Goal: Task Accomplishment & Management: Manage account settings

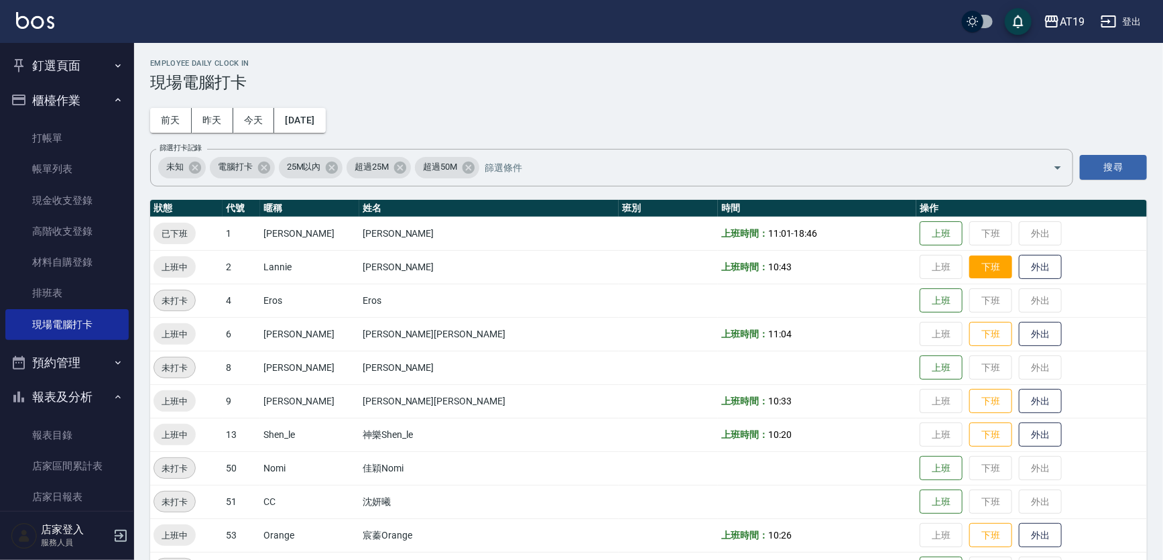
click at [969, 273] on button "下班" at bounding box center [990, 266] width 43 height 23
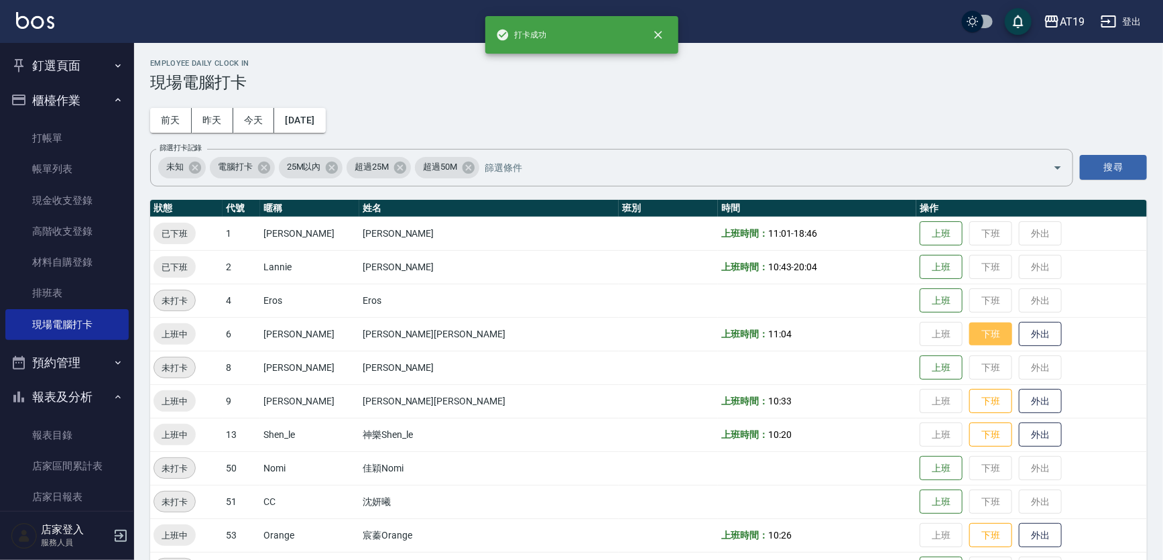
click at [969, 334] on button "下班" at bounding box center [990, 333] width 43 height 23
click at [969, 402] on button "下班" at bounding box center [990, 400] width 43 height 23
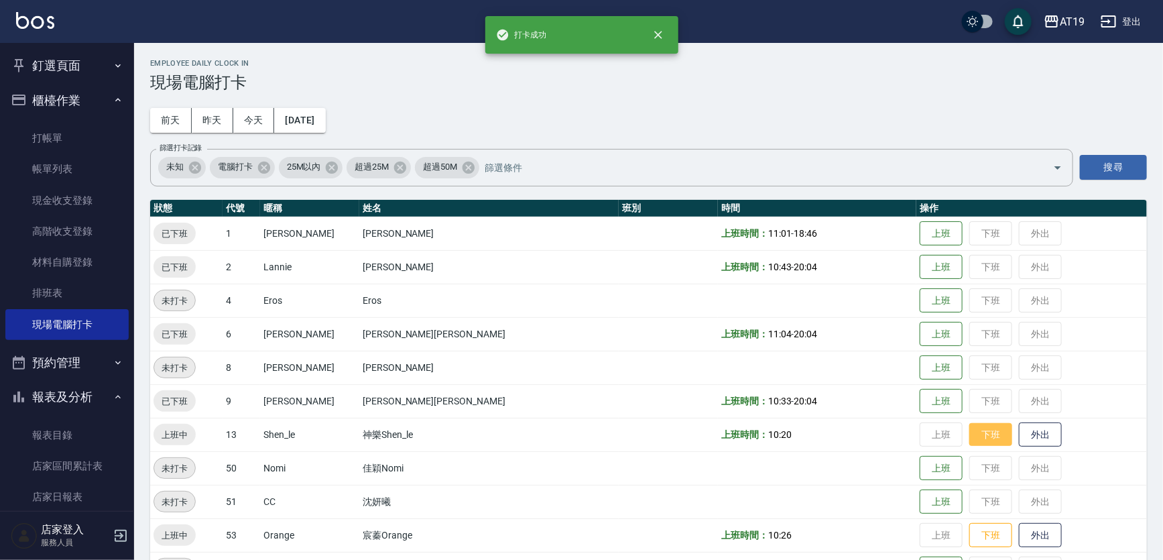
click at [969, 436] on button "下班" at bounding box center [990, 434] width 43 height 23
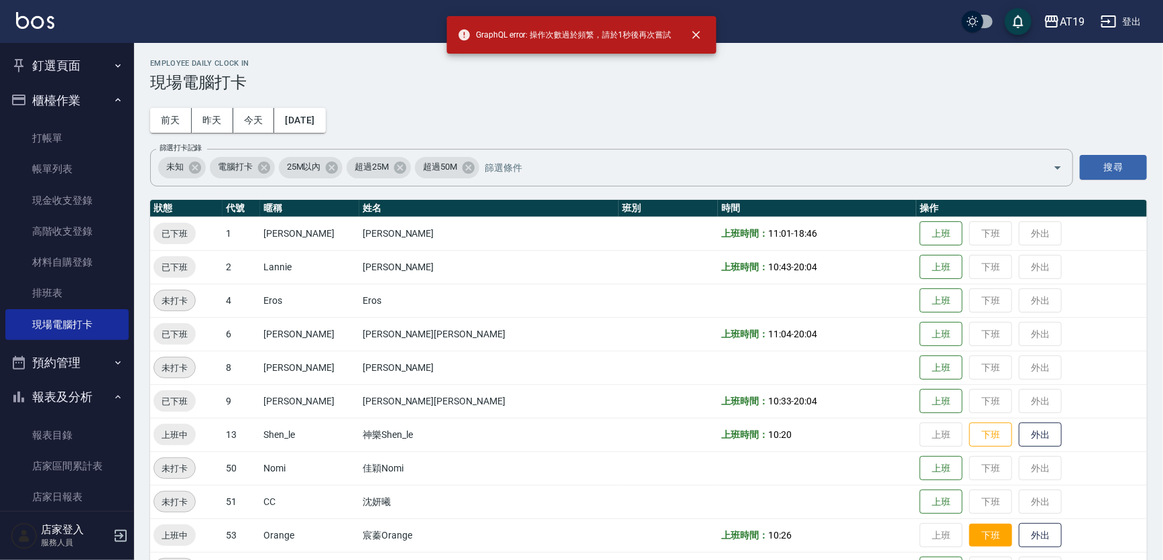
click at [969, 545] on button "下班" at bounding box center [990, 534] width 43 height 23
click at [969, 428] on button "下班" at bounding box center [990, 434] width 43 height 23
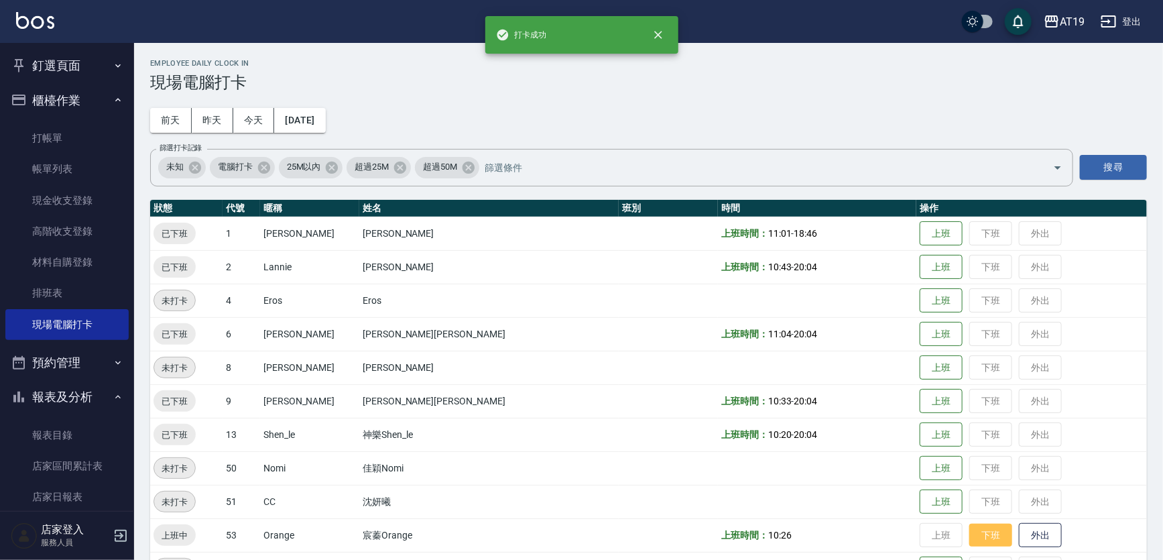
click at [969, 536] on button "下班" at bounding box center [990, 534] width 43 height 23
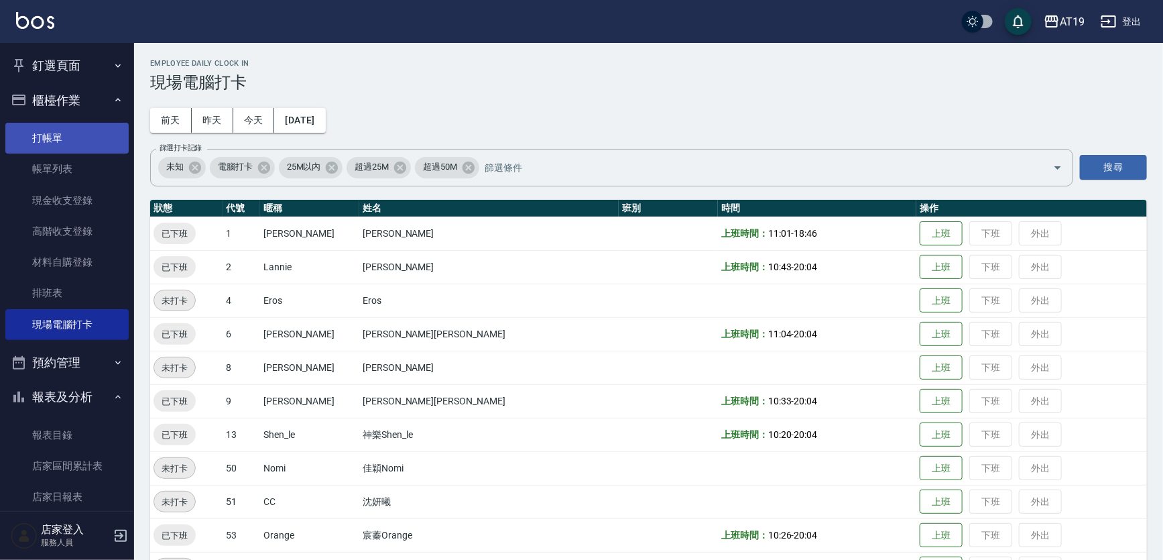
click at [58, 139] on link "打帳單" at bounding box center [66, 138] width 123 height 31
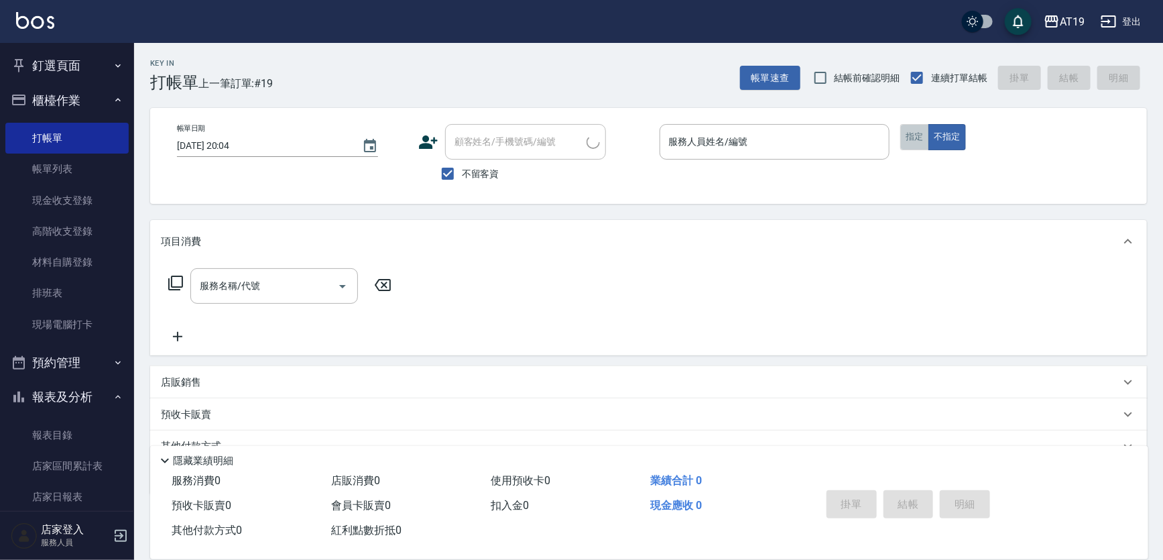
click at [907, 138] on button "指定" at bounding box center [914, 137] width 29 height 26
drag, startPoint x: 446, startPoint y: 175, endPoint x: 464, endPoint y: 167, distance: 19.2
click at [453, 174] on input "不留客資" at bounding box center [448, 173] width 28 height 28
checkbox input "false"
click at [473, 149] on input "顧客姓名/手機號碼/編號" at bounding box center [515, 141] width 129 height 23
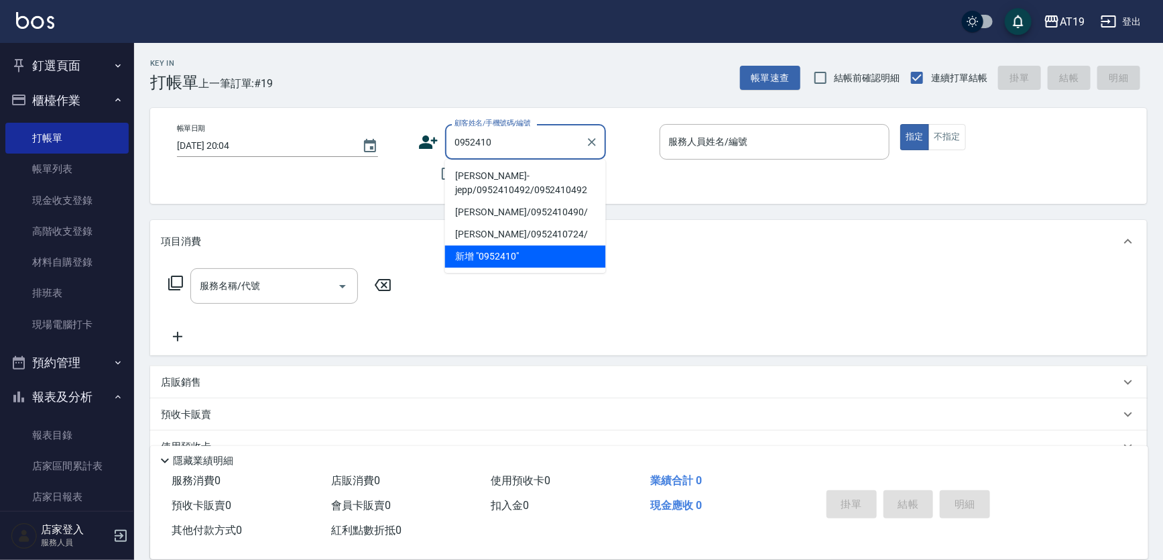
click at [501, 194] on li "[PERSON_NAME]- jepp/0952410492/0952410492" at bounding box center [525, 183] width 161 height 36
type input "[PERSON_NAME]- jepp/0952410492/0952410492"
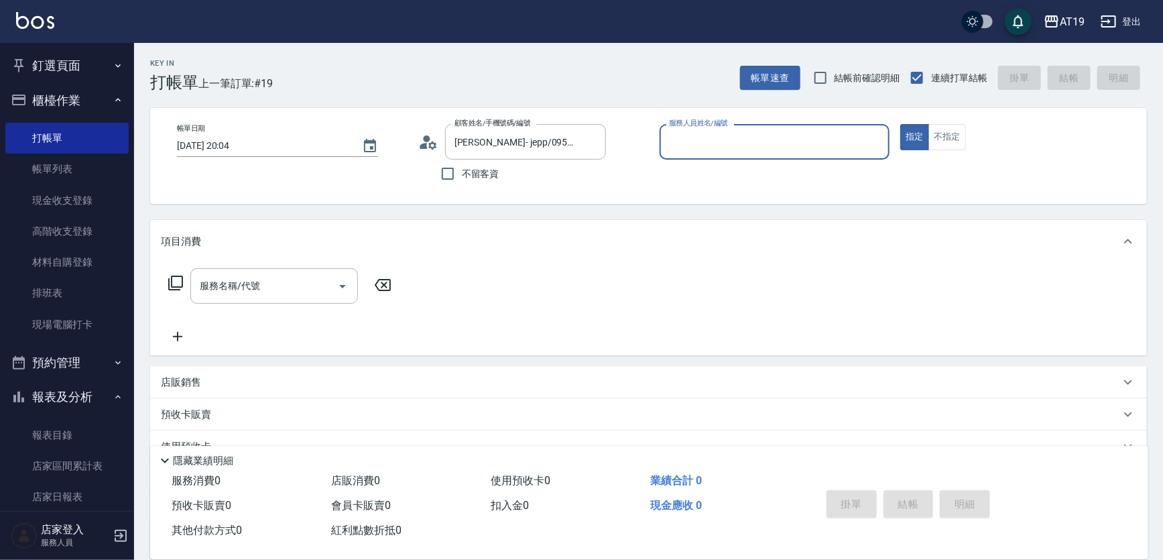
type input "Shen_le- 13"
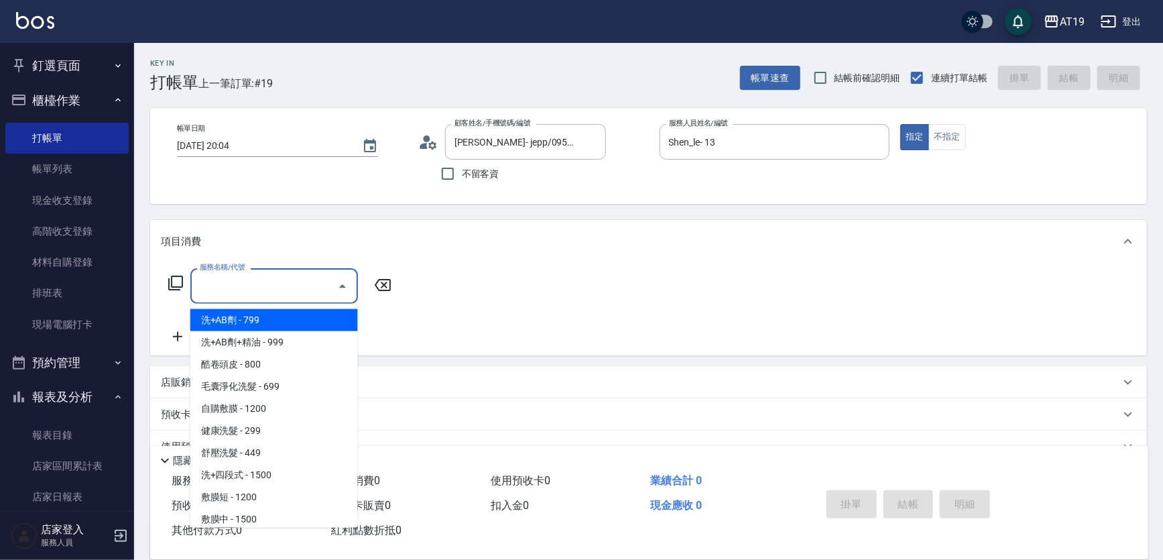
click at [265, 290] on input "服務名稱/代號" at bounding box center [263, 285] width 135 height 23
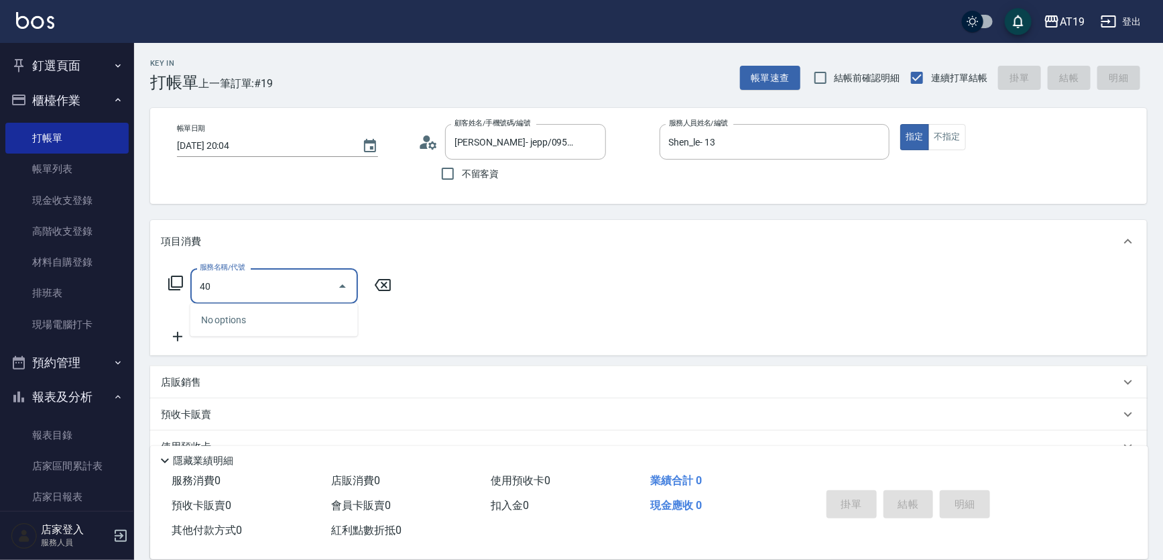
type input "401"
click at [267, 324] on span "剪髮 - 300" at bounding box center [274, 320] width 168 height 22
type input "30"
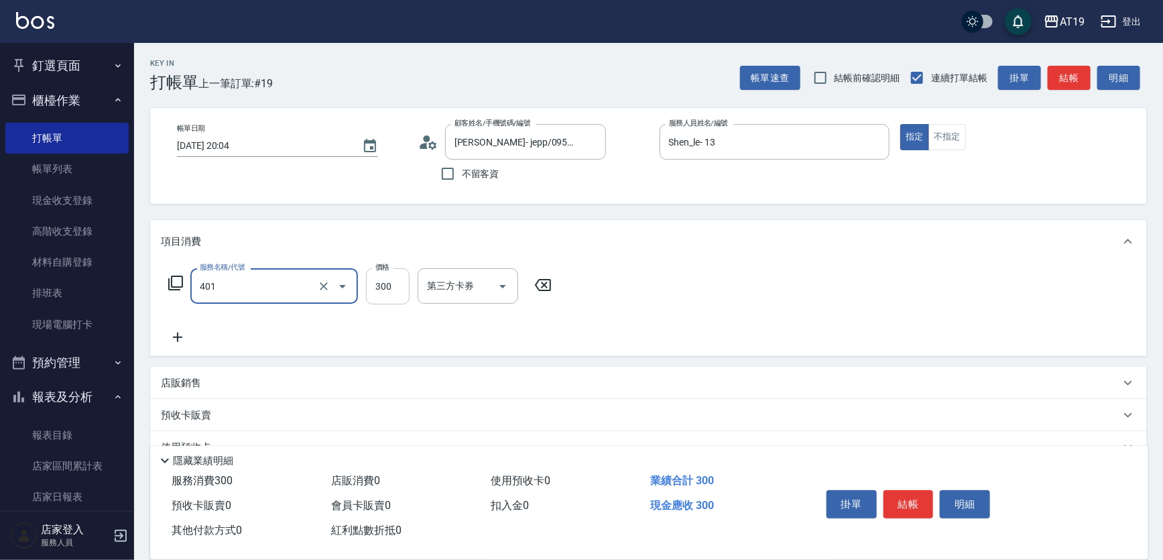
type input "剪髮(401)"
click at [387, 291] on input "300" at bounding box center [388, 286] width 44 height 36
type input "0"
type input "40"
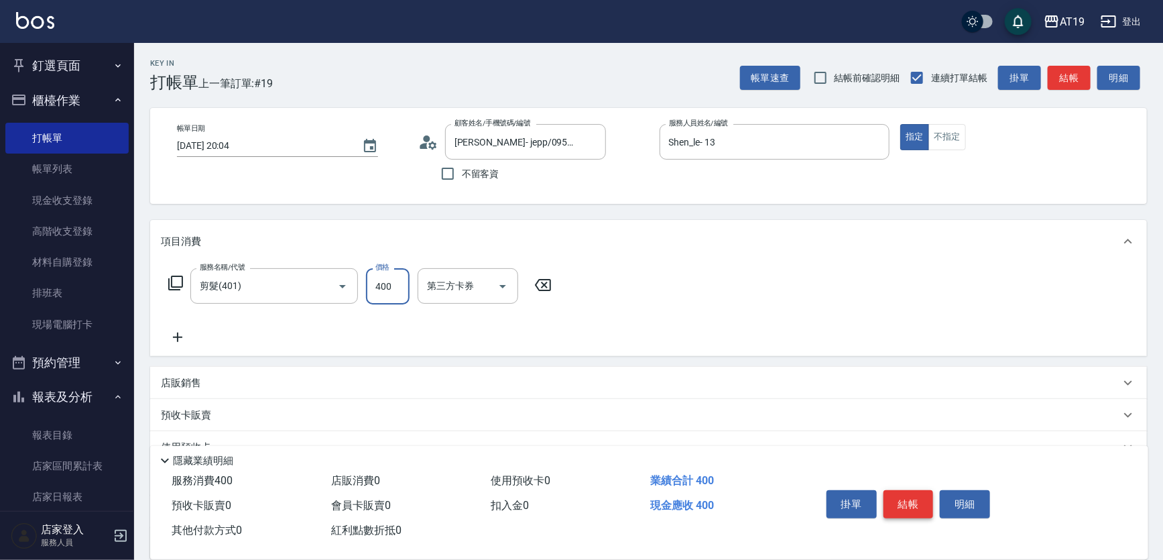
type input "400"
click at [923, 505] on button "結帳" at bounding box center [908, 504] width 50 height 28
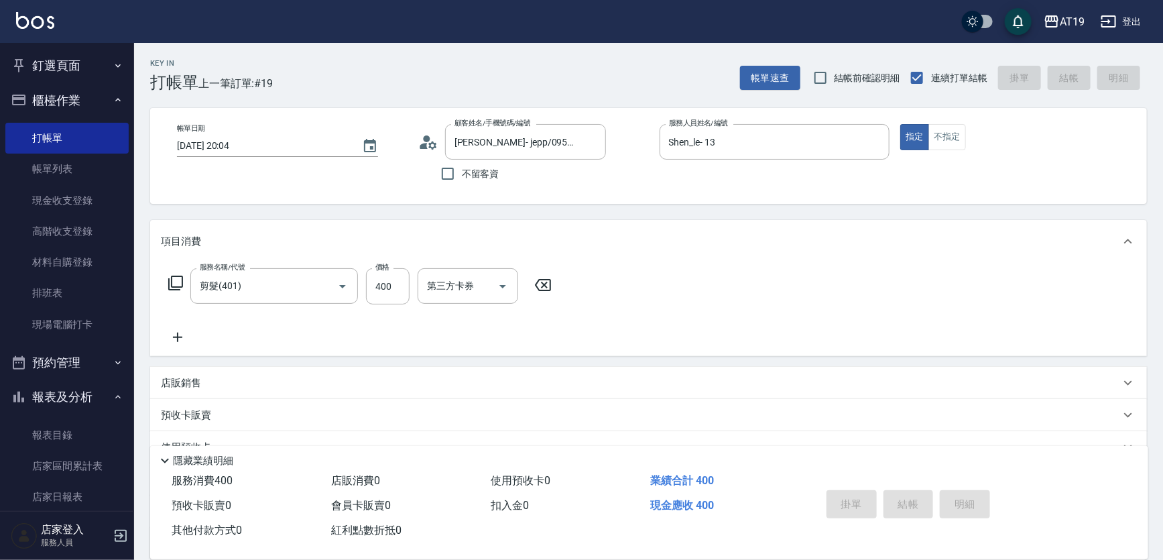
type input "[DATE] 20:05"
type input "0"
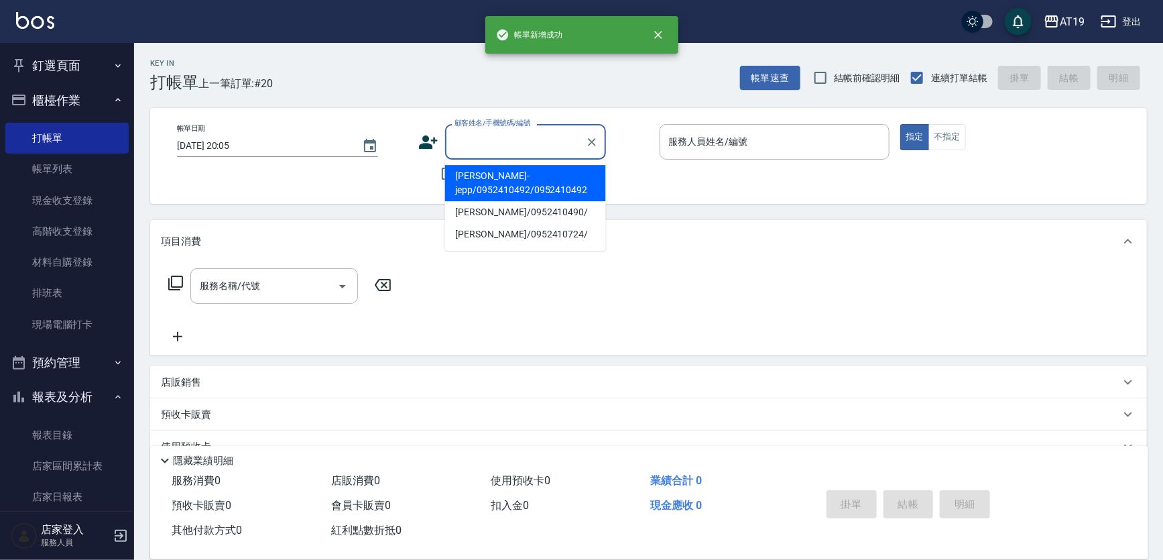
click at [490, 141] on input "顧客姓名/手機號碼/編號" at bounding box center [515, 141] width 129 height 23
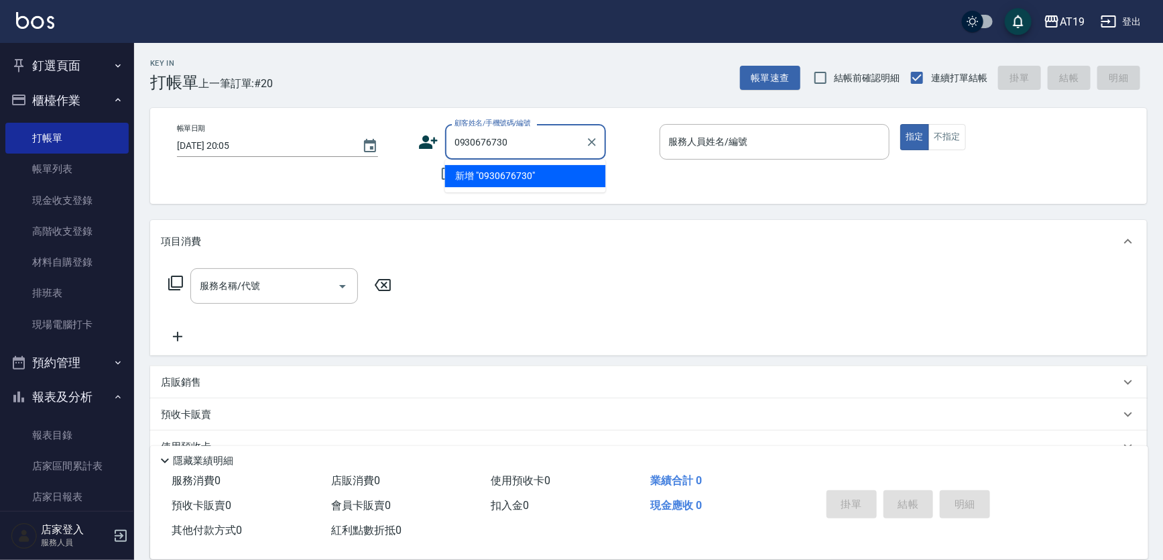
drag, startPoint x: 525, startPoint y: 146, endPoint x: 444, endPoint y: 141, distance: 80.6
click at [445, 141] on div "0930676730 顧客姓名/手機號碼/編號" at bounding box center [525, 142] width 161 height 36
type input "0930676730"
click at [429, 145] on icon at bounding box center [428, 141] width 19 height 13
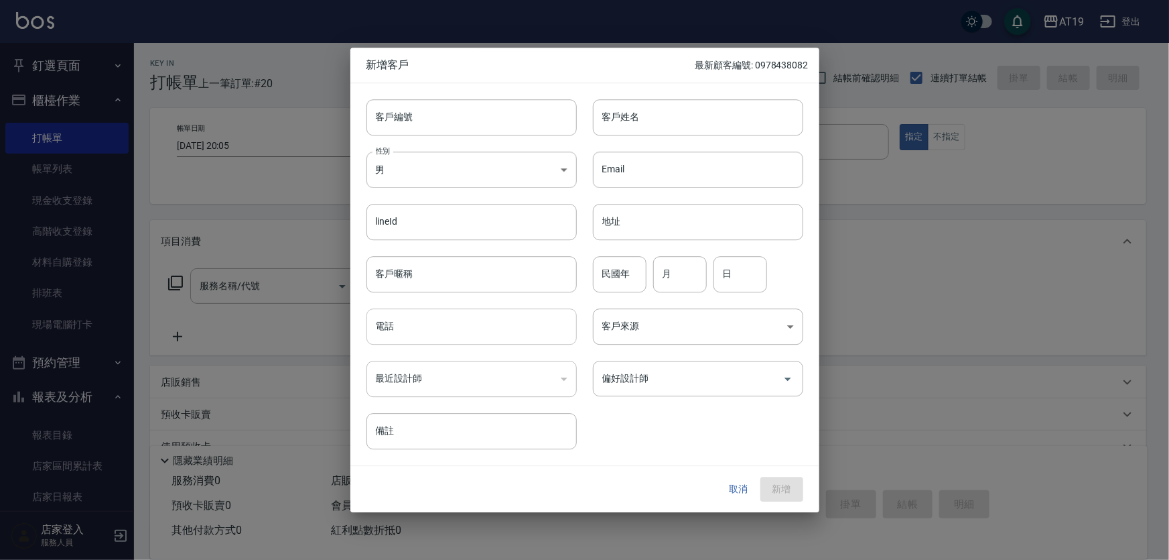
click at [445, 334] on input "電話" at bounding box center [472, 326] width 210 height 36
paste input "0930676730"
type input "0930676730"
click at [638, 121] on input "客戶姓名" at bounding box center [698, 117] width 210 height 36
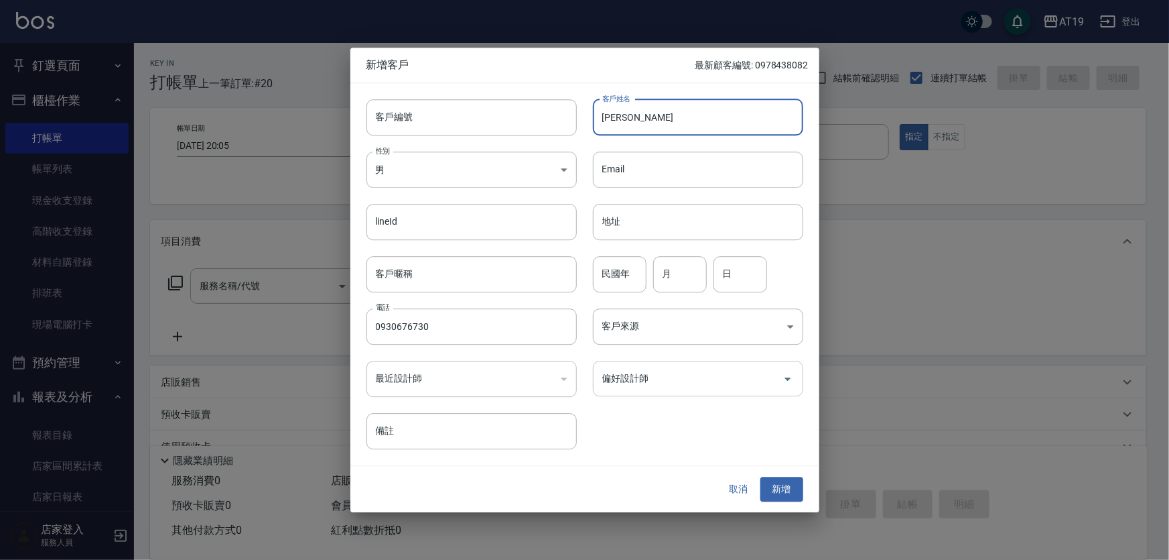
type input "[PERSON_NAME]"
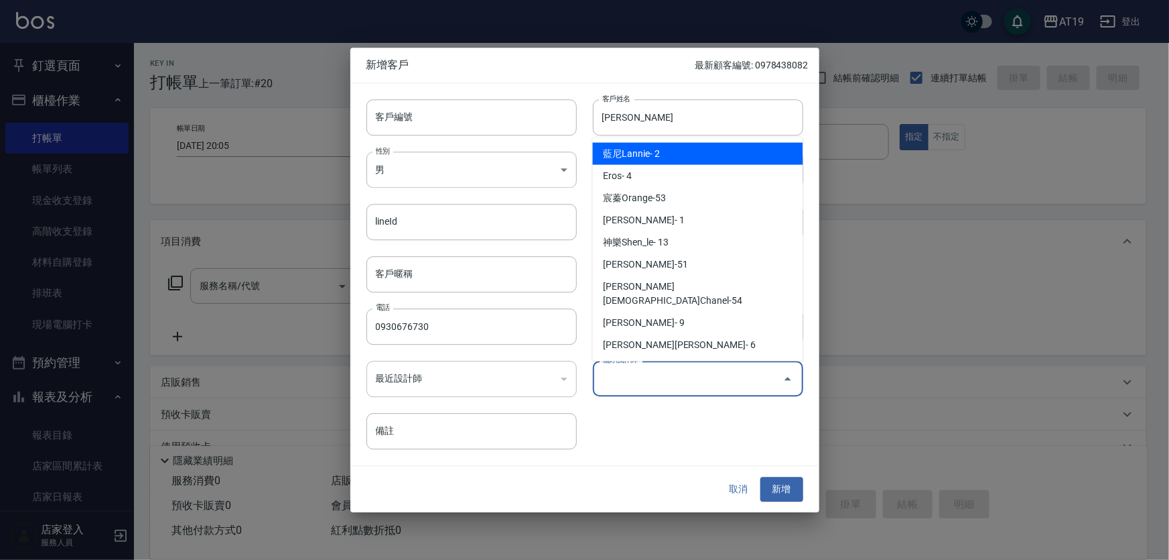
drag, startPoint x: 647, startPoint y: 377, endPoint x: 649, endPoint y: 348, distance: 28.3
click at [645, 373] on input "偏好設計師" at bounding box center [688, 378] width 178 height 23
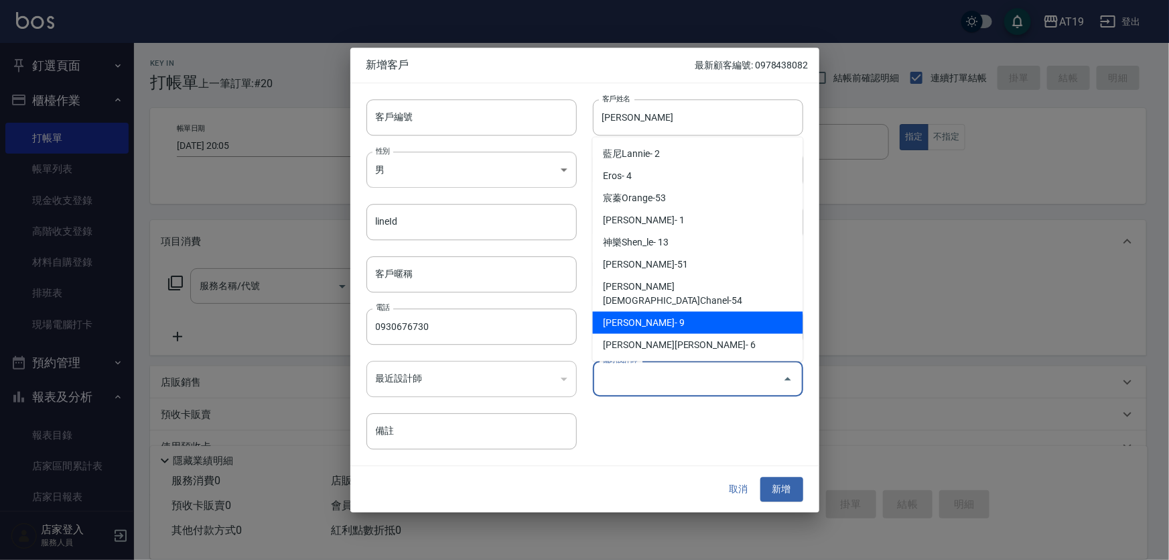
drag, startPoint x: 697, startPoint y: 301, endPoint x: 696, endPoint y: 255, distance: 46.3
click at [697, 312] on li "[PERSON_NAME]- 9" at bounding box center [698, 323] width 210 height 22
type input "[PERSON_NAME][PERSON_NAME]"
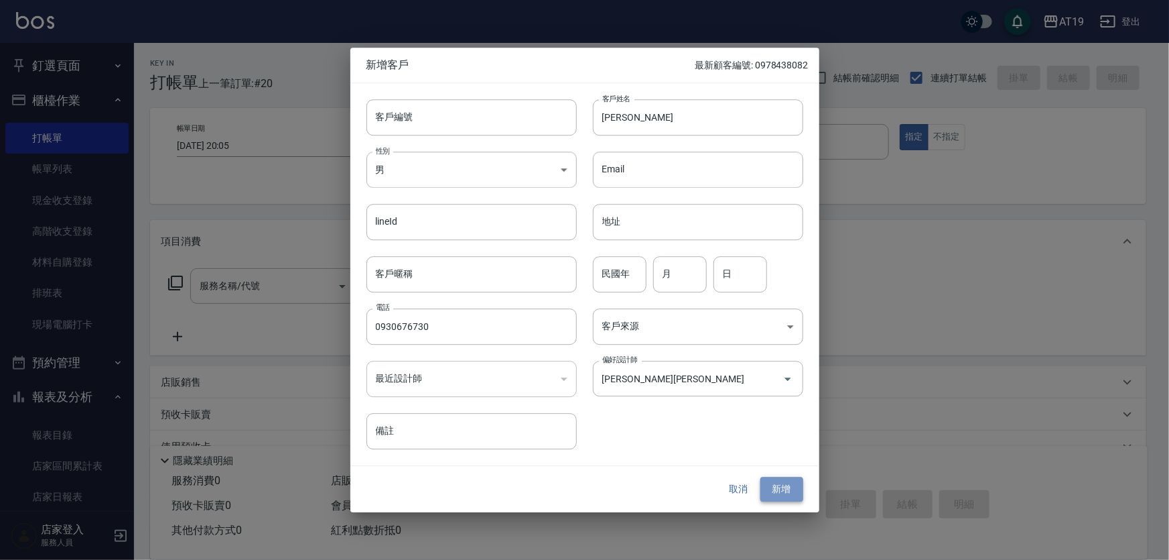
click at [780, 482] on button "新增" at bounding box center [782, 489] width 43 height 25
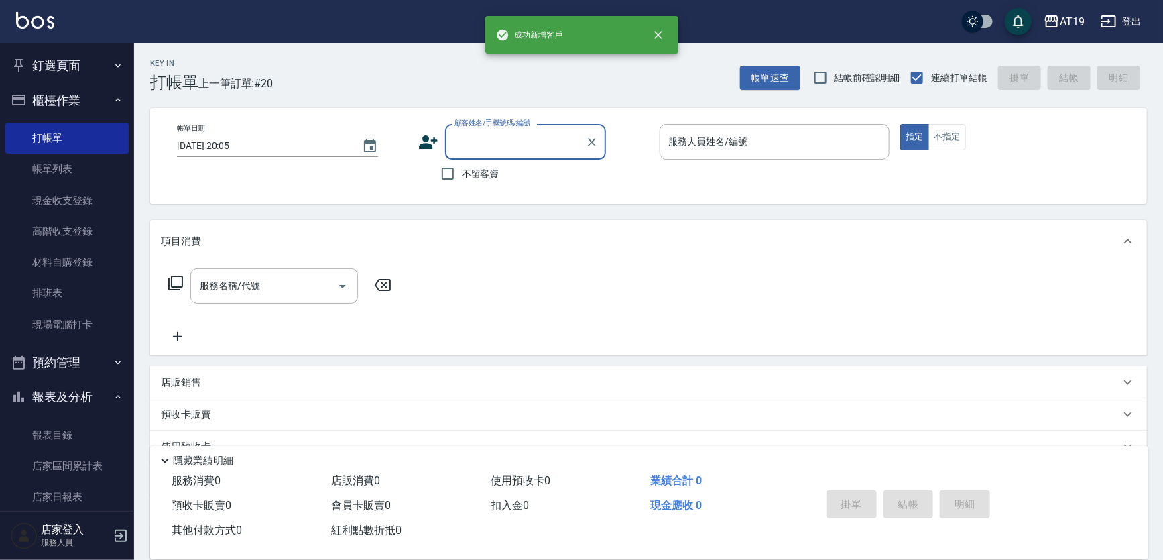
click at [470, 142] on input "顧客姓名/手機號碼/編號" at bounding box center [515, 141] width 129 height 23
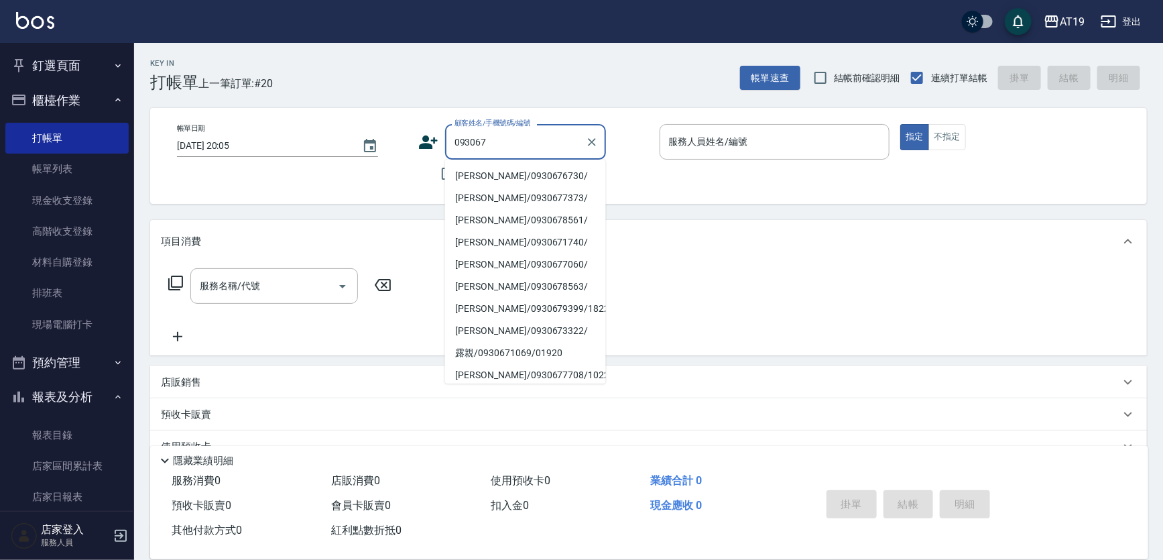
click at [481, 173] on li "[PERSON_NAME]/0930676730/" at bounding box center [525, 176] width 161 height 22
type input "[PERSON_NAME]/0930676730/"
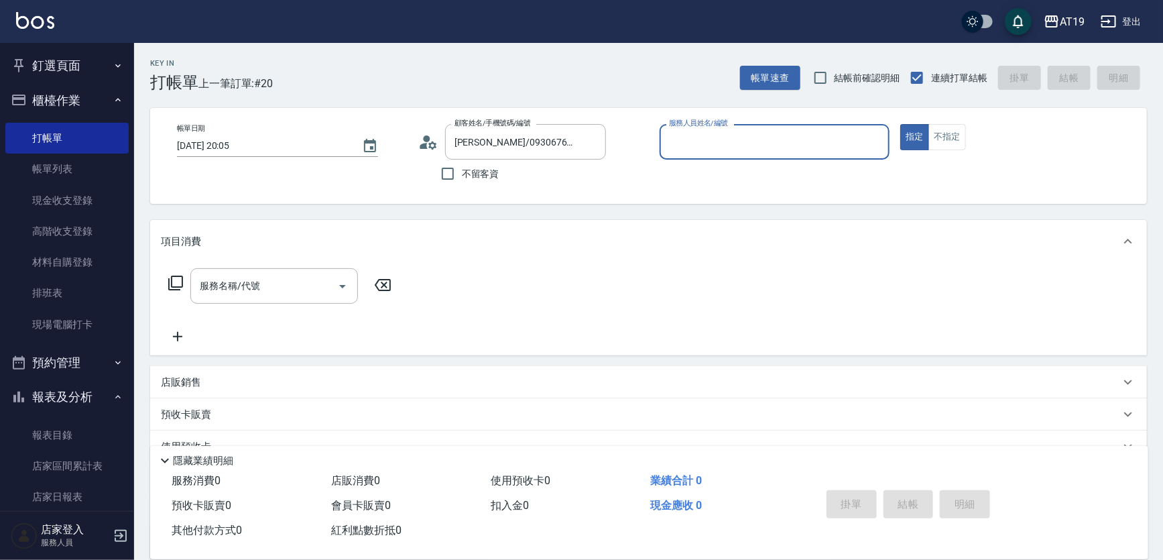
type input "[PERSON_NAME]- 9"
click at [270, 291] on input "服務名稱/代號" at bounding box center [263, 285] width 135 height 23
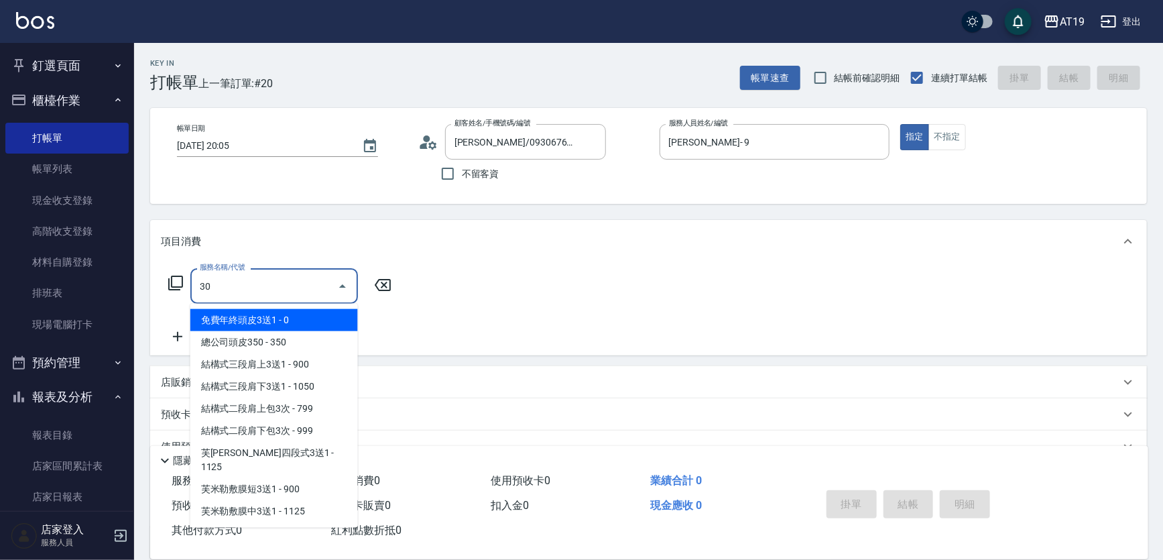
type input "301"
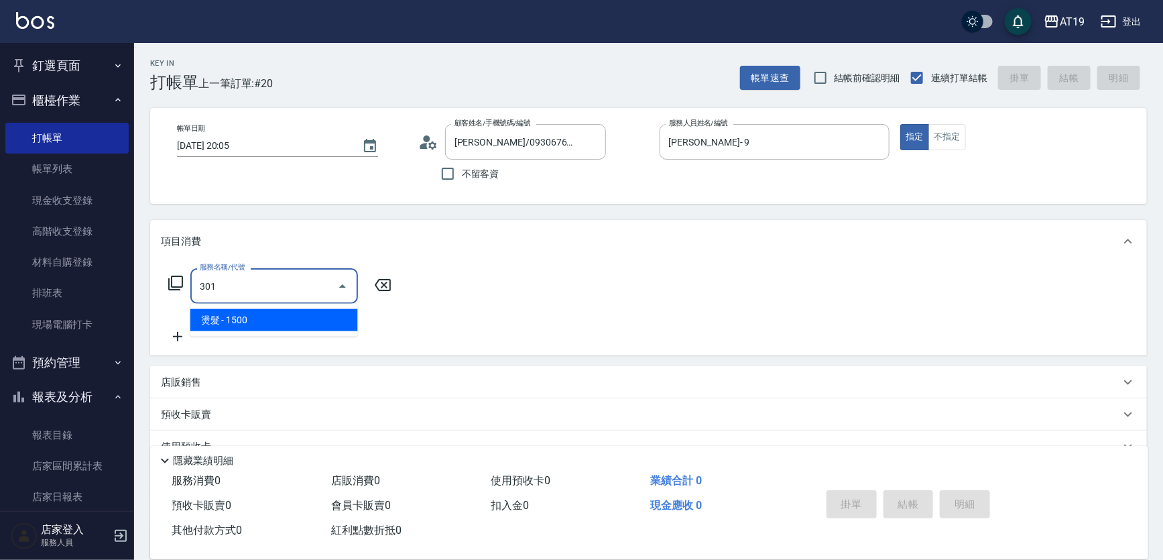
click at [276, 310] on span "燙髮 - 1500" at bounding box center [274, 320] width 168 height 22
type input "150"
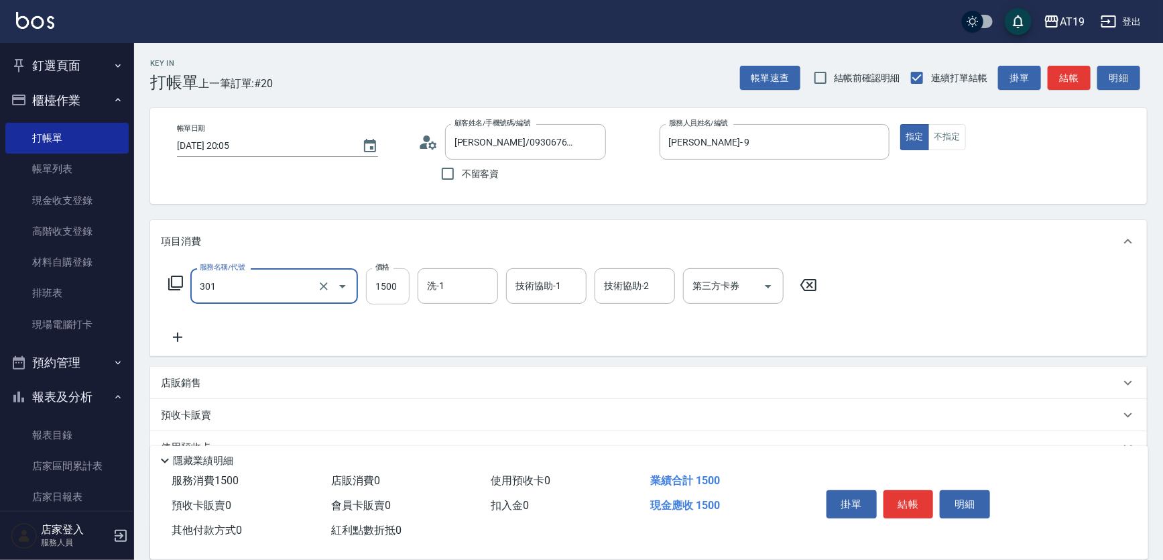
type input "燙髮(301)"
click at [386, 287] on input "1500" at bounding box center [388, 286] width 44 height 36
type input "0"
type input "188"
type input "180"
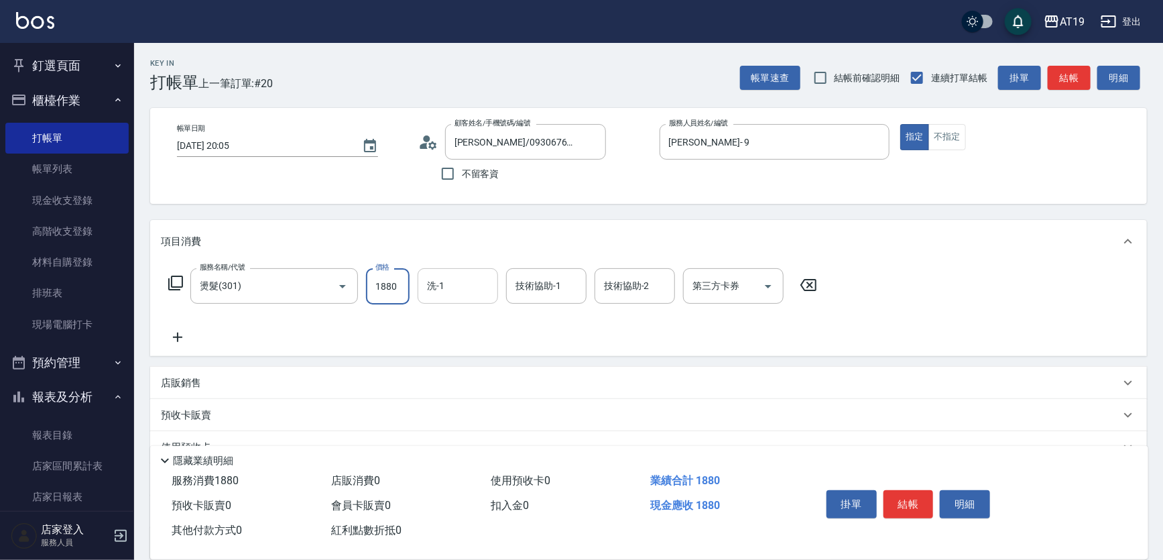
type input "1880"
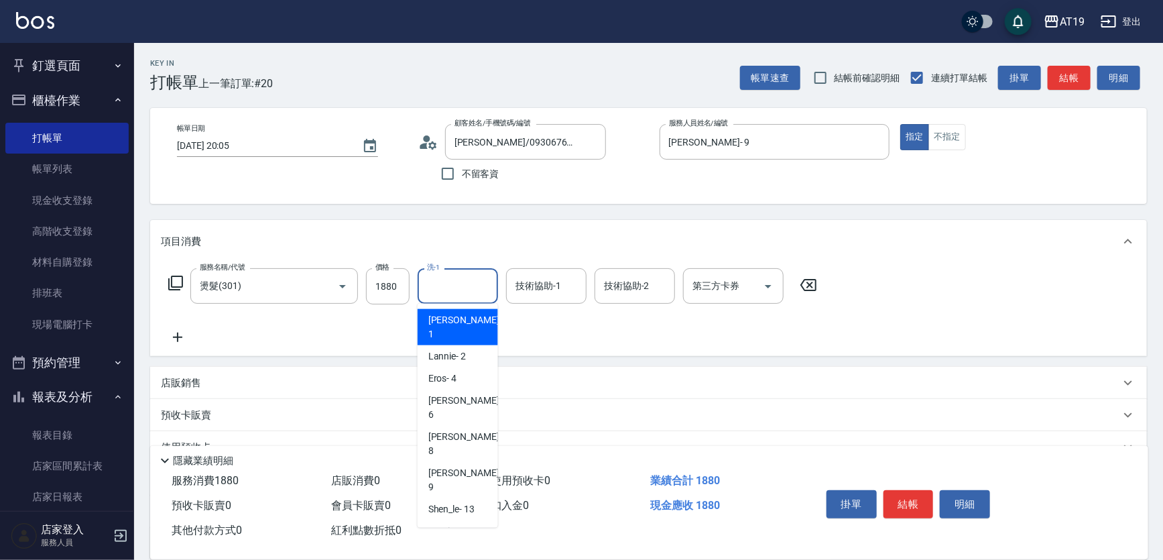
click at [470, 274] on input "洗-1" at bounding box center [458, 285] width 68 height 23
type input "Orange-53"
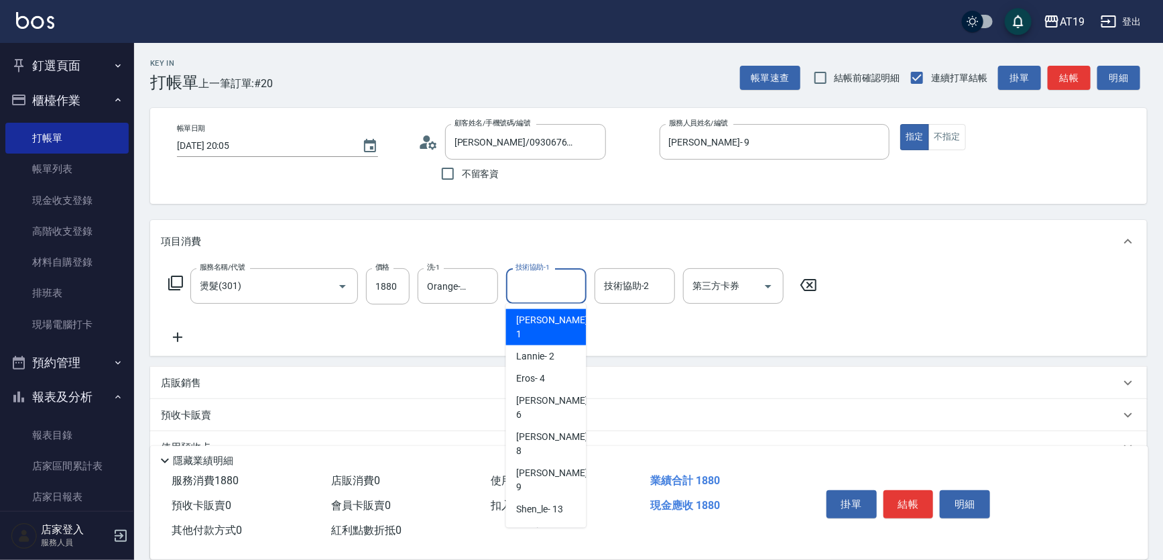
drag, startPoint x: 544, startPoint y: 283, endPoint x: 529, endPoint y: 344, distance: 62.7
click at [543, 285] on input "技術協助-1" at bounding box center [546, 285] width 68 height 23
type input "Orange-53"
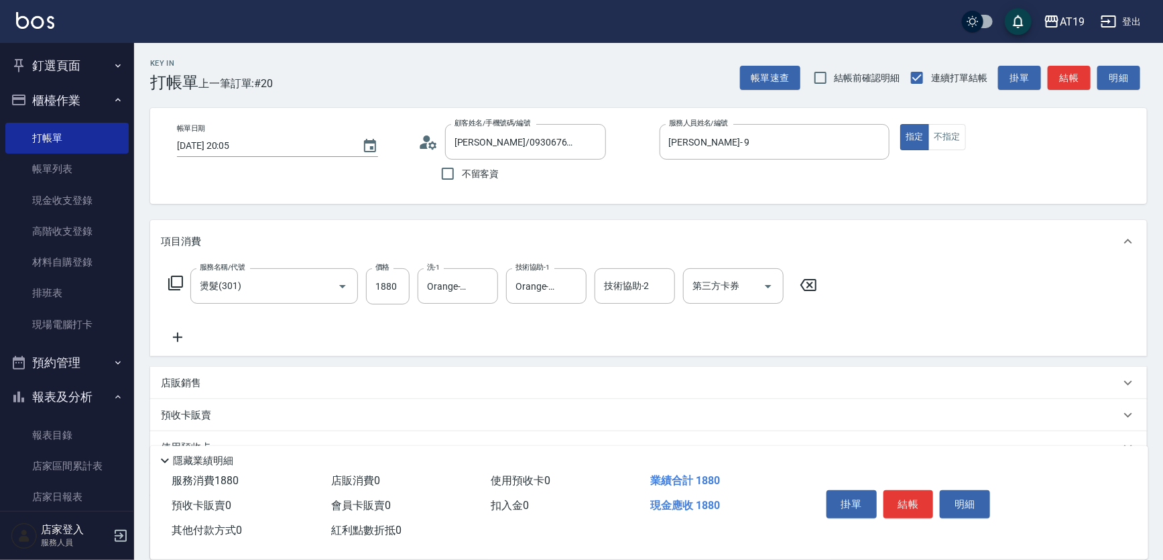
click at [190, 338] on icon at bounding box center [178, 337] width 34 height 16
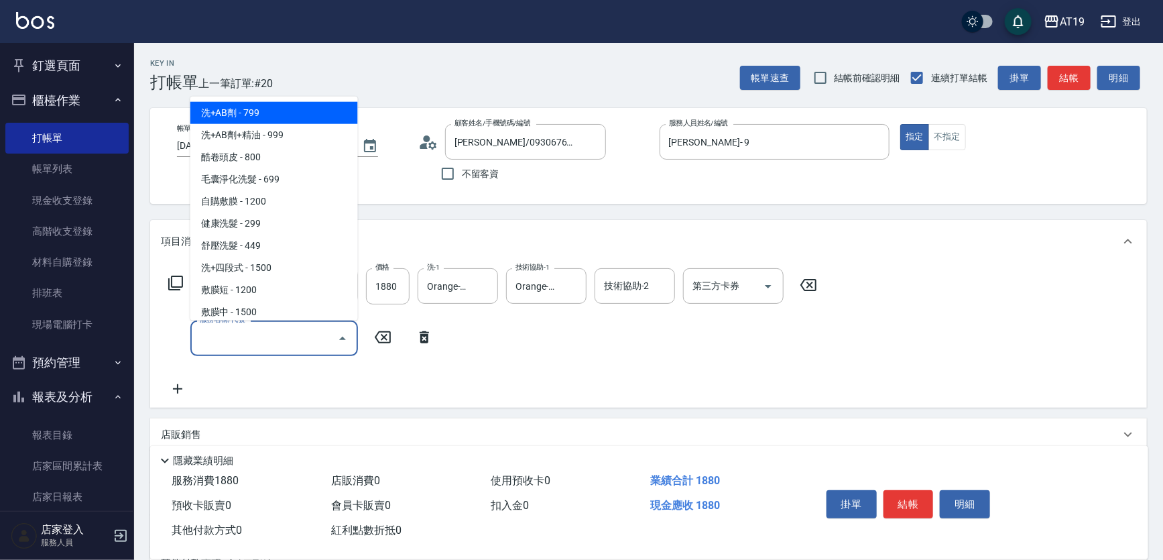
click at [214, 338] on input "服務名稱/代號" at bounding box center [263, 337] width 135 height 23
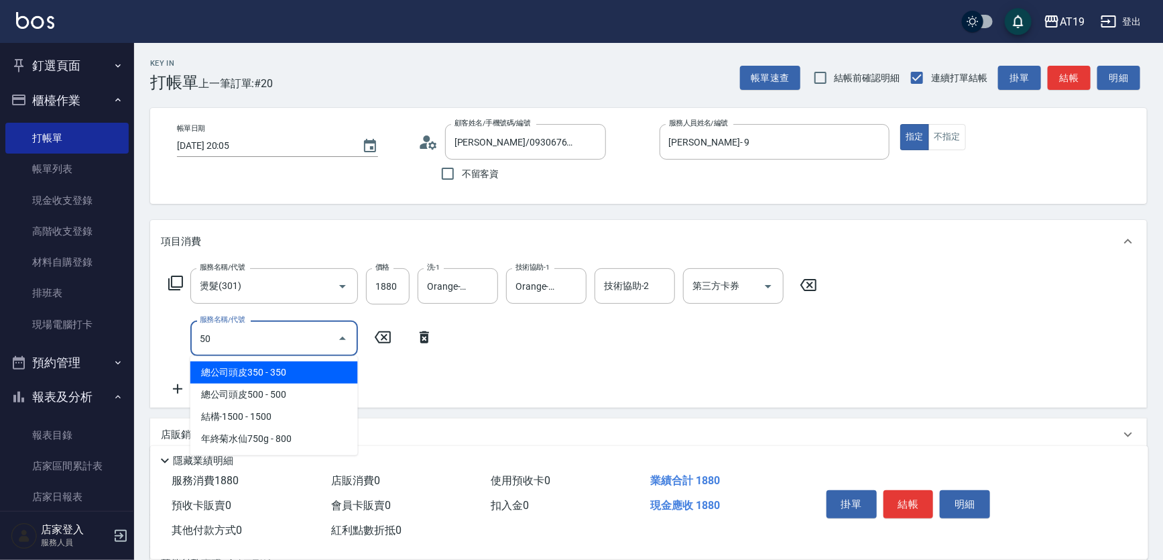
type input "501"
drag, startPoint x: 232, startPoint y: 377, endPoint x: 262, endPoint y: 376, distance: 30.2
click at [233, 379] on span "染髮 - 1000" at bounding box center [274, 372] width 168 height 22
type input "280"
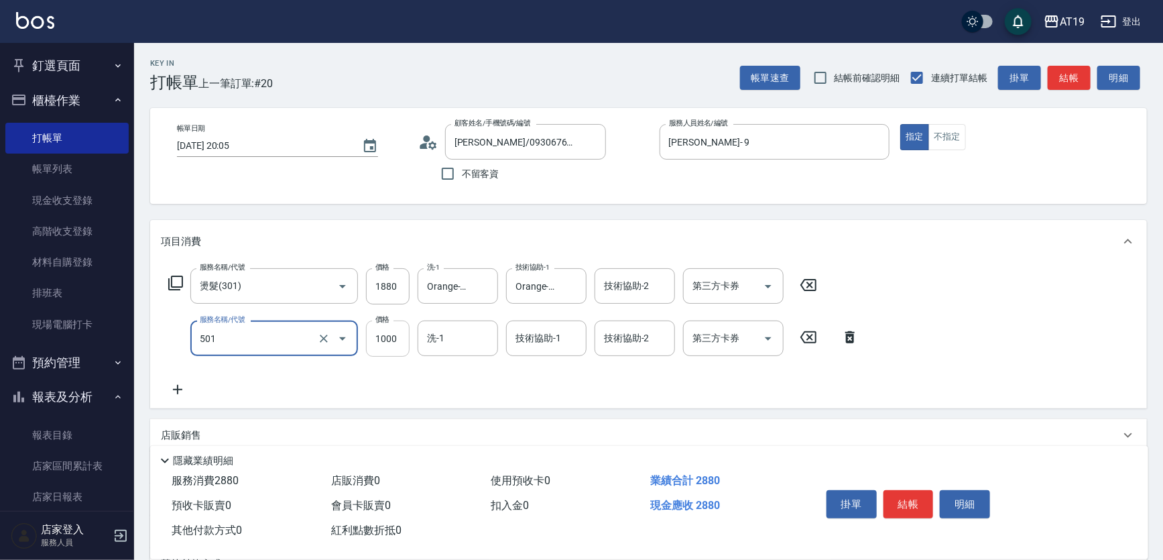
type input "染髮(501)"
click at [385, 344] on input "1000" at bounding box center [388, 338] width 44 height 36
type input "1"
type input "180"
type input "159"
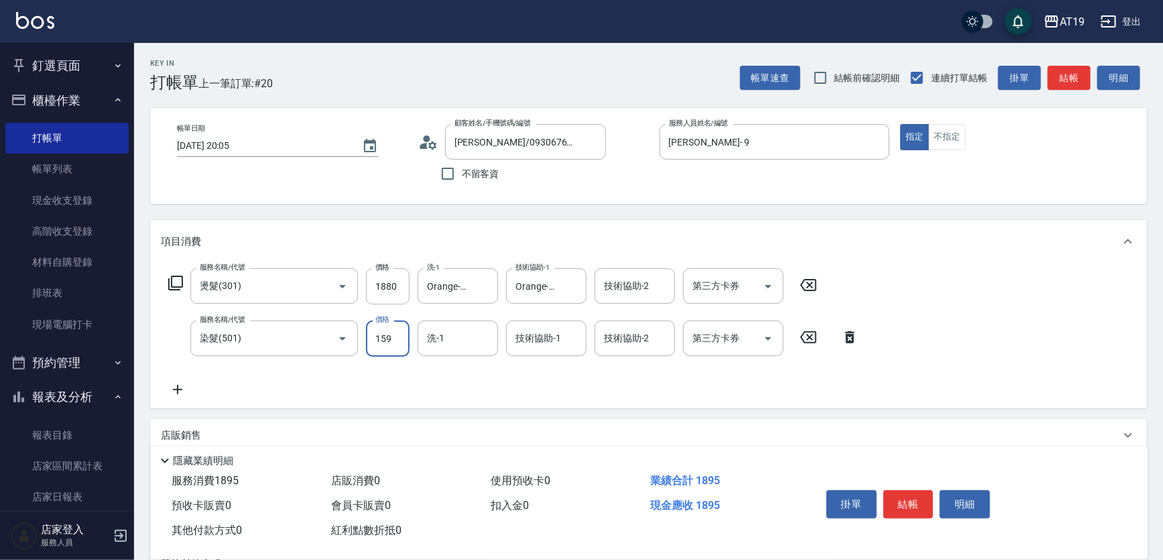
type input "200"
type input "1599"
type input "340"
type input "1599"
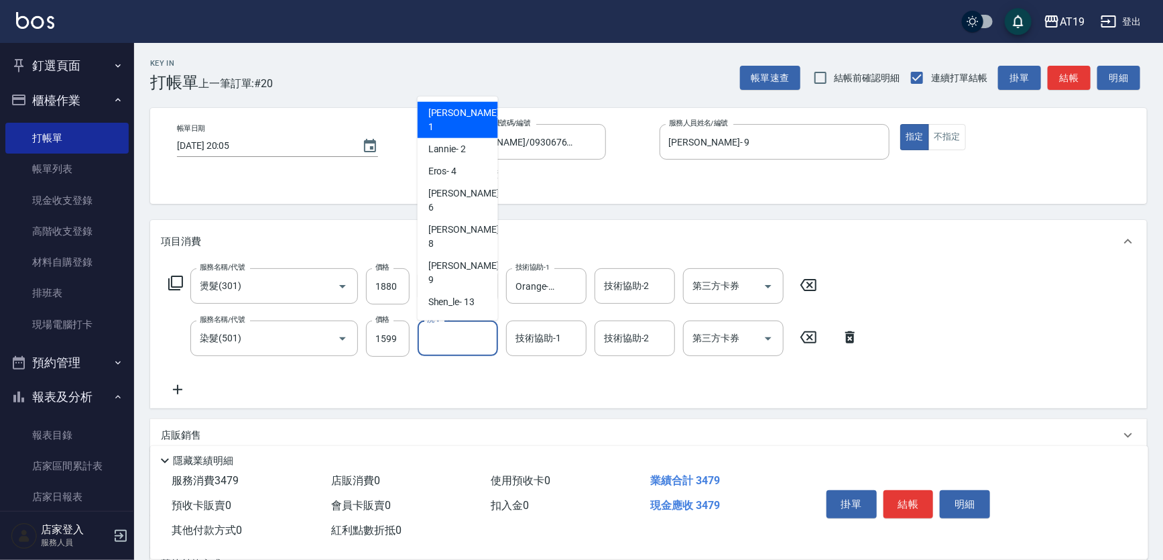
click at [471, 348] on input "洗-1" at bounding box center [458, 337] width 68 height 23
drag, startPoint x: 469, startPoint y: 316, endPoint x: 525, endPoint y: 330, distance: 58.2
click at [469, 361] on span "Orange -53" at bounding box center [450, 368] width 44 height 14
type input "Orange-53"
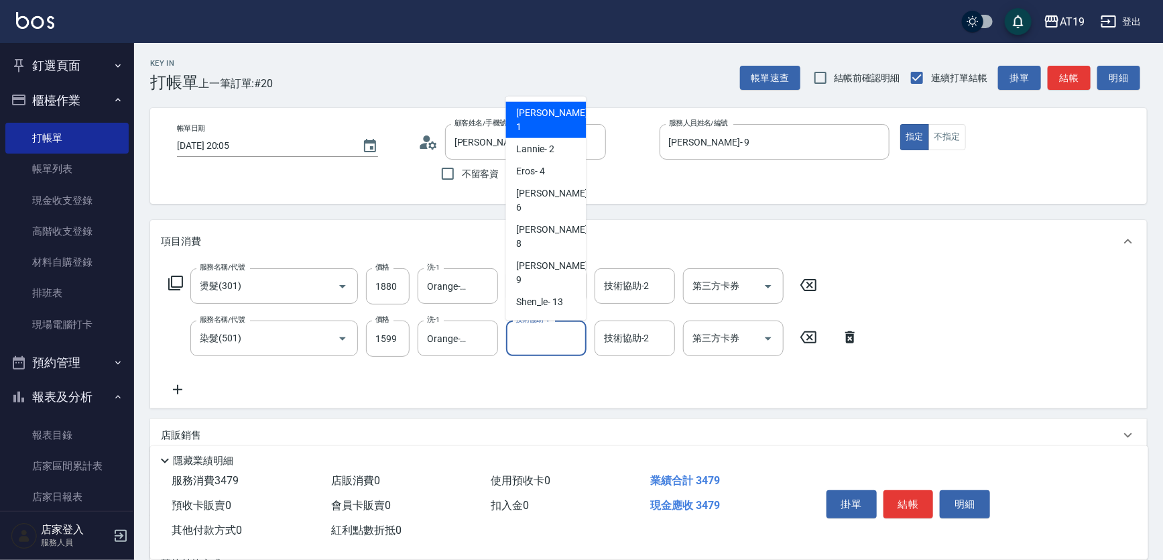
click at [538, 334] on input "技術協助-1" at bounding box center [546, 337] width 68 height 23
drag, startPoint x: 556, startPoint y: 304, endPoint x: 422, endPoint y: 318, distance: 134.2
click at [554, 357] on div "Orange -53" at bounding box center [546, 368] width 80 height 22
type input "Orange-53"
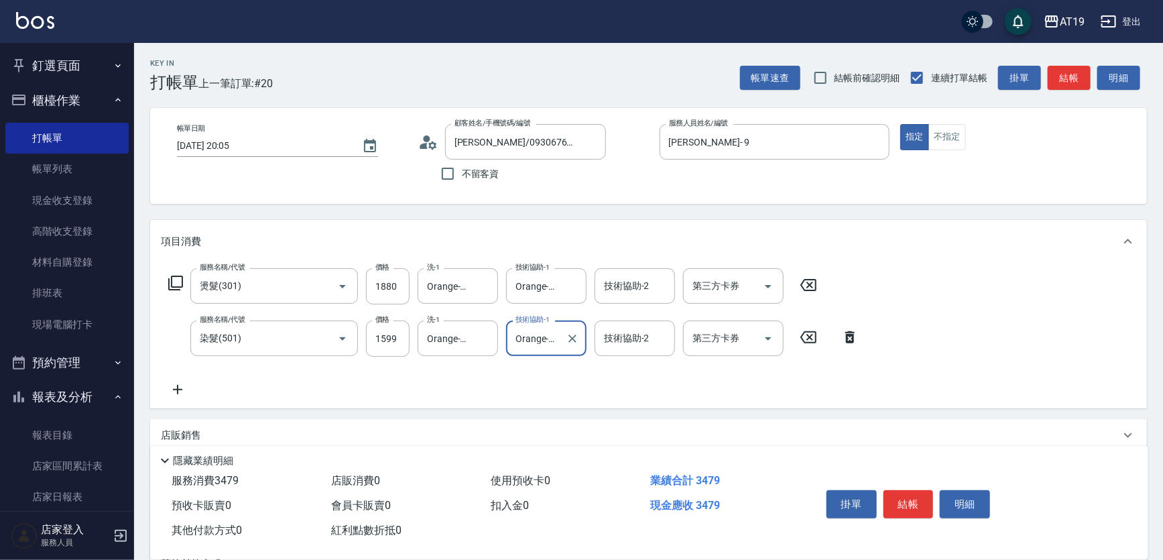
click at [190, 398] on div "服務名稱/代號 燙髮(301) 服務名稱/代號 價格 1880 價格 洗-1 Orange-53 洗-1 技術協助-1 Orange-53 技術協助-1 技術…" at bounding box center [648, 335] width 996 height 145
drag, startPoint x: 172, startPoint y: 383, endPoint x: 201, endPoint y: 390, distance: 29.6
click at [196, 391] on div "服務名稱/代號 燙髮(301) 服務名稱/代號 價格 1880 價格 洗-1 Orange-53 洗-1 技術協助-1 Orange-53 技術協助-1 技術…" at bounding box center [514, 332] width 706 height 129
click at [189, 393] on icon at bounding box center [178, 389] width 34 height 16
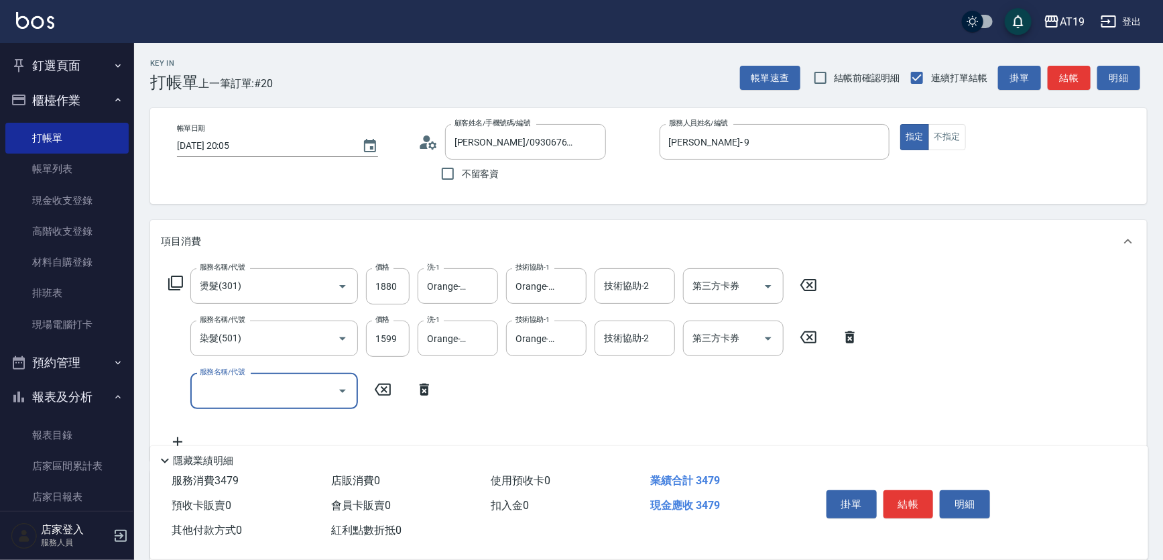
click at [219, 392] on input "服務名稱/代號" at bounding box center [263, 390] width 135 height 23
type input "657"
click at [227, 436] on ul "自備護髮(鉑金) - 1500" at bounding box center [274, 424] width 168 height 33
click at [260, 426] on span "自備護髮(鉑金) - 1500" at bounding box center [274, 424] width 168 height 22
type input "490"
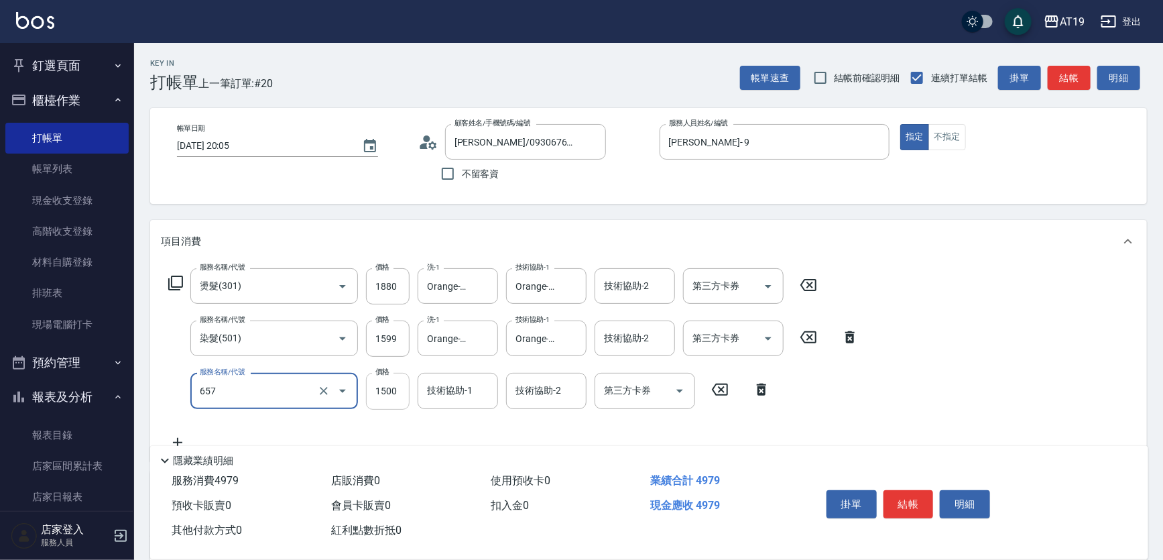
type input "自備護髮(鉑金)(657)"
click at [378, 393] on input "1500" at bounding box center [388, 391] width 44 height 36
type input "2"
type input "340"
type input "200"
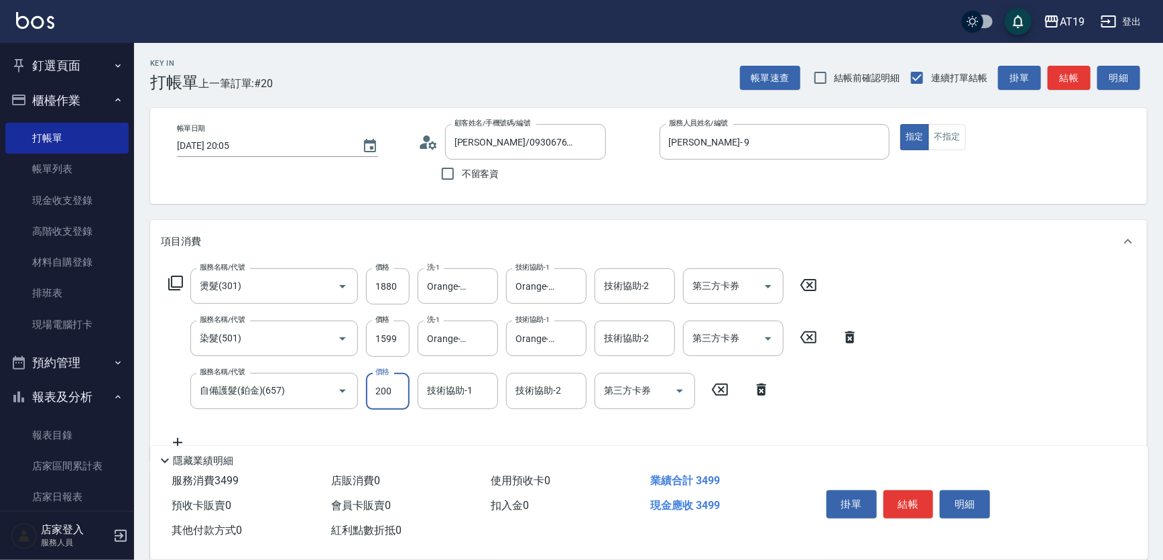
type input "360"
type input "2000"
type input "540"
click at [439, 407] on div "技術協助-1" at bounding box center [457, 391] width 80 height 36
type input "2000"
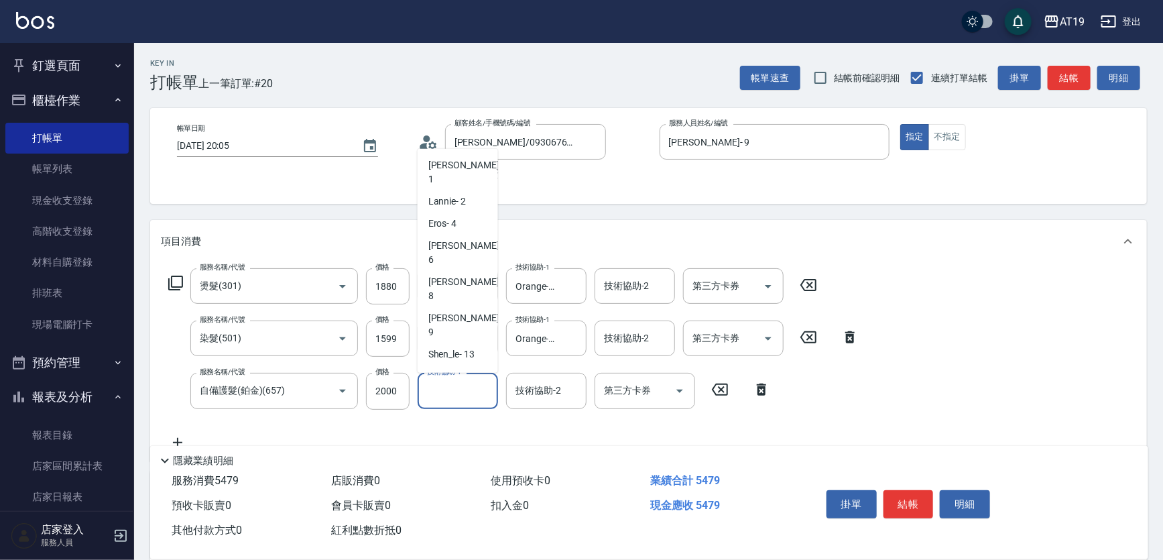
click at [478, 409] on div "Orange -53" at bounding box center [457, 420] width 80 height 22
type input "Orange-53"
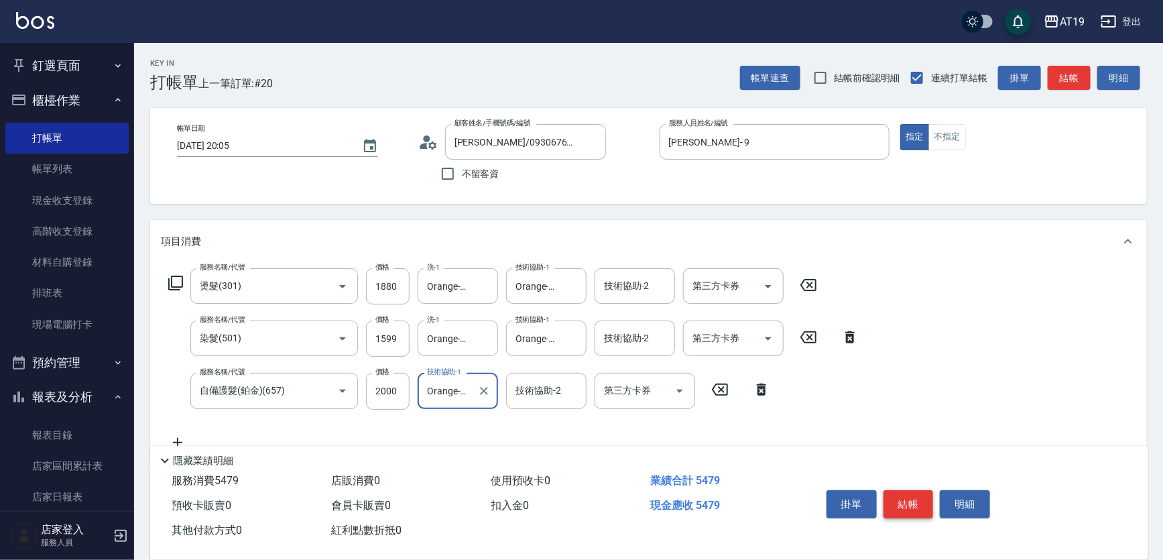
click at [915, 501] on button "結帳" at bounding box center [908, 504] width 50 height 28
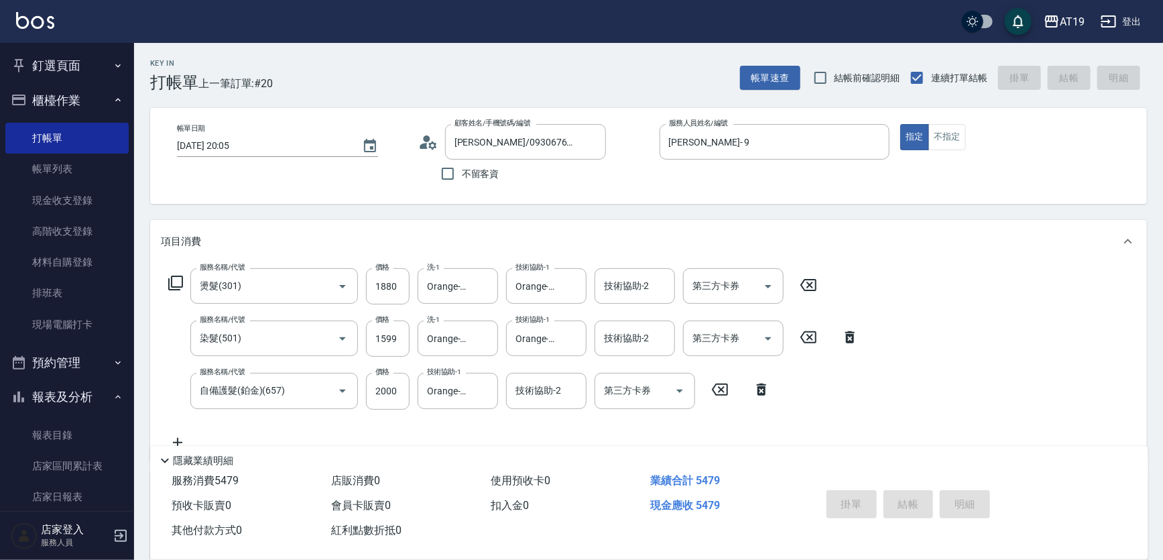
type input "[DATE] 20:06"
type input "0"
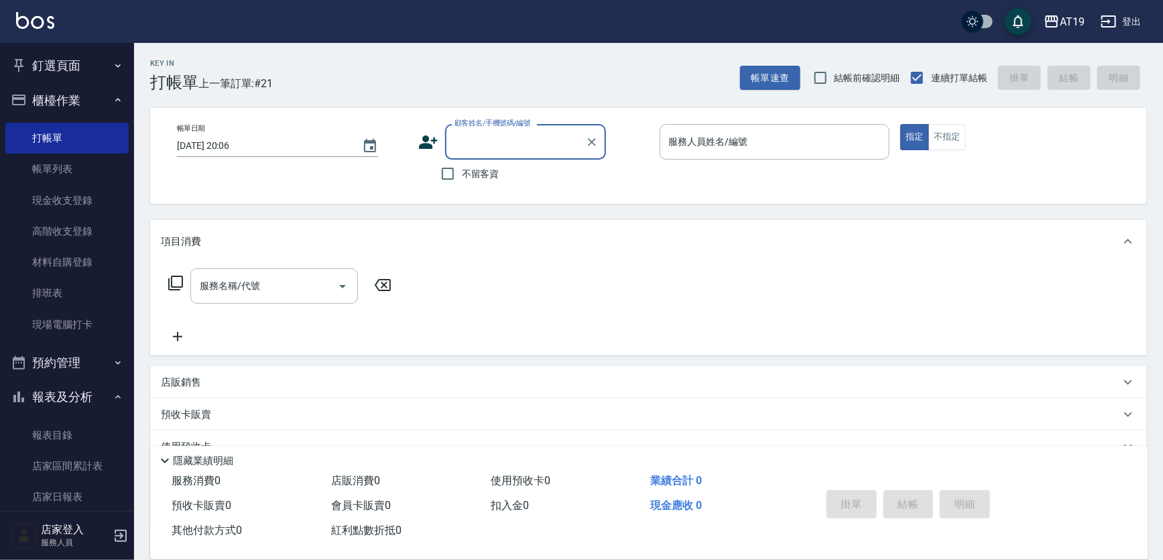
click at [509, 143] on input "顧客姓名/手機號碼/編號" at bounding box center [515, 141] width 129 height 23
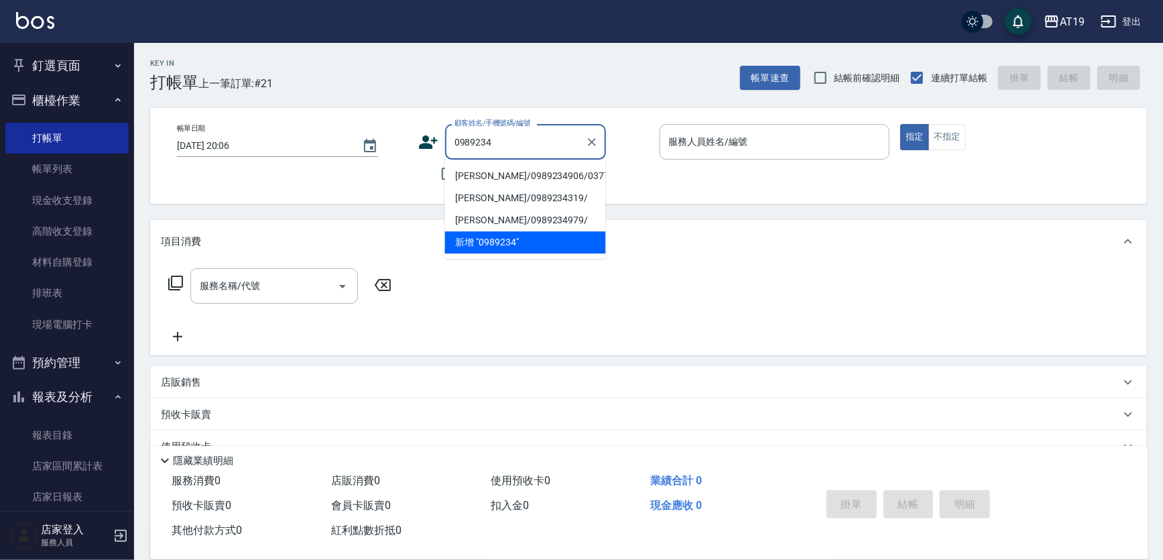
click at [507, 168] on li "[PERSON_NAME]/0989234906/03771" at bounding box center [525, 176] width 161 height 22
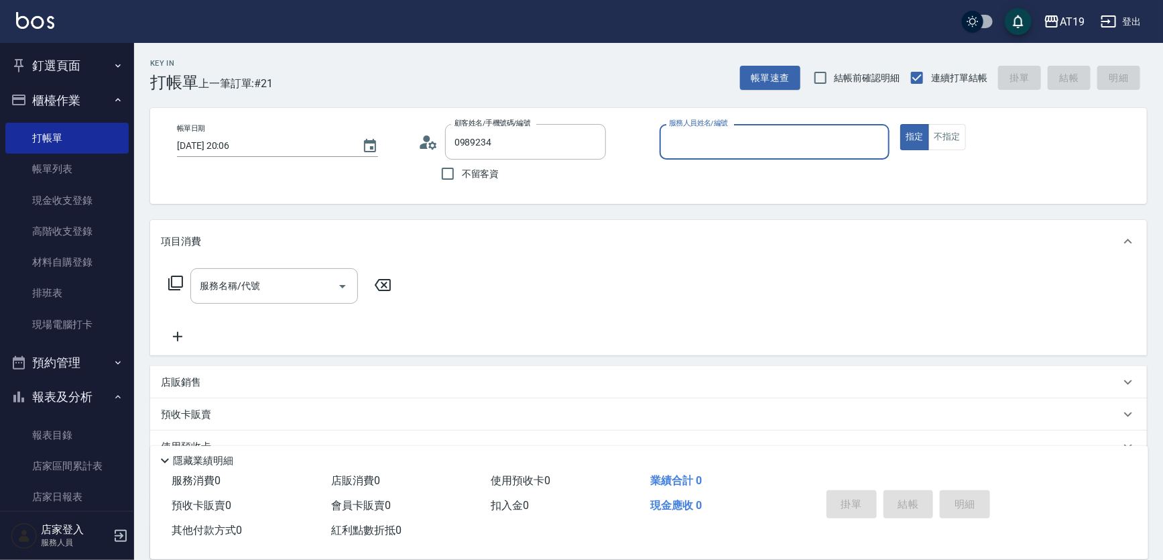
type input "[PERSON_NAME]/0989234906/03771"
type input "Lannie- 2"
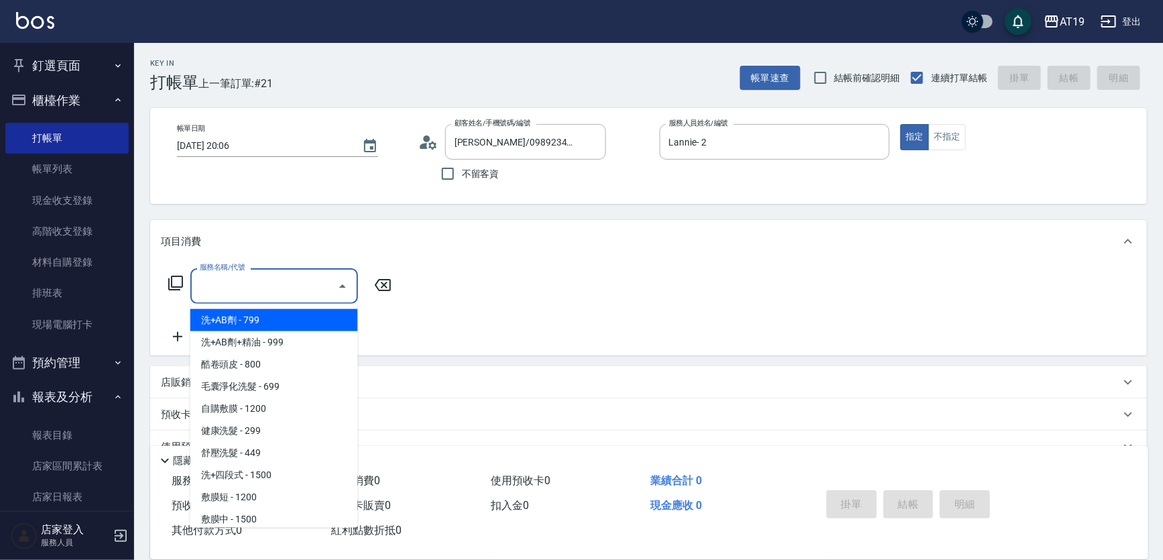
click at [281, 293] on input "服務名稱/代號" at bounding box center [263, 285] width 135 height 23
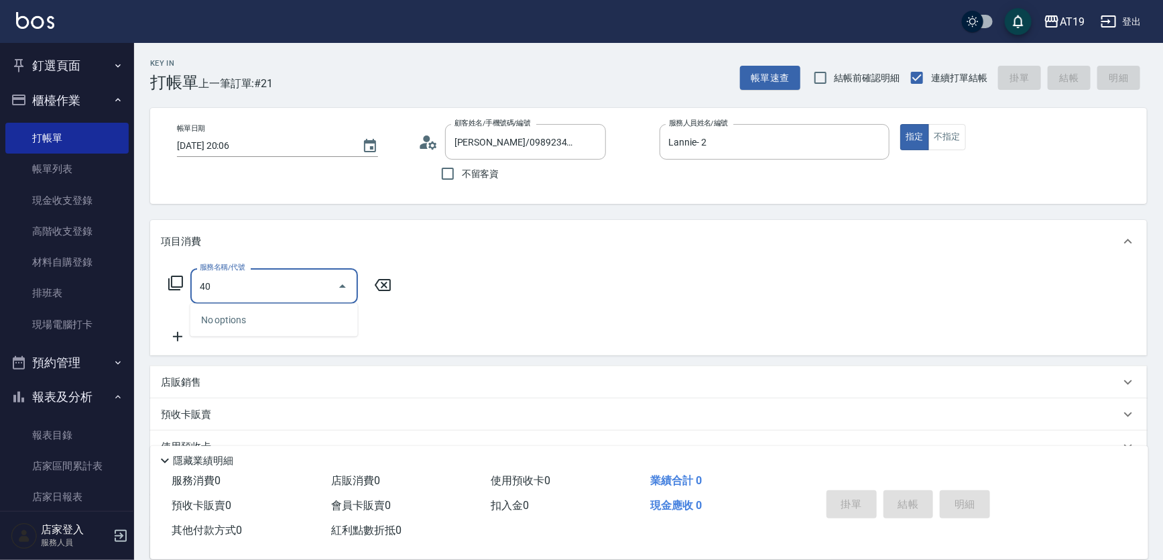
type input "401"
click at [285, 330] on span "剪髮 - 300" at bounding box center [274, 320] width 168 height 22
type input "30"
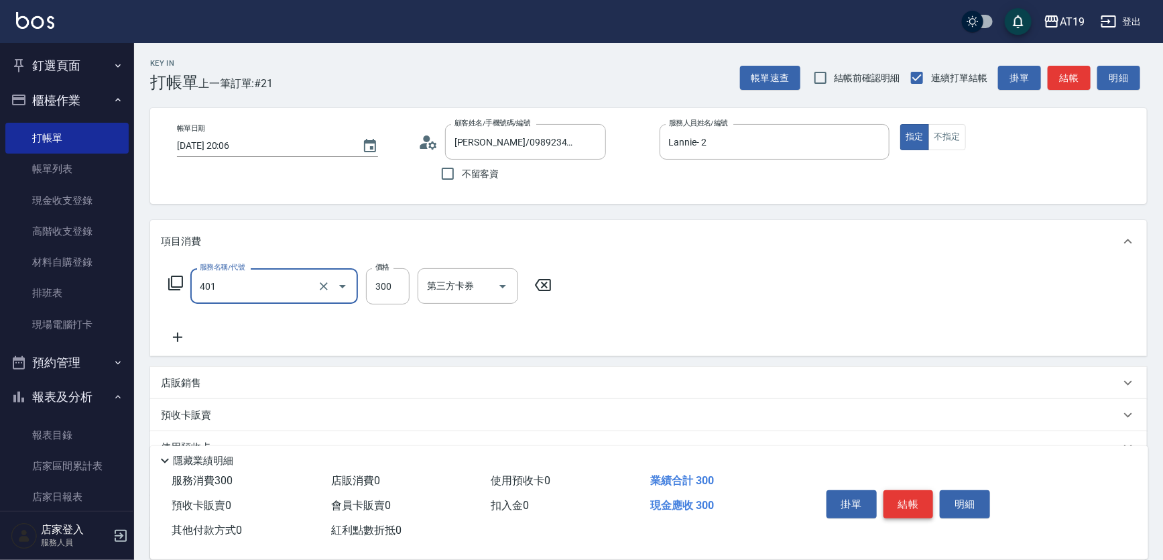
type input "剪髮(401)"
click at [908, 506] on button "結帳" at bounding box center [908, 504] width 50 height 28
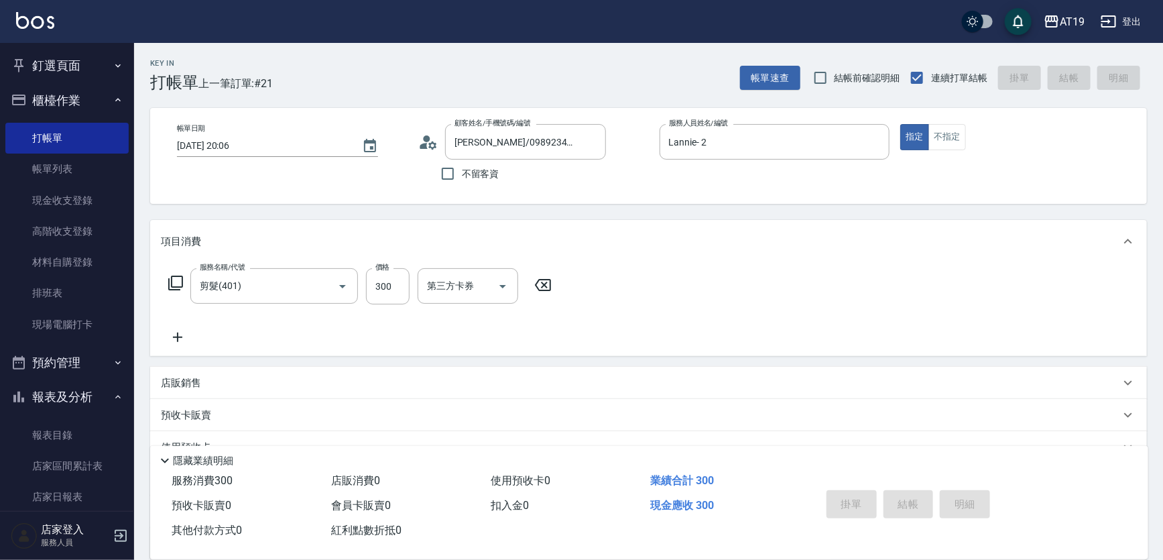
type input "[DATE] 20:07"
type input "0"
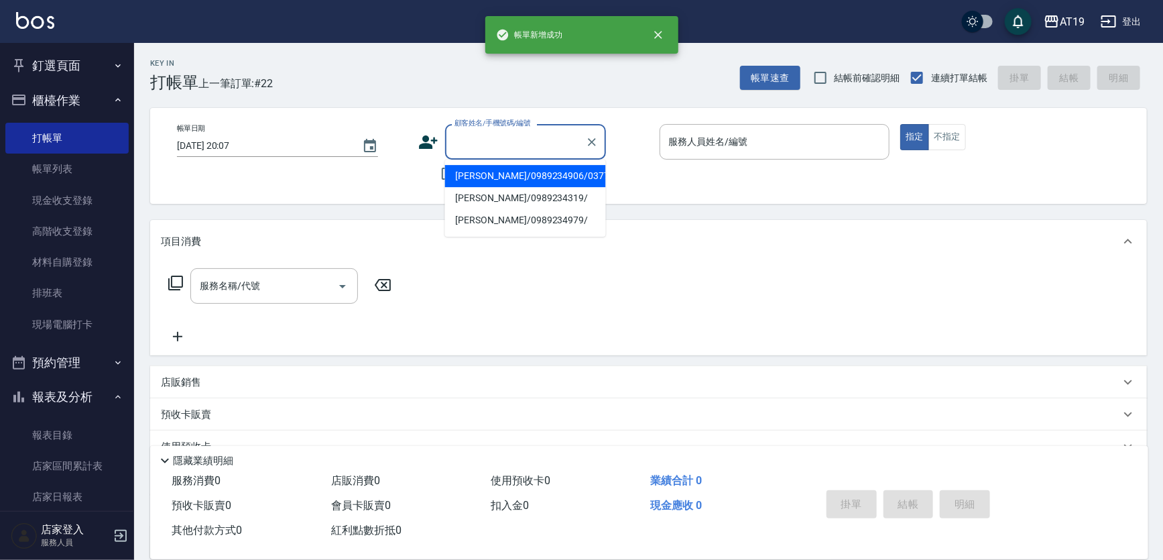
click at [478, 139] on input "顧客姓名/手機號碼/編號" at bounding box center [515, 141] width 129 height 23
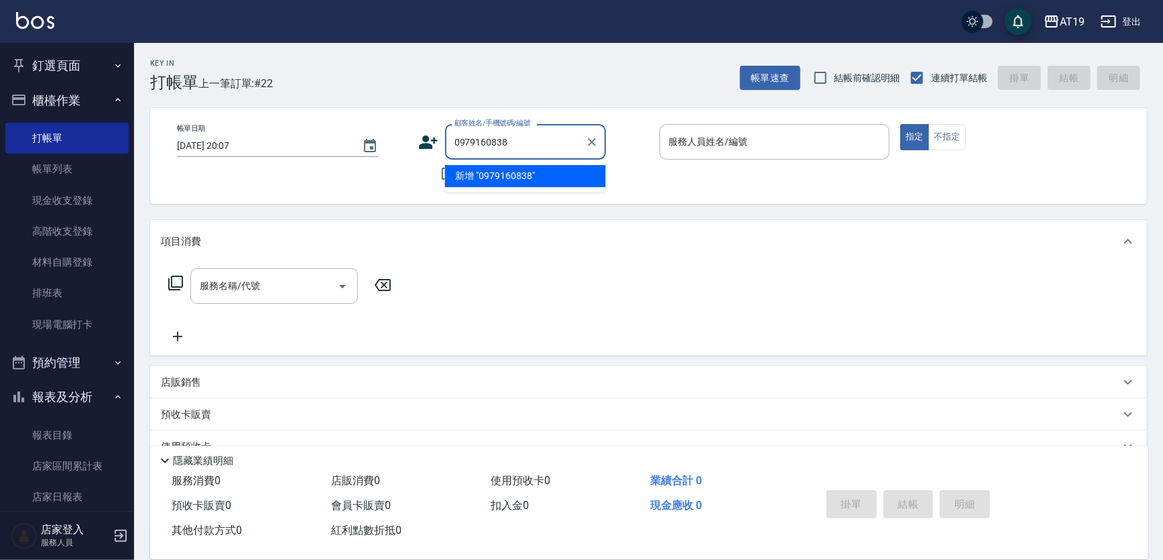
drag, startPoint x: 537, startPoint y: 144, endPoint x: 452, endPoint y: 141, distance: 85.2
click at [451, 143] on input "0979160838" at bounding box center [515, 141] width 129 height 23
type input "0979160838"
click at [427, 136] on icon at bounding box center [428, 141] width 19 height 13
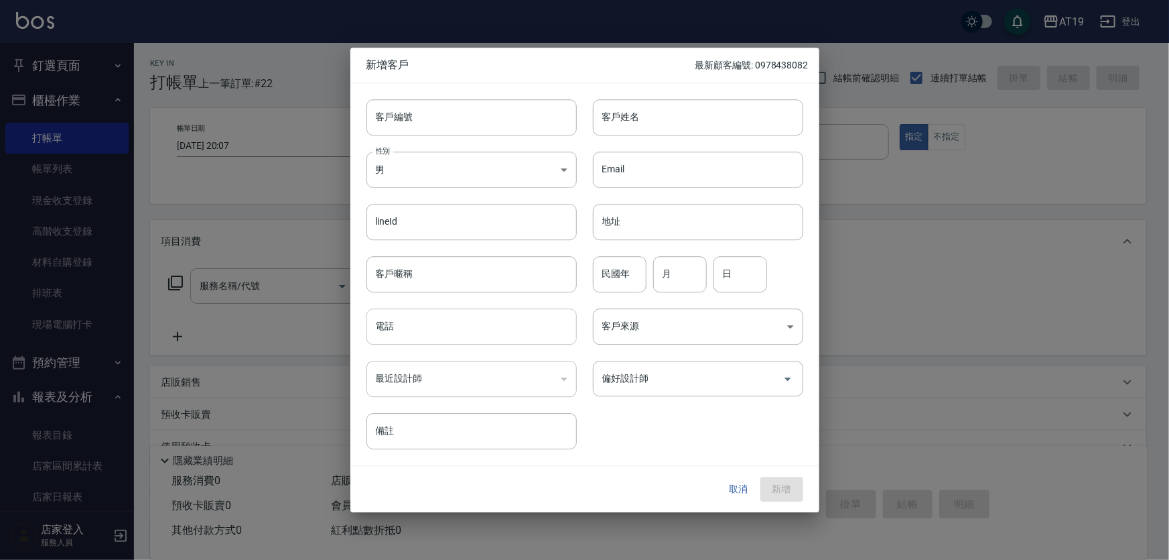
drag, startPoint x: 462, startPoint y: 375, endPoint x: 468, endPoint y: 344, distance: 31.3
click at [463, 373] on div "​" at bounding box center [472, 379] width 210 height 36
click at [468, 329] on input "電話" at bounding box center [472, 326] width 210 height 36
paste input "0979160838"
type input "0979160838"
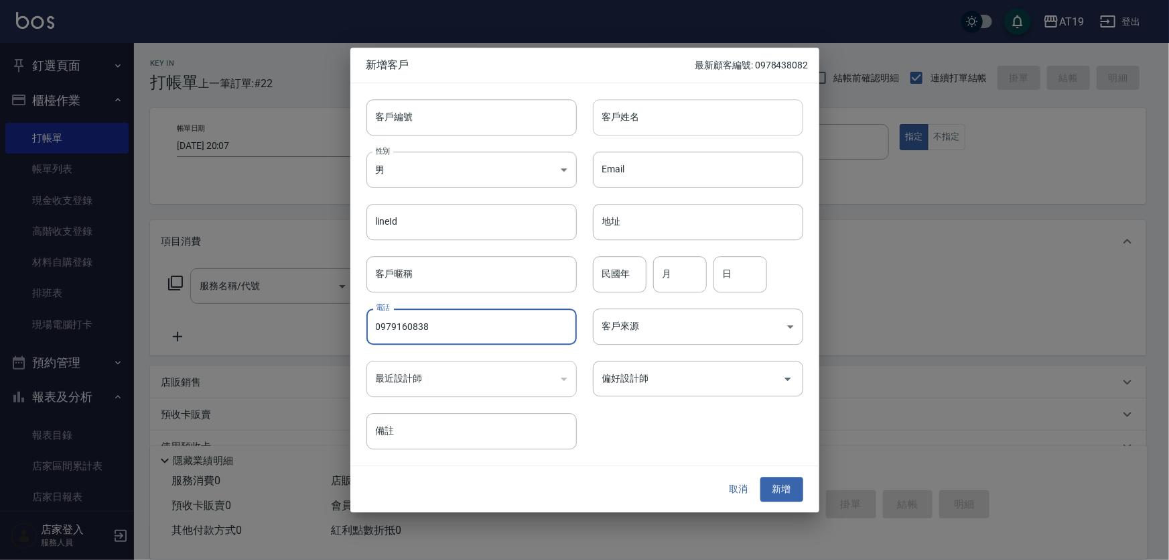
click at [635, 124] on input "客戶姓名" at bounding box center [698, 117] width 210 height 36
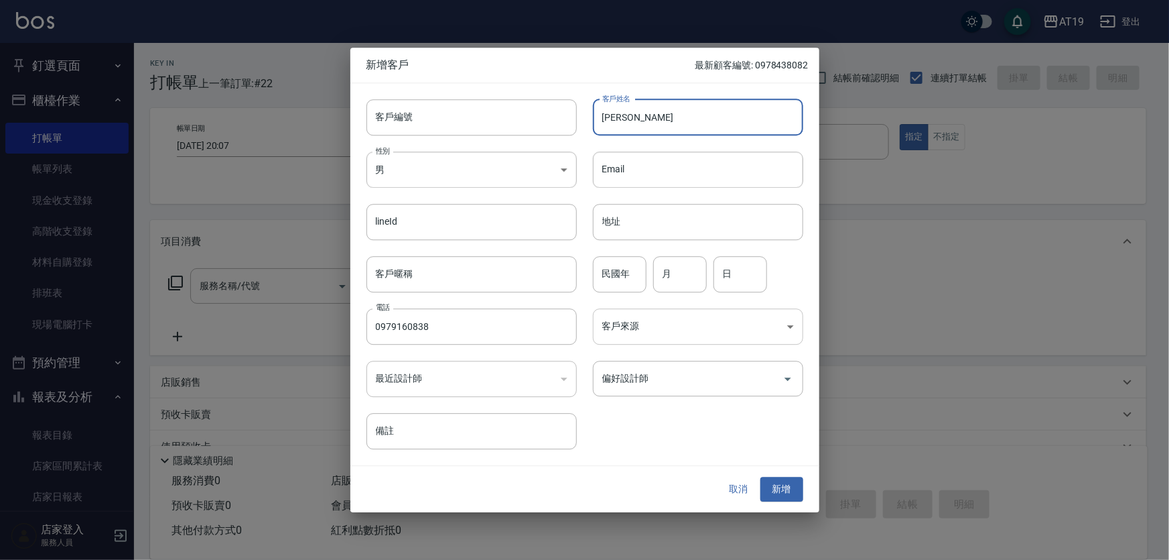
type input "[PERSON_NAME]"
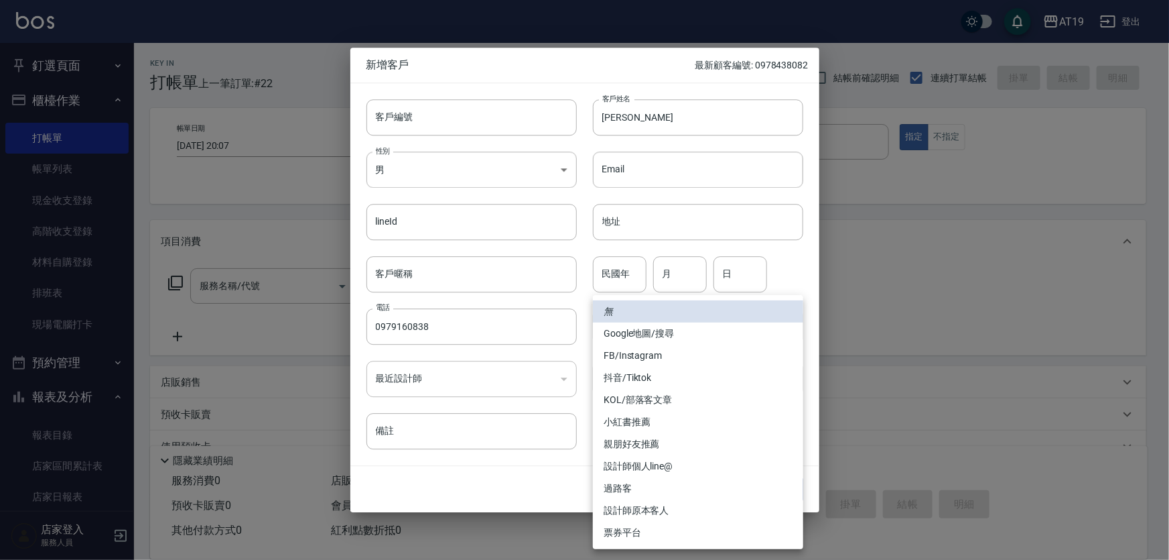
click at [625, 316] on body "AT19 登出 釘選頁面 打帳單 帳單列表 排班表 現場電腦打卡 店家日報表 互助日報表 設計師日報表 櫃檯作業 打帳單 帳單列表 現金收支登錄 高階收支登錄…" at bounding box center [584, 342] width 1169 height 685
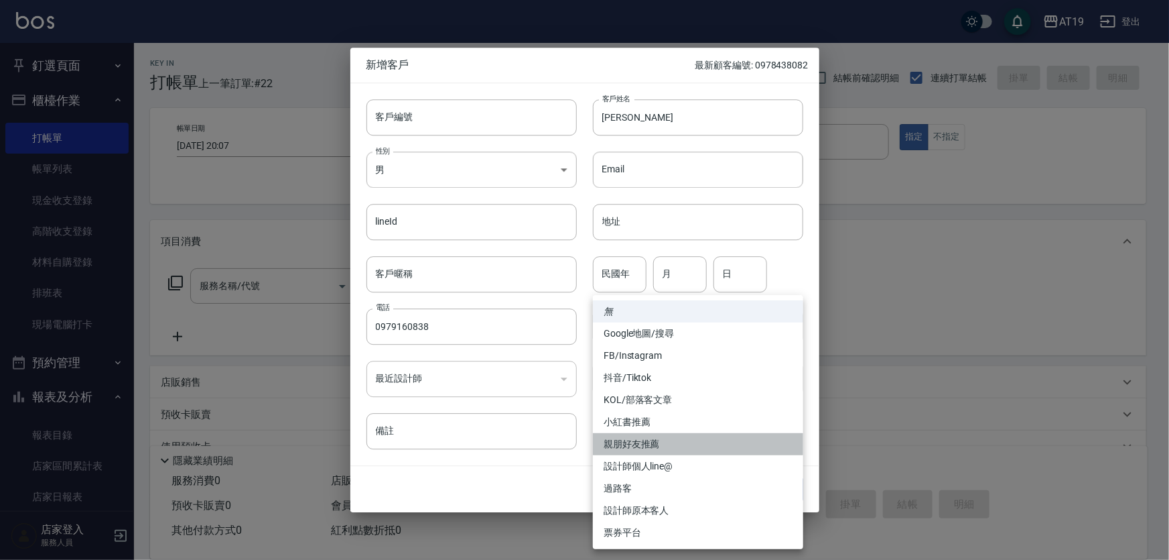
click at [594, 452] on li "親朋好友推薦" at bounding box center [698, 444] width 210 height 22
type input "親朋好友推薦"
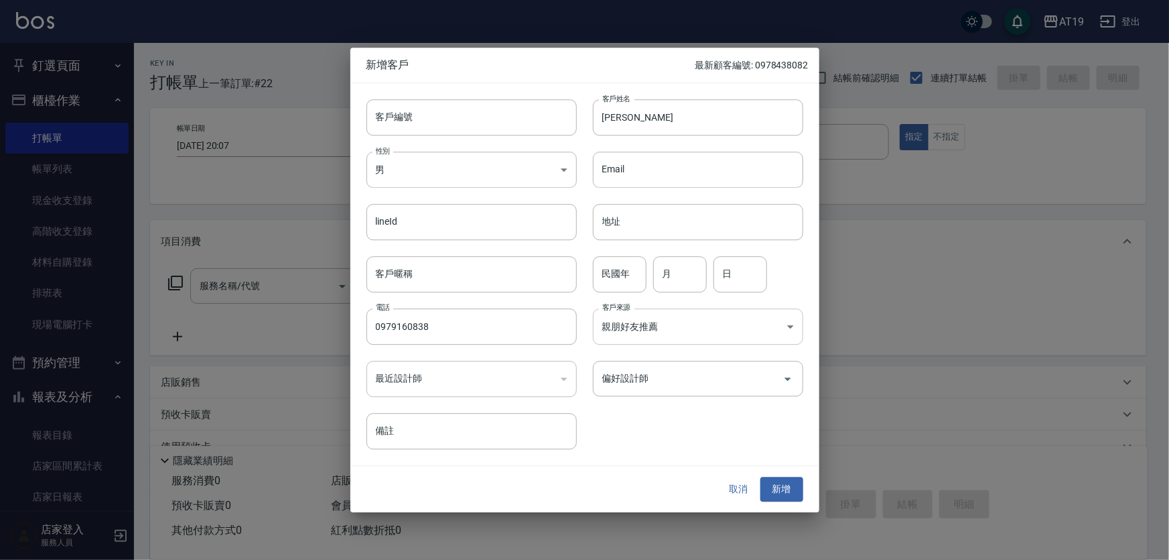
click at [682, 329] on body "AT19 登出 釘選頁面 打帳單 帳單列表 排班表 現場電腦打卡 店家日報表 互助日報表 設計師日報表 櫃檯作業 打帳單 帳單列表 現金收支登錄 高階收支登錄…" at bounding box center [584, 342] width 1169 height 685
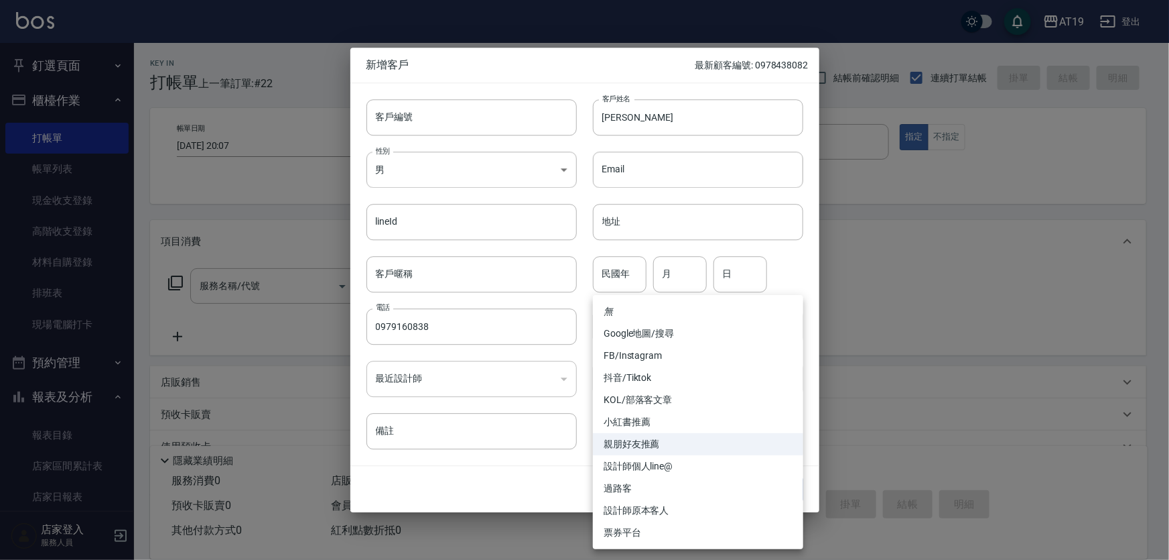
drag, startPoint x: 578, startPoint y: 489, endPoint x: 636, endPoint y: 444, distance: 73.6
click at [582, 486] on div at bounding box center [584, 280] width 1169 height 560
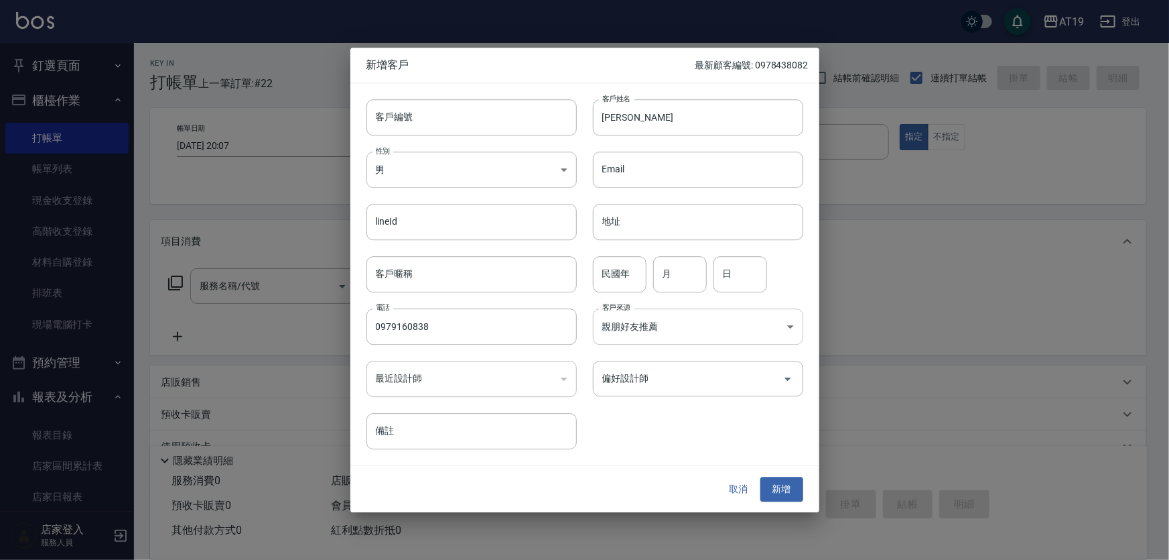
click at [799, 330] on body "AT19 登出 釘選頁面 打帳單 帳單列表 排班表 現場電腦打卡 店家日報表 互助日報表 設計師日報表 櫃檯作業 打帳單 帳單列表 現金收支登錄 高階收支登錄…" at bounding box center [584, 342] width 1169 height 685
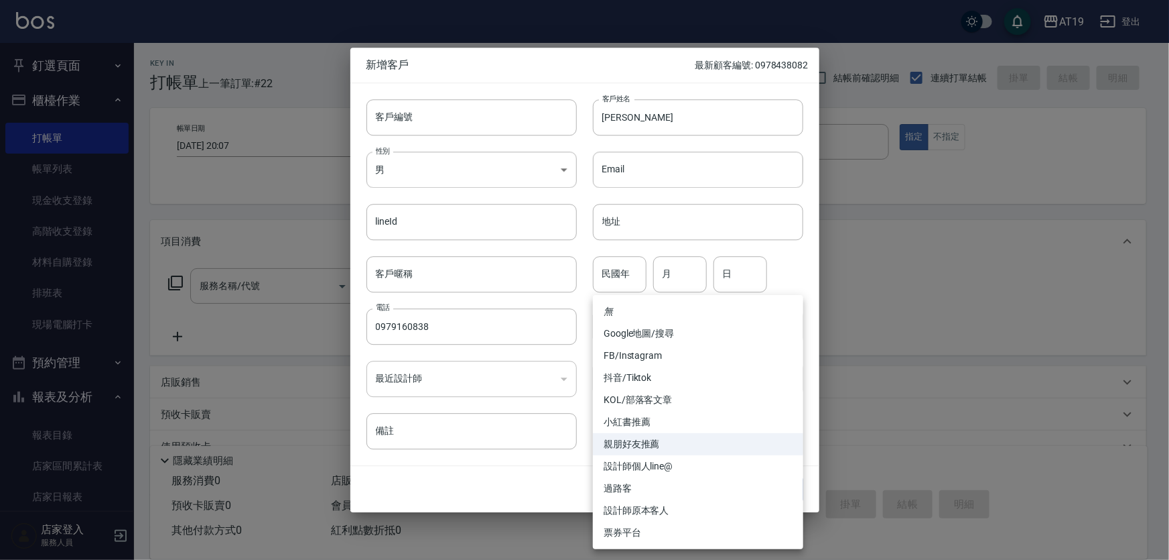
click at [682, 306] on li "無" at bounding box center [698, 311] width 210 height 22
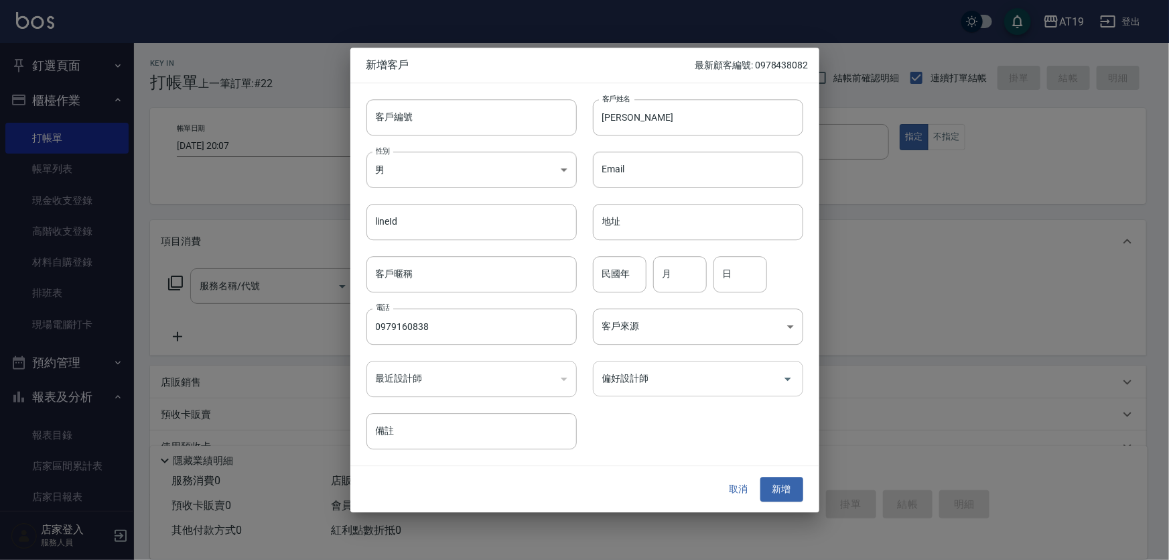
click at [643, 386] on input "偏好設計師" at bounding box center [688, 378] width 178 height 23
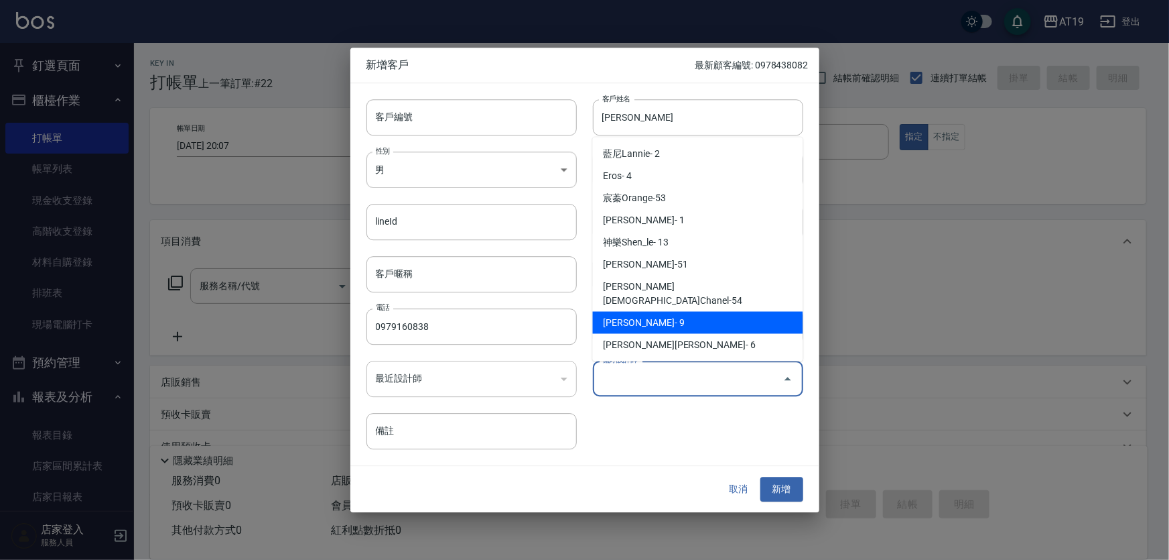
drag, startPoint x: 665, startPoint y: 326, endPoint x: 672, endPoint y: 310, distance: 17.4
click at [672, 310] on ul "[PERSON_NAME]- 2 Eros- 4 宸蓁Orange-53 [PERSON_NAME]- 1 神樂[PERSON_NAME]- 13 [PERS…" at bounding box center [698, 249] width 210 height 224
click at [672, 312] on li "[PERSON_NAME]- 9" at bounding box center [698, 323] width 210 height 22
type input "[PERSON_NAME][PERSON_NAME]"
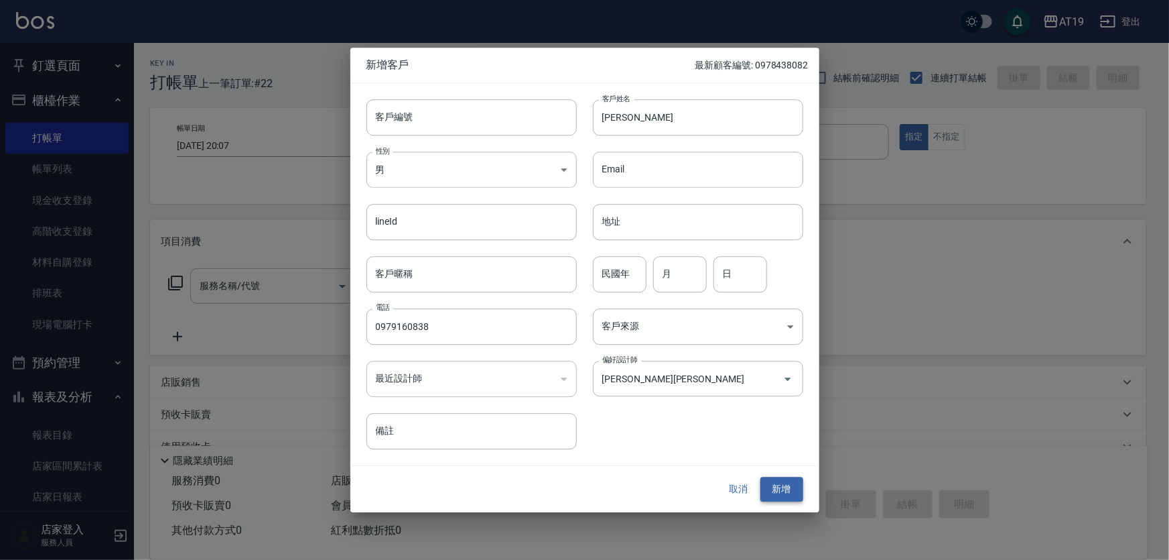
drag, startPoint x: 805, startPoint y: 489, endPoint x: 795, endPoint y: 493, distance: 11.5
click at [805, 489] on div "取消 新增" at bounding box center [584, 489] width 469 height 46
click at [792, 494] on button "新增" at bounding box center [782, 489] width 43 height 25
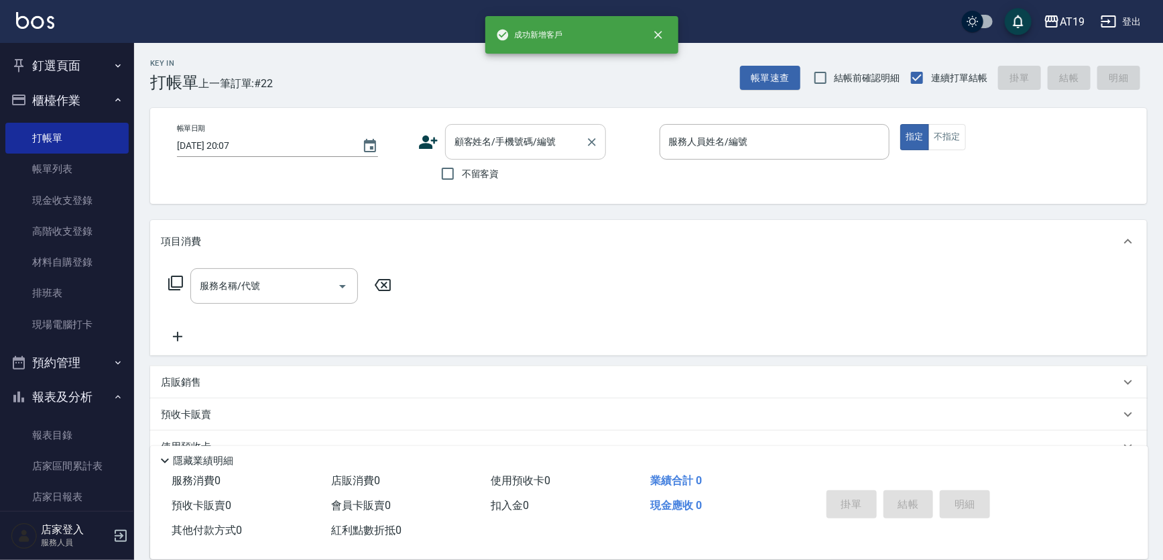
click at [469, 153] on div "顧客姓名/手機號碼/編號" at bounding box center [525, 142] width 161 height 36
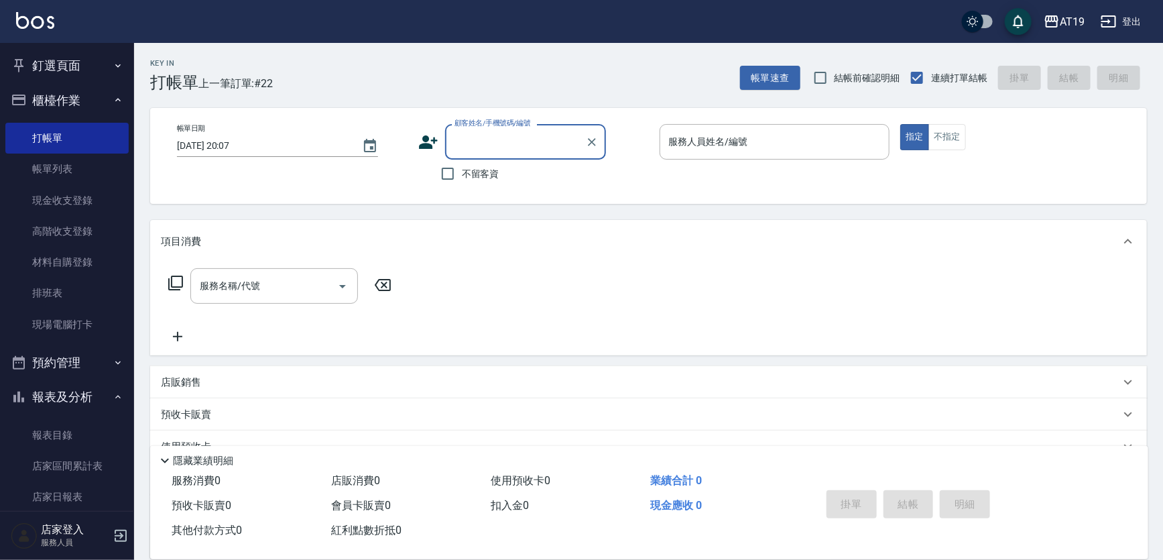
click at [468, 142] on input "顧客姓名/手機號碼/編號" at bounding box center [515, 141] width 129 height 23
click at [467, 175] on li "[PERSON_NAME]/0979160838/" at bounding box center [525, 176] width 161 height 22
type input "[PERSON_NAME]/0979160838/"
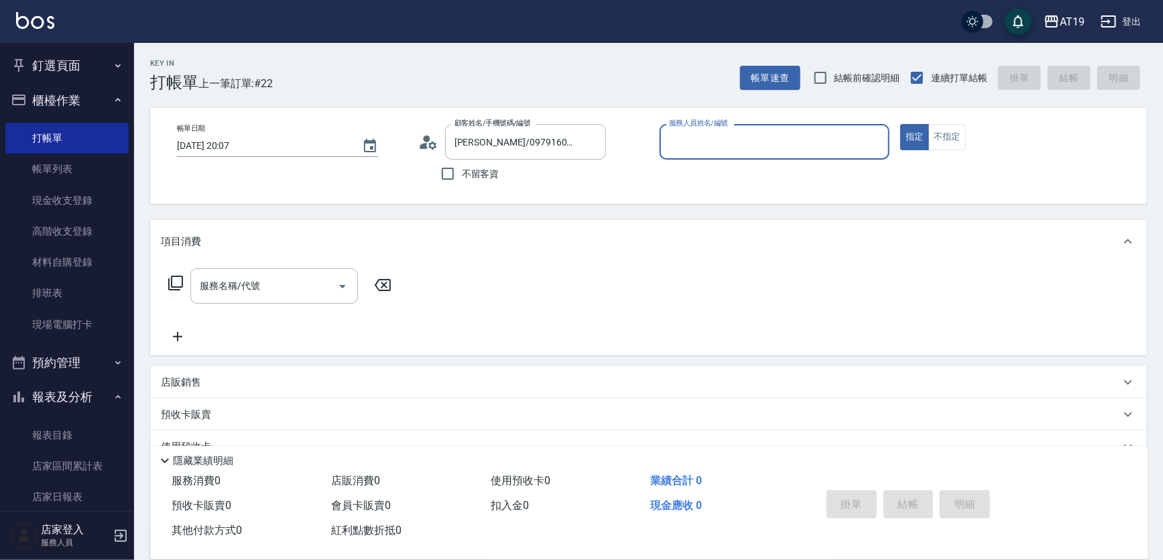
type input "[PERSON_NAME]- 9"
click at [243, 300] on div "服務名稱/代號" at bounding box center [274, 286] width 168 height 36
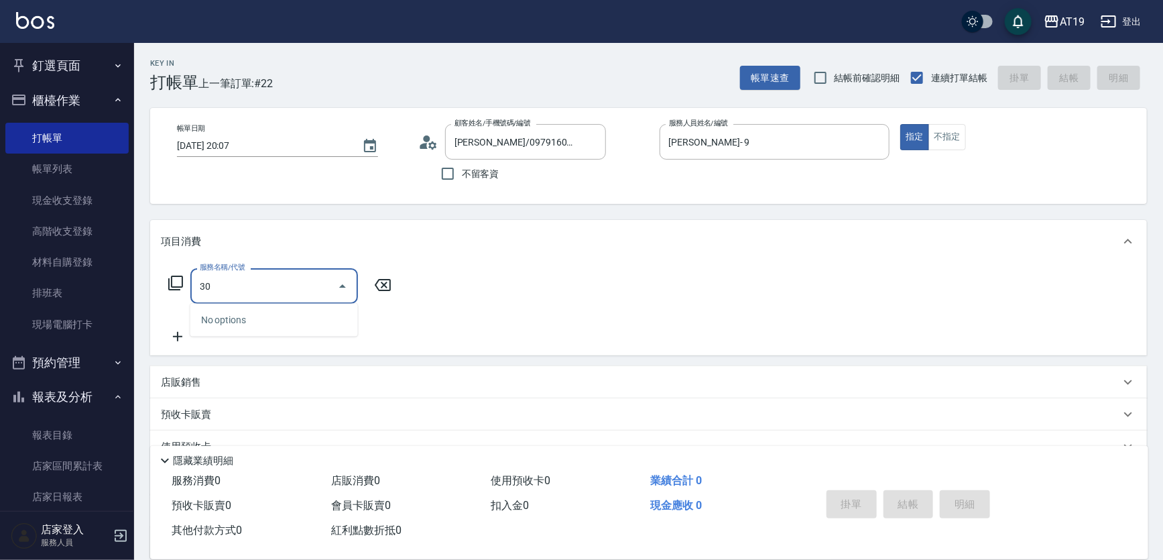
type input "301"
drag, startPoint x: 259, startPoint y: 321, endPoint x: 276, endPoint y: 310, distance: 19.9
click at [260, 321] on span "燙髮 - 1500" at bounding box center [274, 320] width 168 height 22
type input "150"
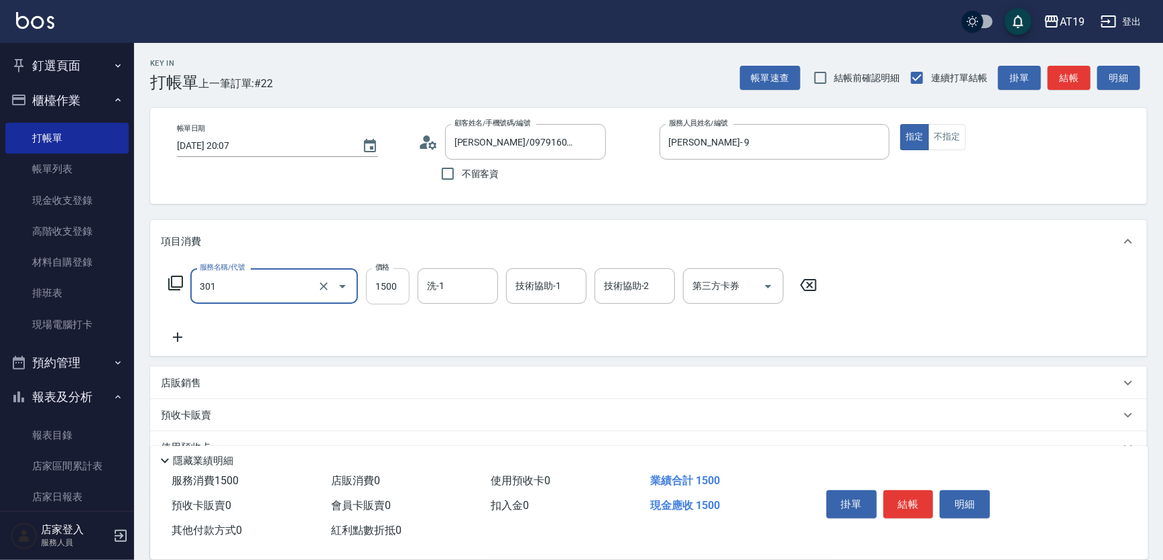
type input "燙髮(301)"
click at [381, 289] on input "1500" at bounding box center [388, 286] width 44 height 36
type input "0"
type input "18"
type input "10"
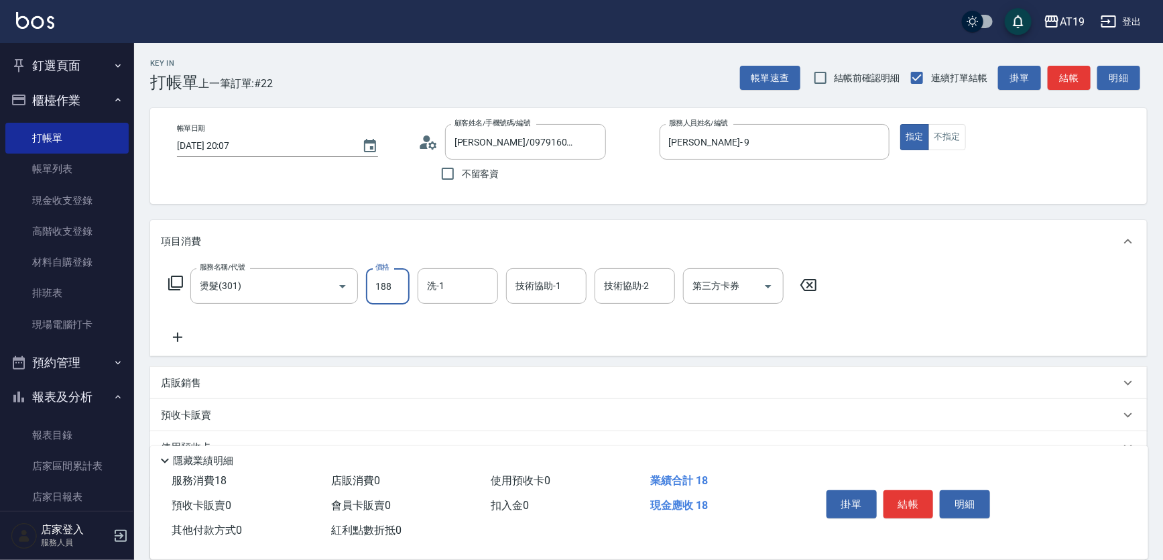
type input "1880"
type input "180"
type input "1880"
click at [466, 288] on input "洗-1" at bounding box center [458, 285] width 68 height 23
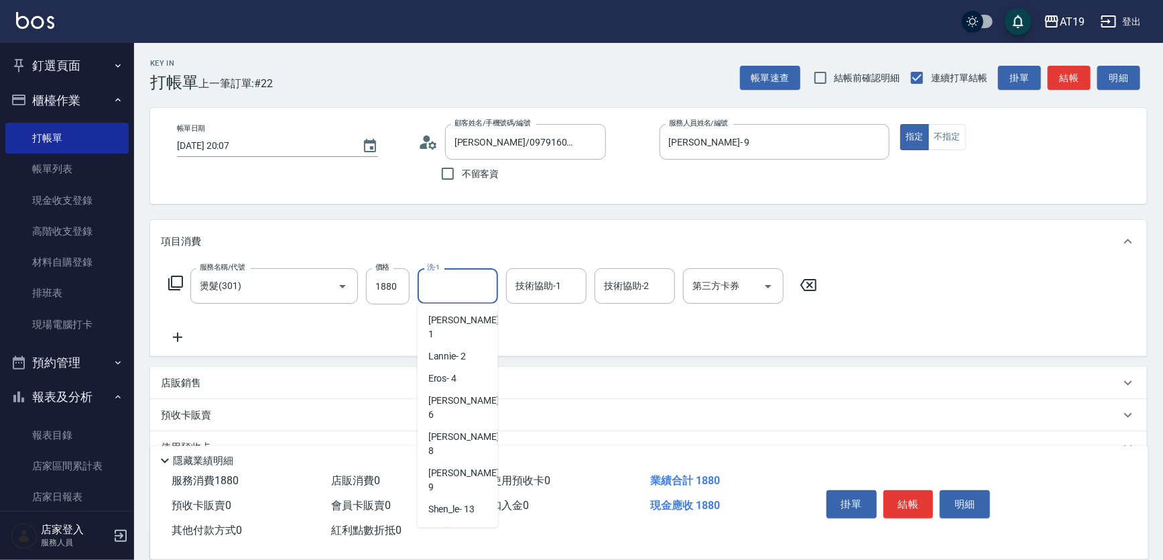
type input "Orange-53"
click at [187, 344] on icon at bounding box center [178, 337] width 34 height 16
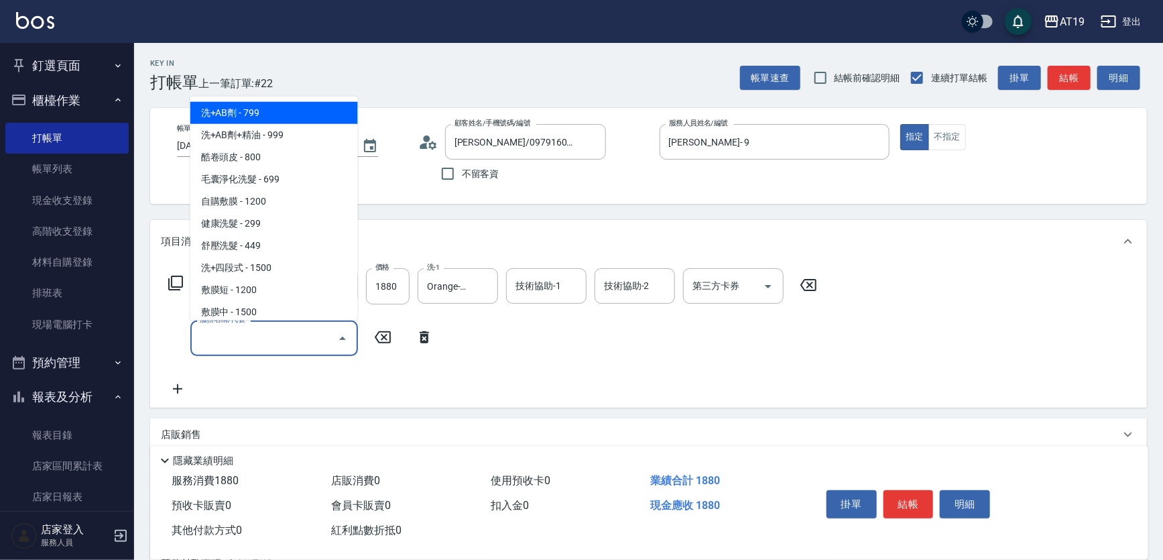
click at [245, 339] on input "服務名稱/代號" at bounding box center [263, 337] width 135 height 23
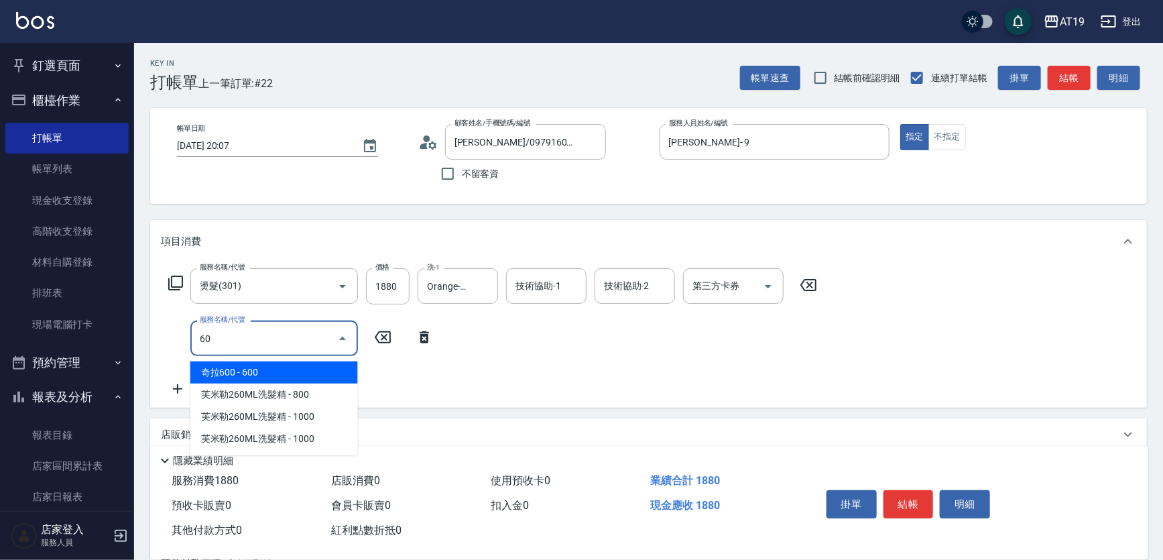
type input "601"
click at [242, 372] on span "自備護髮 - 300" at bounding box center [274, 372] width 168 height 22
type input "210"
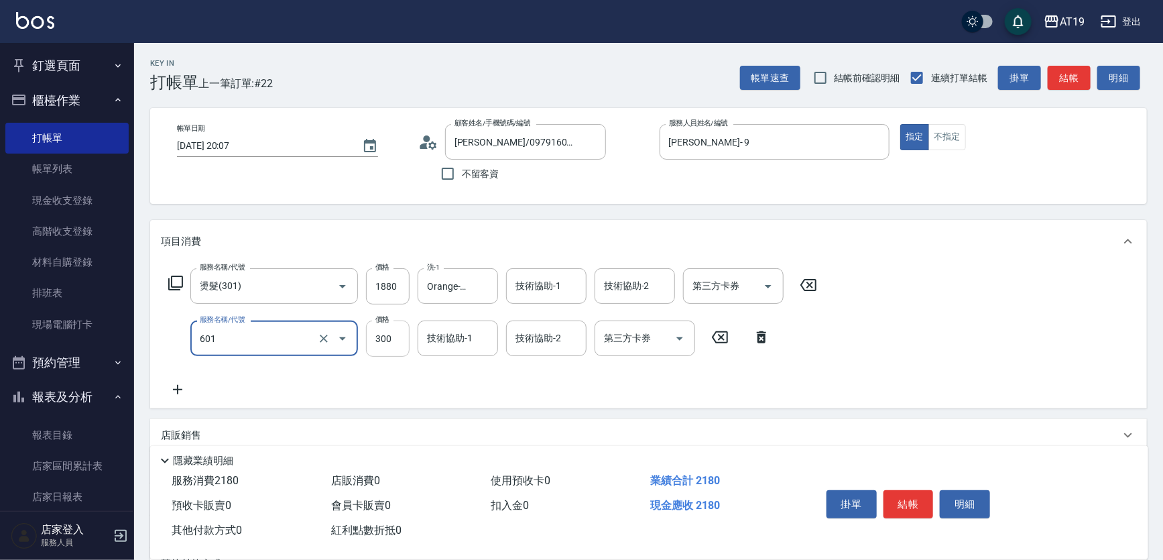
type input "自備護髮(601)"
click at [389, 342] on input "300" at bounding box center [388, 338] width 44 height 36
type input "1"
type input "180"
type input "100"
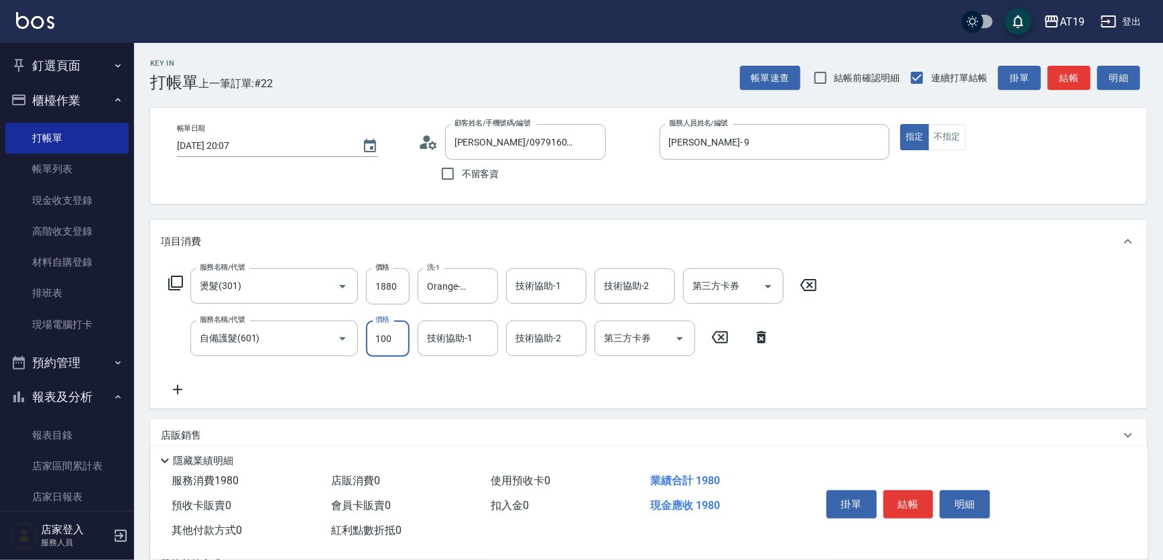
type input "280"
type input "1000"
click at [892, 501] on button "結帳" at bounding box center [908, 504] width 50 height 28
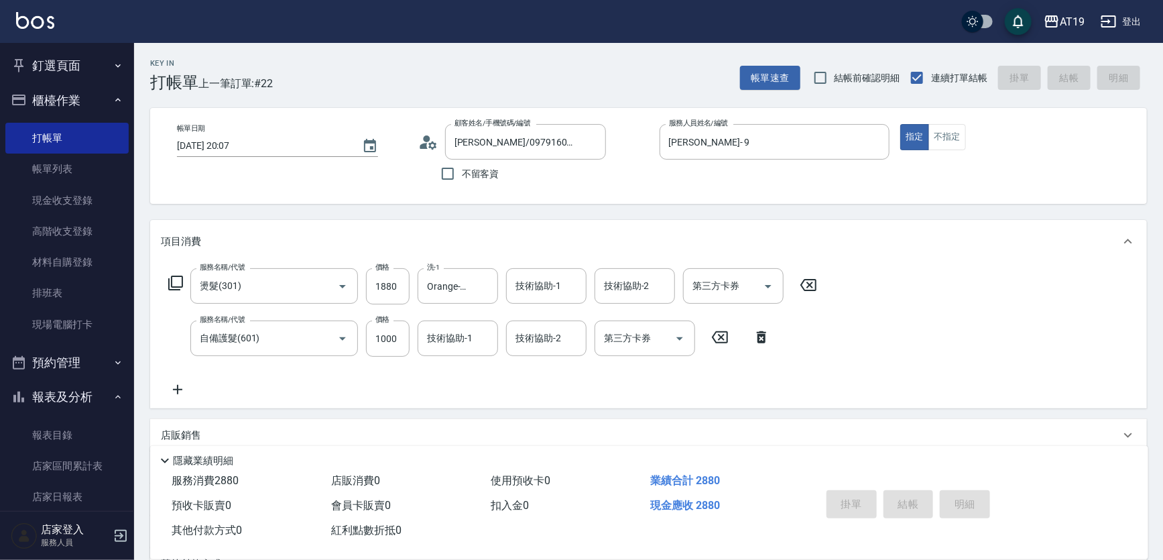
type input "[DATE] 20:08"
type input "0"
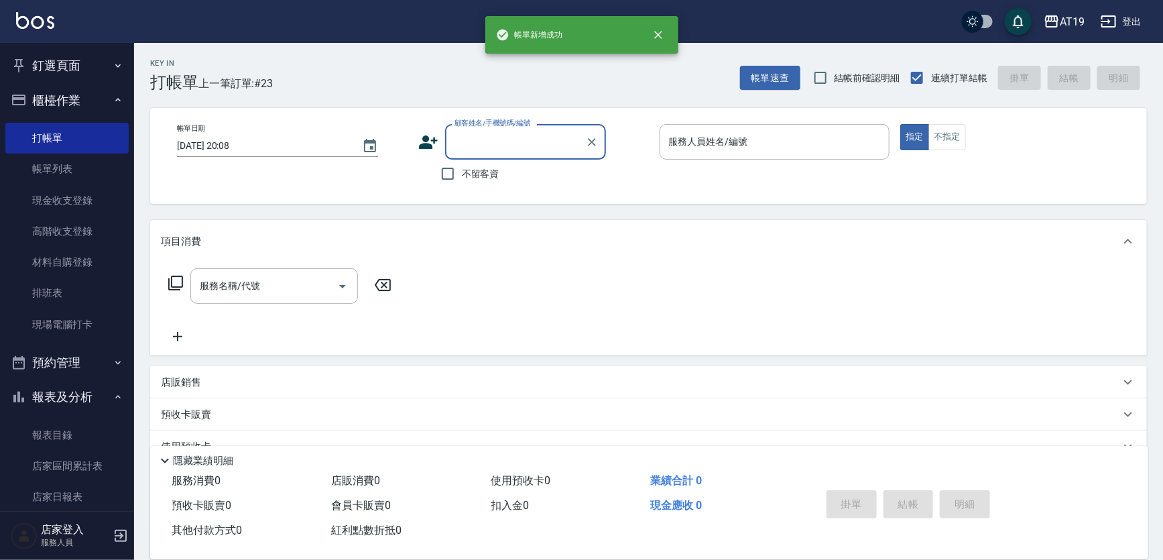
click at [476, 141] on input "顧客姓名/手機號碼/編號" at bounding box center [515, 141] width 129 height 23
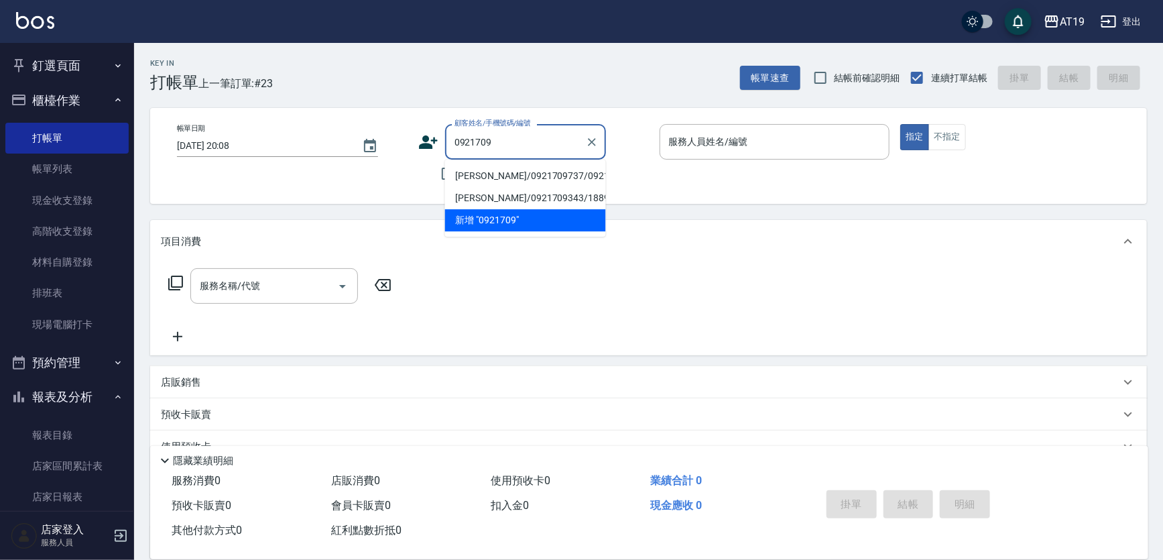
click at [477, 179] on li "[PERSON_NAME]/0921709737/0921709737" at bounding box center [525, 176] width 161 height 22
type input "[PERSON_NAME]/0921709737/0921709737"
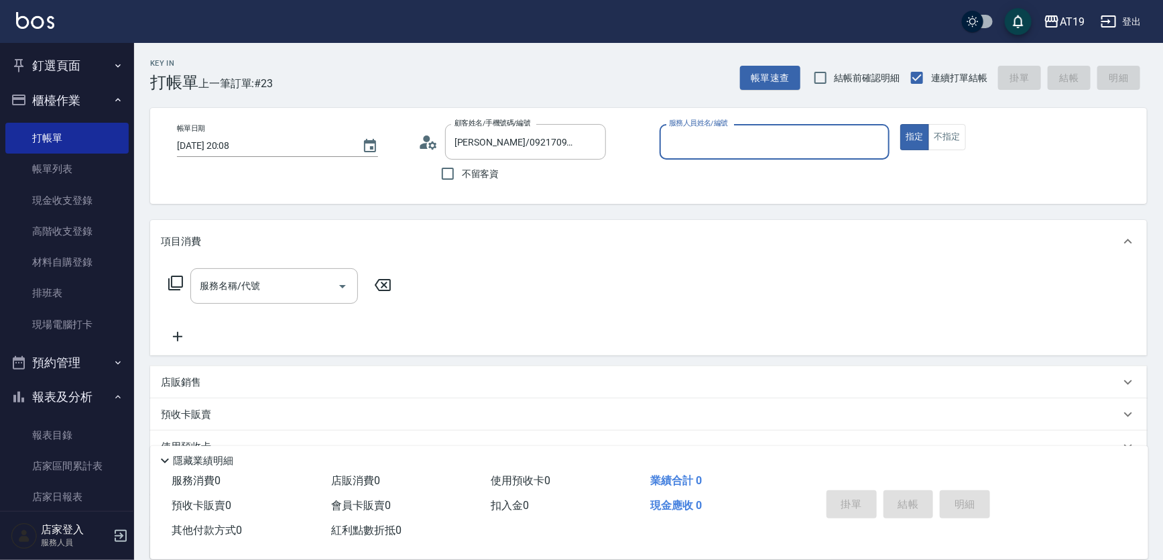
type input "[PERSON_NAME]- 6"
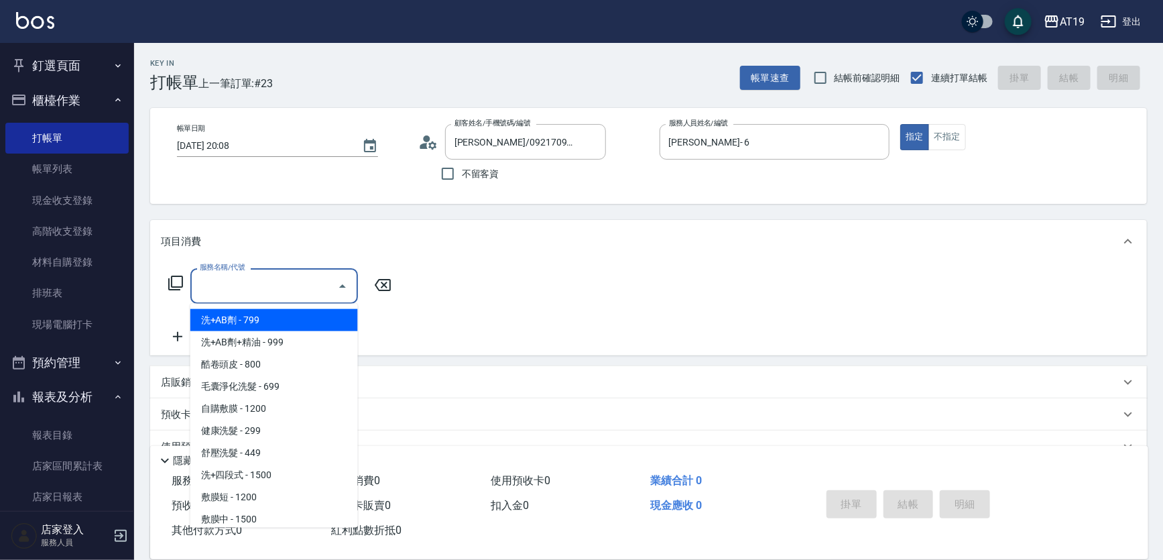
click at [306, 275] on input "服務名稱/代號" at bounding box center [263, 285] width 135 height 23
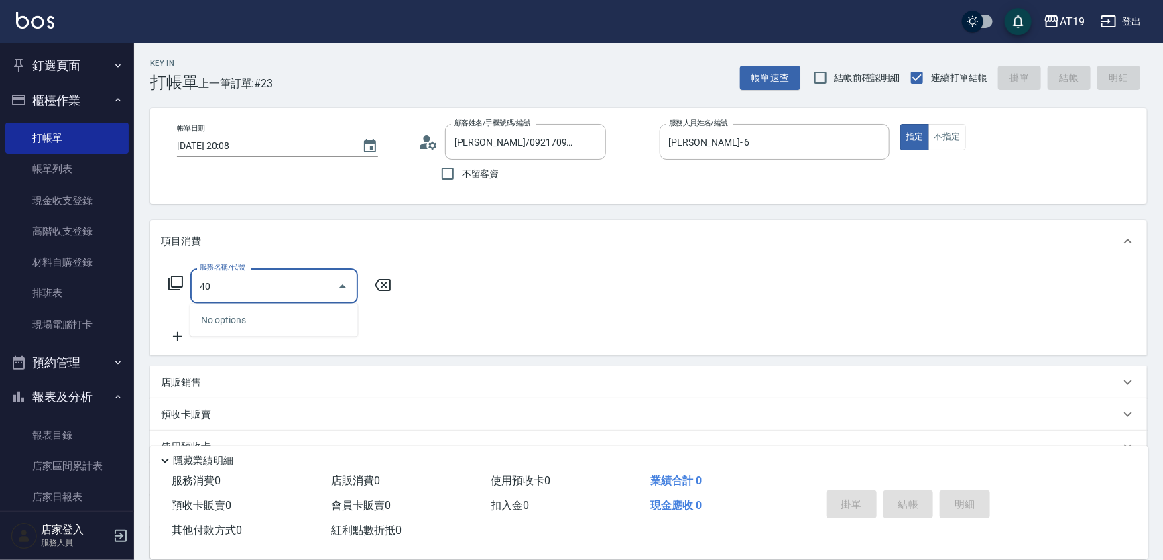
type input "401"
click at [310, 320] on span "剪髮 - 300" at bounding box center [274, 320] width 168 height 22
type input "30"
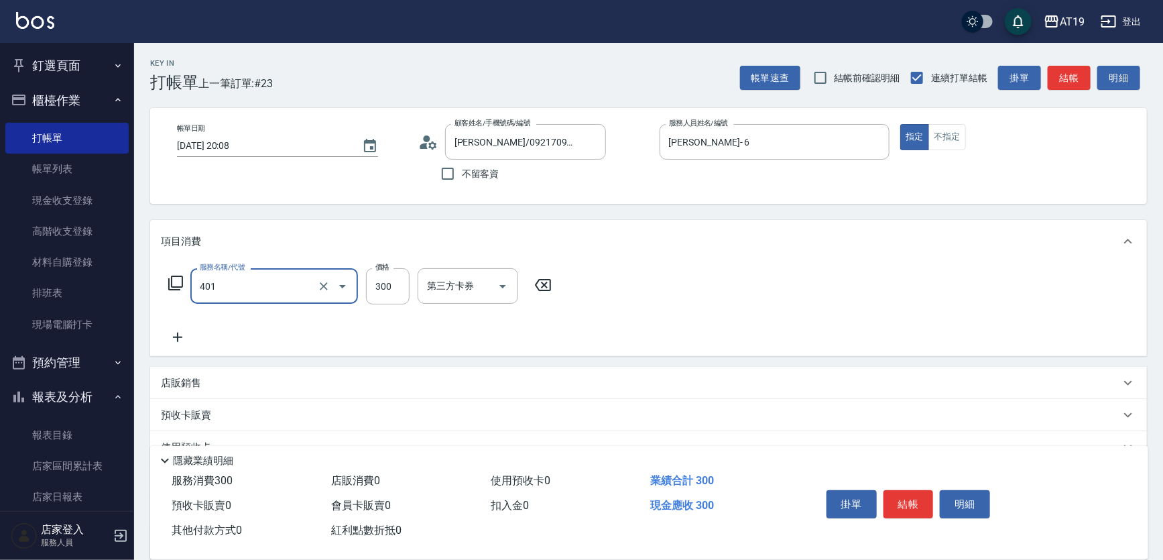
type input "剪髮(401)"
drag, startPoint x: 178, startPoint y: 334, endPoint x: 186, endPoint y: 336, distance: 8.9
click at [186, 336] on icon at bounding box center [178, 337] width 34 height 16
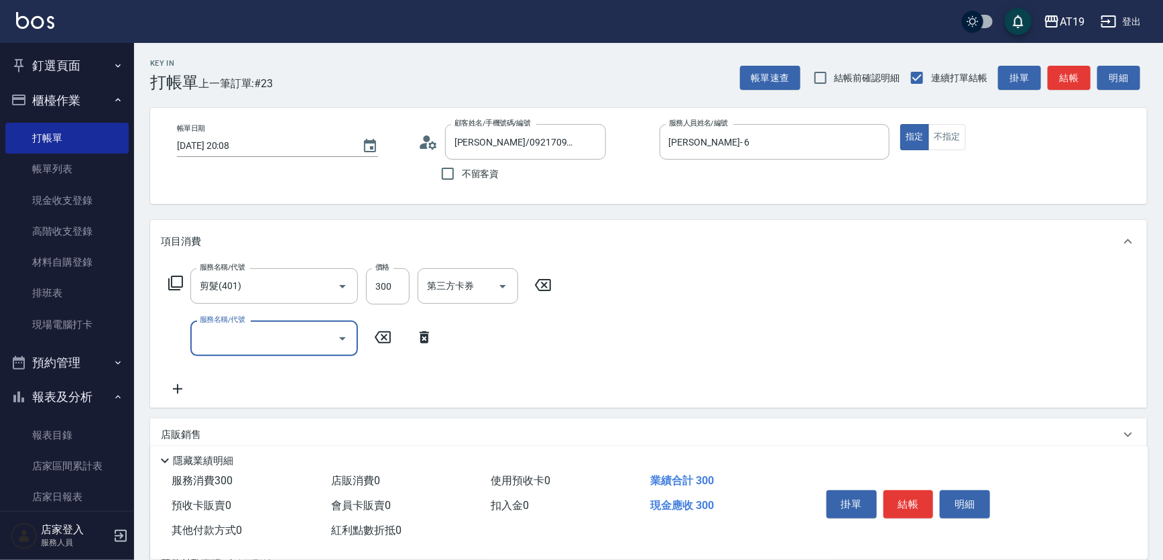
click at [202, 337] on input "服務名稱/代號" at bounding box center [263, 337] width 135 height 23
type input "201"
drag, startPoint x: 265, startPoint y: 371, endPoint x: 310, endPoint y: 368, distance: 45.0
click at [267, 371] on span "洗髮 - 300" at bounding box center [274, 372] width 168 height 22
type input "60"
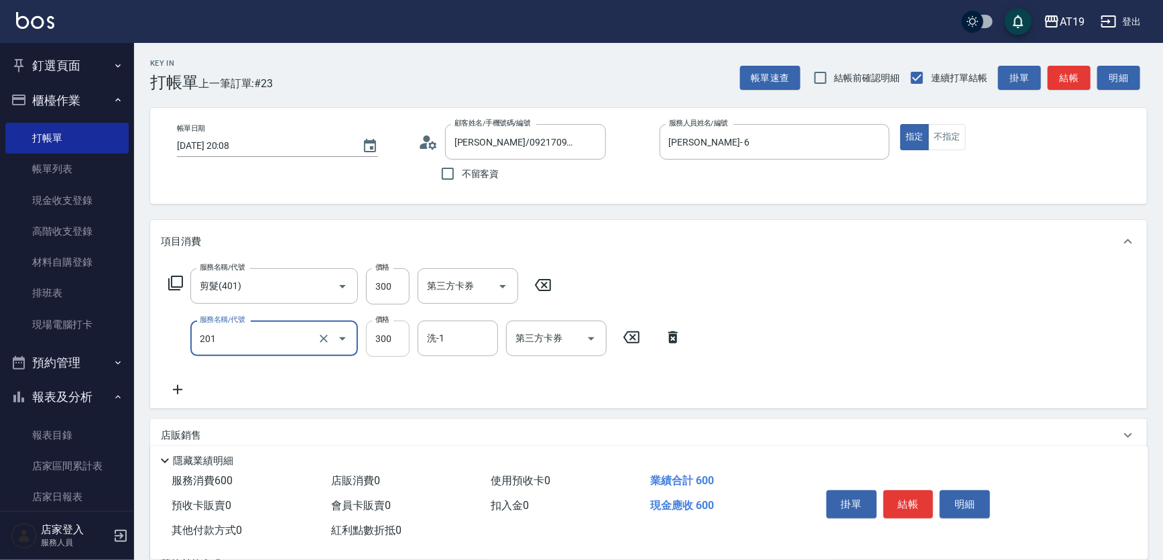
type input "洗髮(201)"
click at [397, 341] on input "300" at bounding box center [388, 338] width 44 height 36
type input "30"
type input "40"
type input "70"
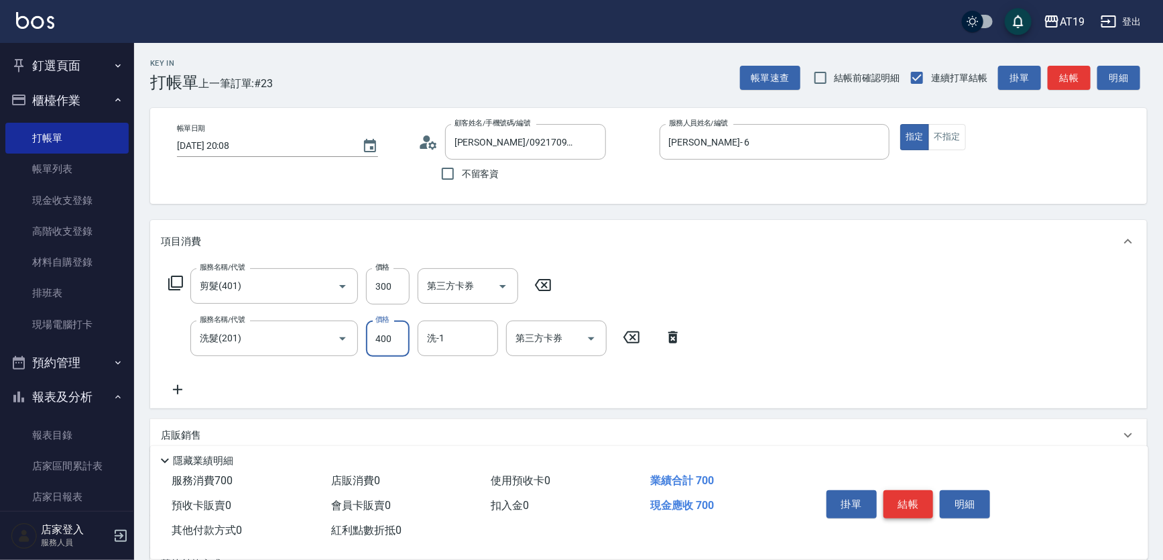
type input "400"
click at [911, 501] on button "結帳" at bounding box center [908, 504] width 50 height 28
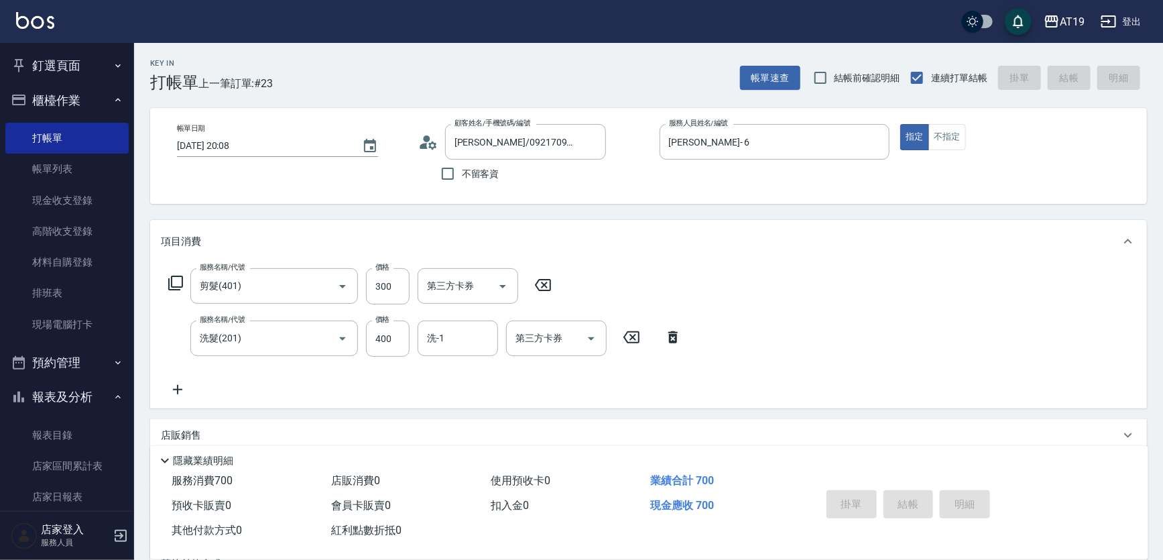
type input "[DATE] 20:09"
type input "0"
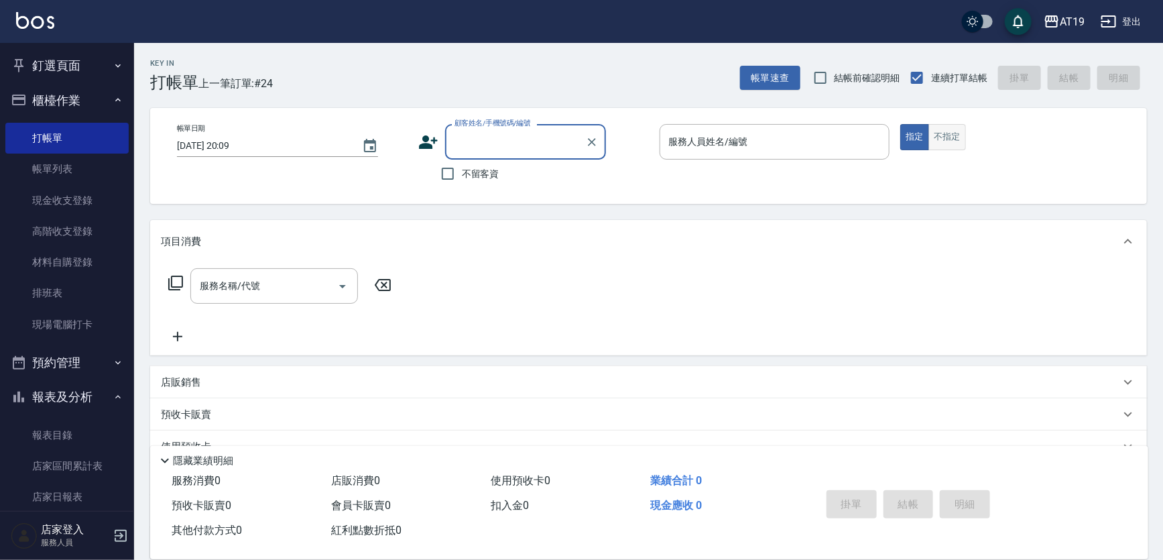
click at [950, 136] on button "不指定" at bounding box center [947, 137] width 38 height 26
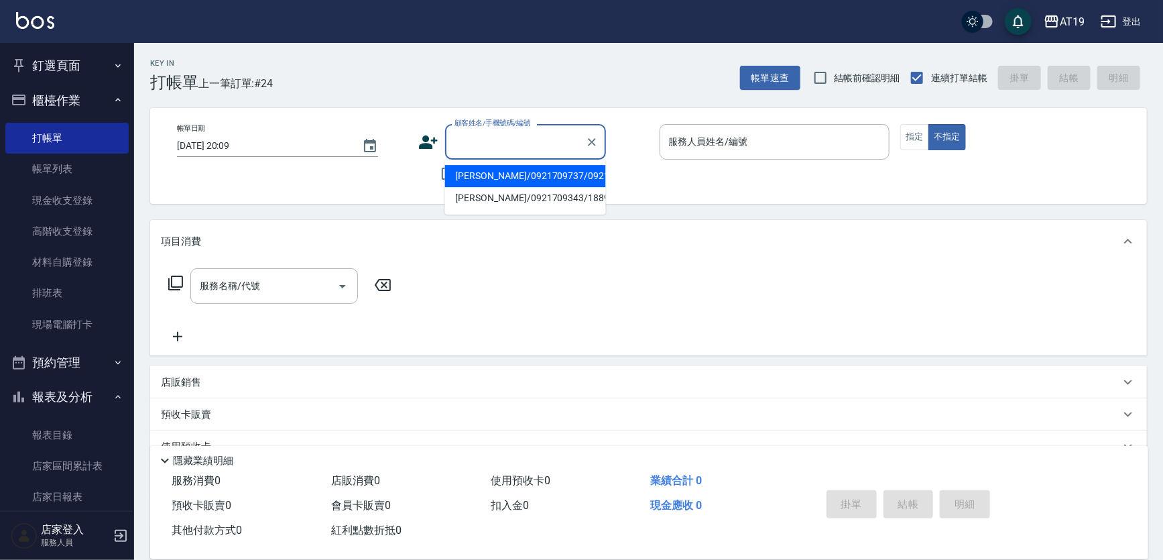
click at [515, 146] on input "顧客姓名/手機號碼/編號" at bounding box center [515, 141] width 129 height 23
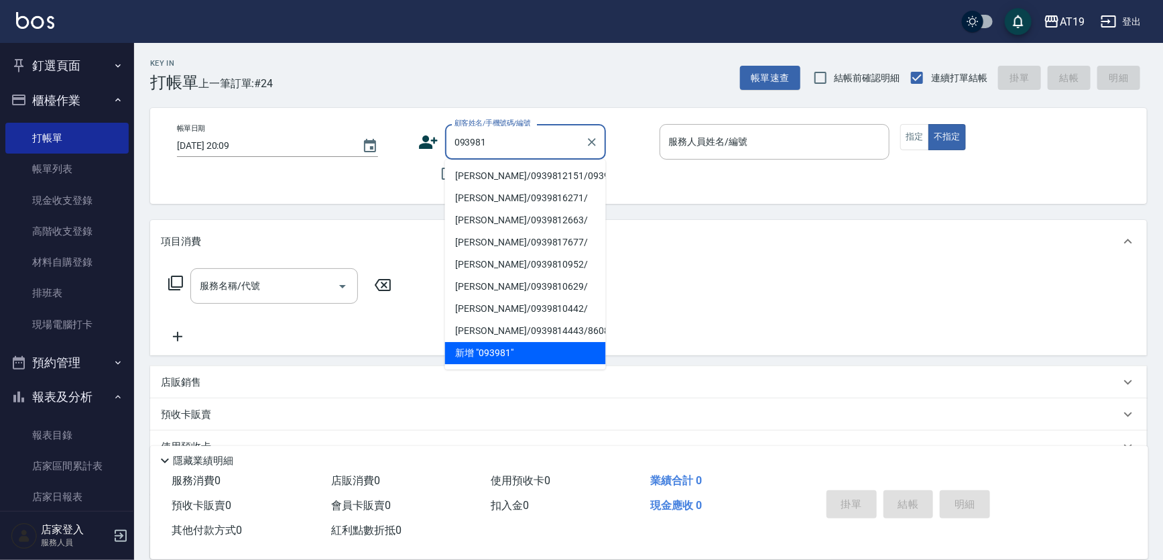
click at [488, 177] on li "[PERSON_NAME]/0939812151/0939812151" at bounding box center [525, 176] width 161 height 22
type input "[PERSON_NAME]/0939812151/0939812151"
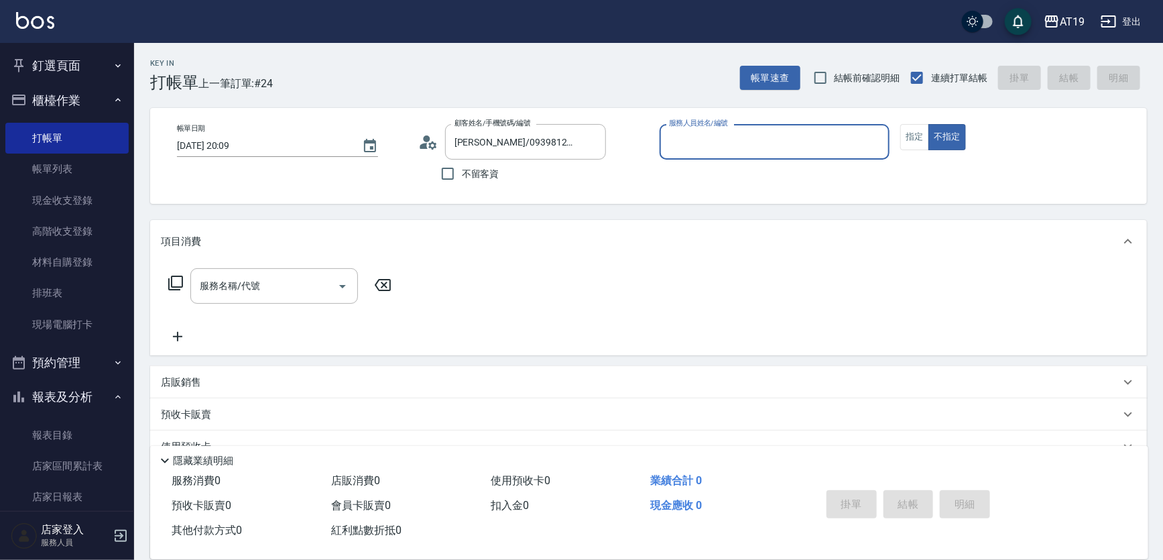
click at [735, 151] on input "服務人員姓名/編號" at bounding box center [774, 141] width 218 height 23
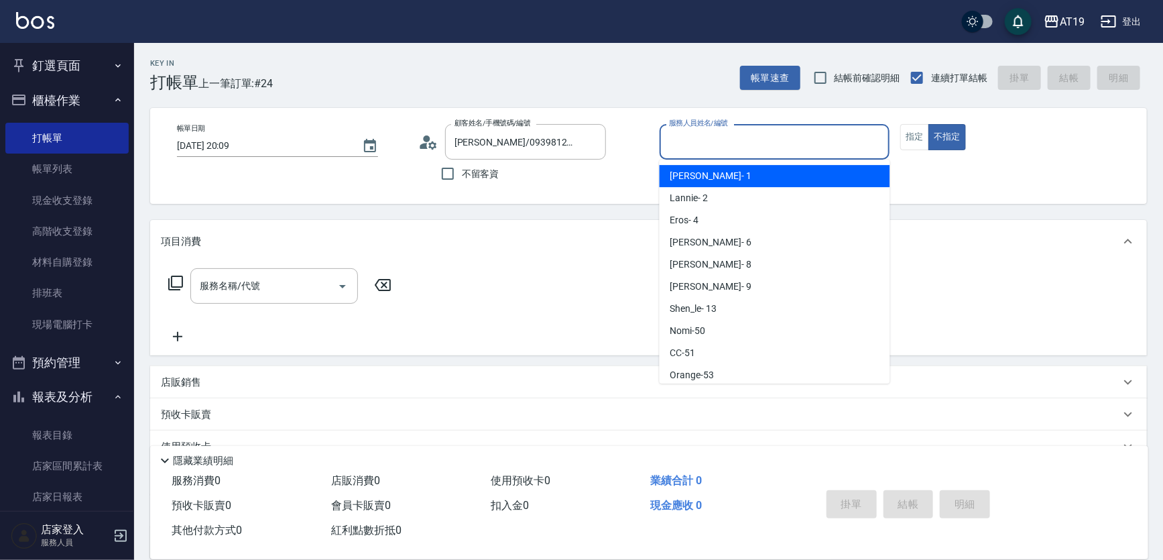
drag, startPoint x: 725, startPoint y: 175, endPoint x: 700, endPoint y: 180, distance: 25.2
click at [725, 174] on div "Linda - 1" at bounding box center [774, 176] width 231 height 22
type input "Linda- 1"
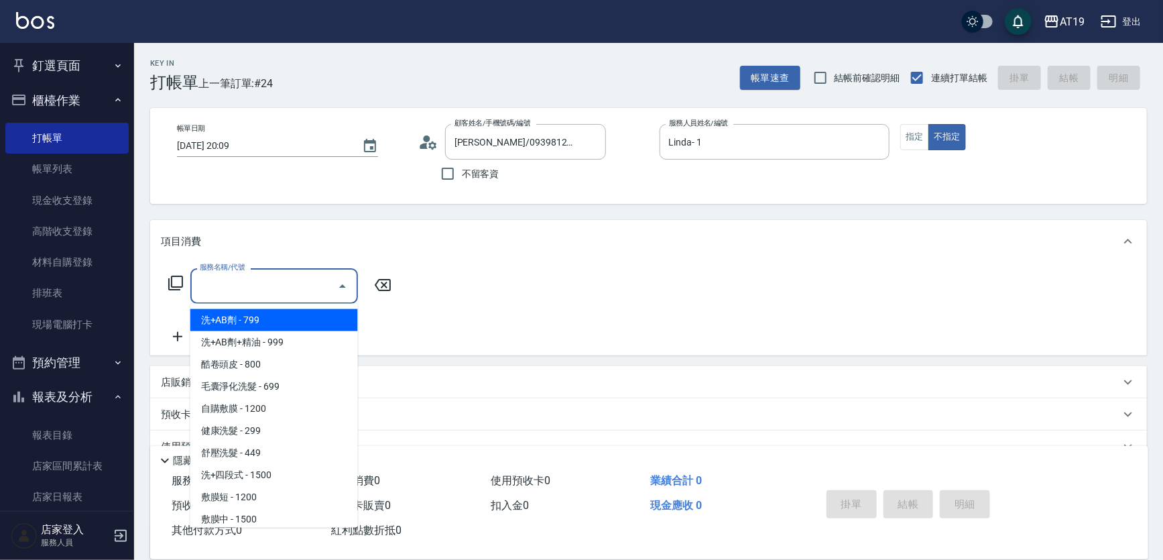
click at [275, 286] on input "服務名稱/代號" at bounding box center [263, 285] width 135 height 23
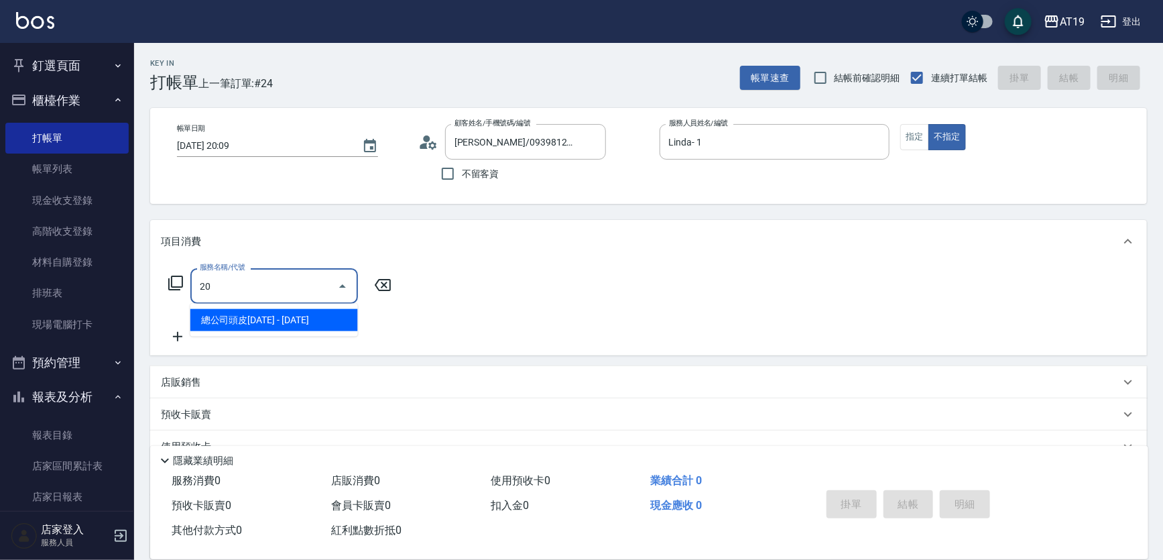
type input "2"
type input "601"
click at [267, 319] on span "自備護髮 - 300" at bounding box center [274, 320] width 168 height 22
type input "30"
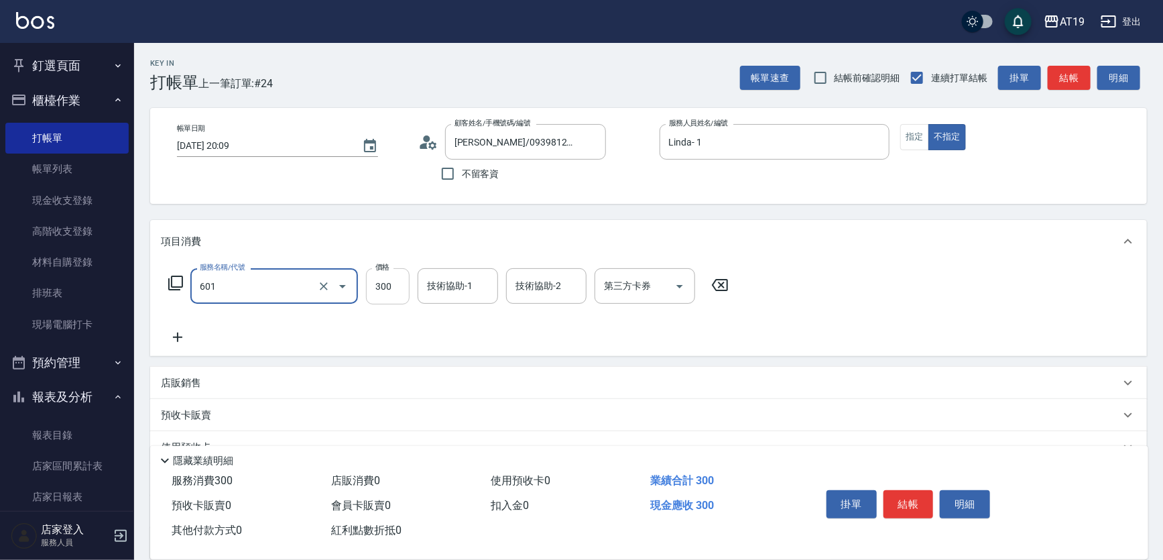
type input "自備護髮(601)"
click at [389, 289] on input "300" at bounding box center [388, 286] width 44 height 36
type input "0"
type input "80"
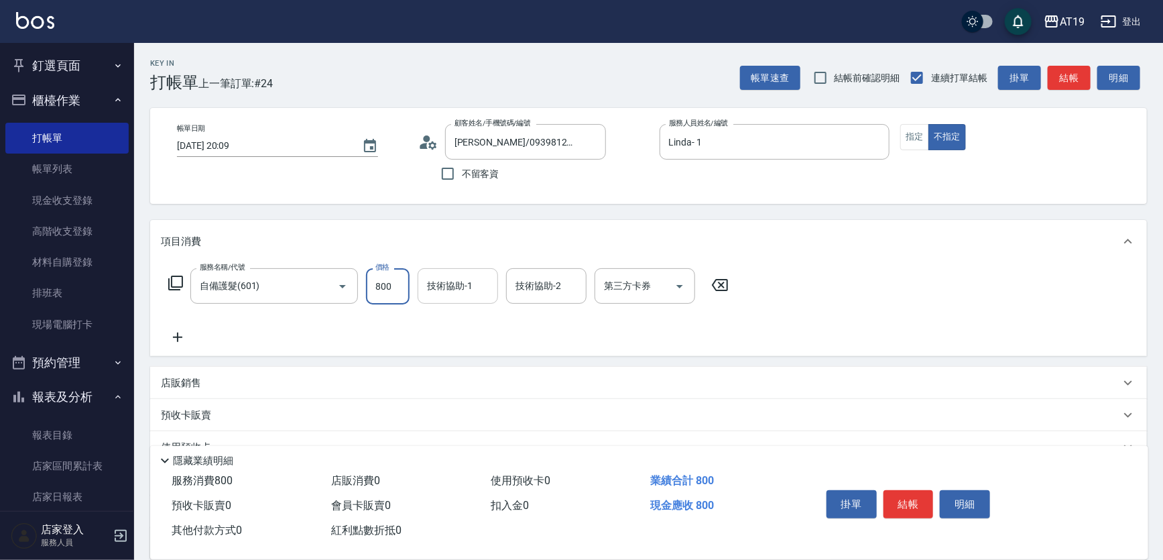
type input "800"
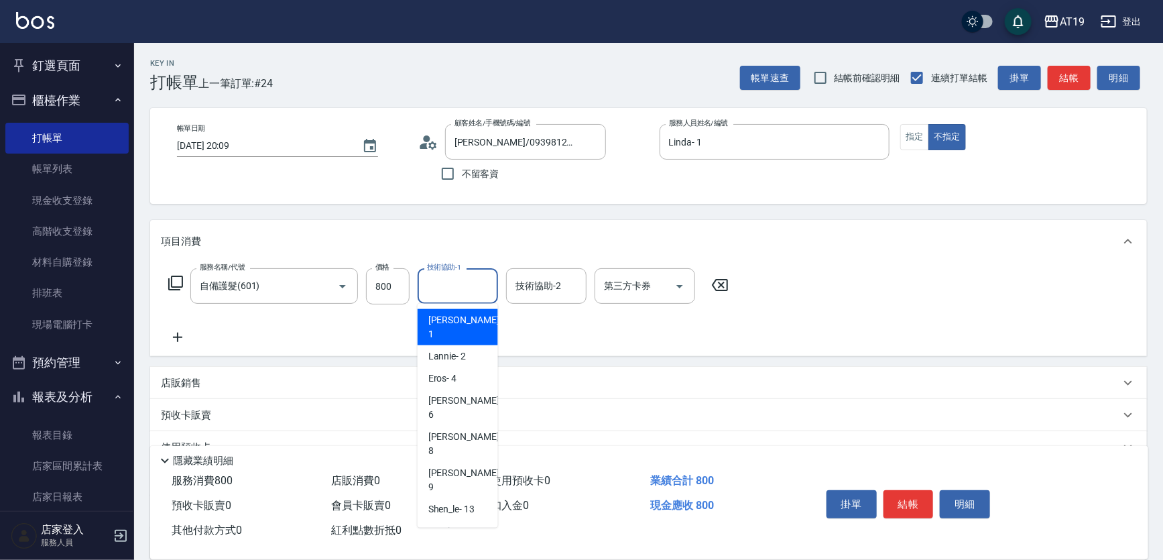
click at [446, 279] on input "技術協助-1" at bounding box center [458, 285] width 68 height 23
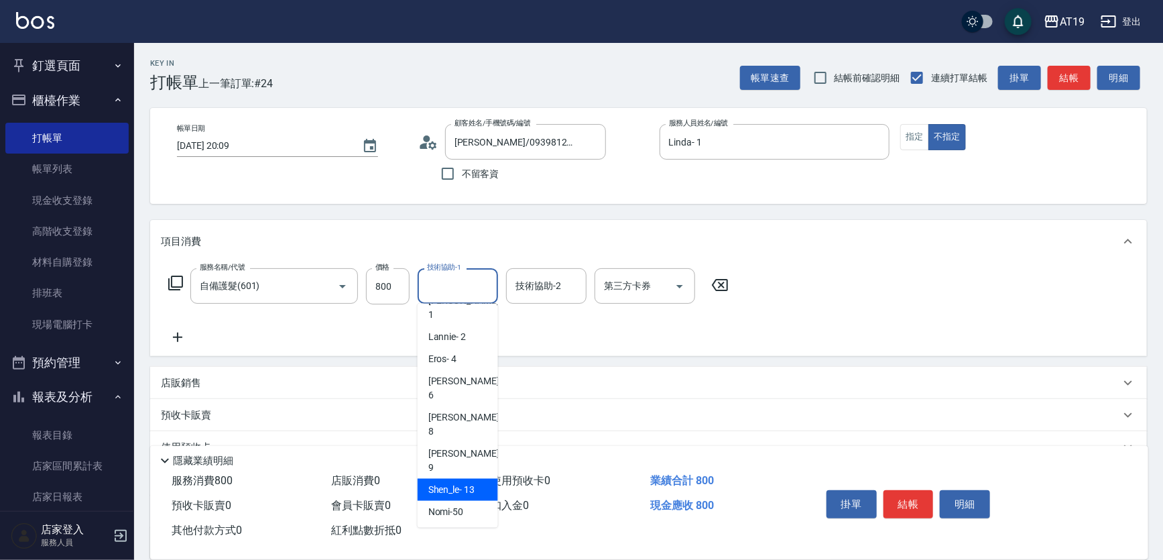
scroll to position [29, 0]
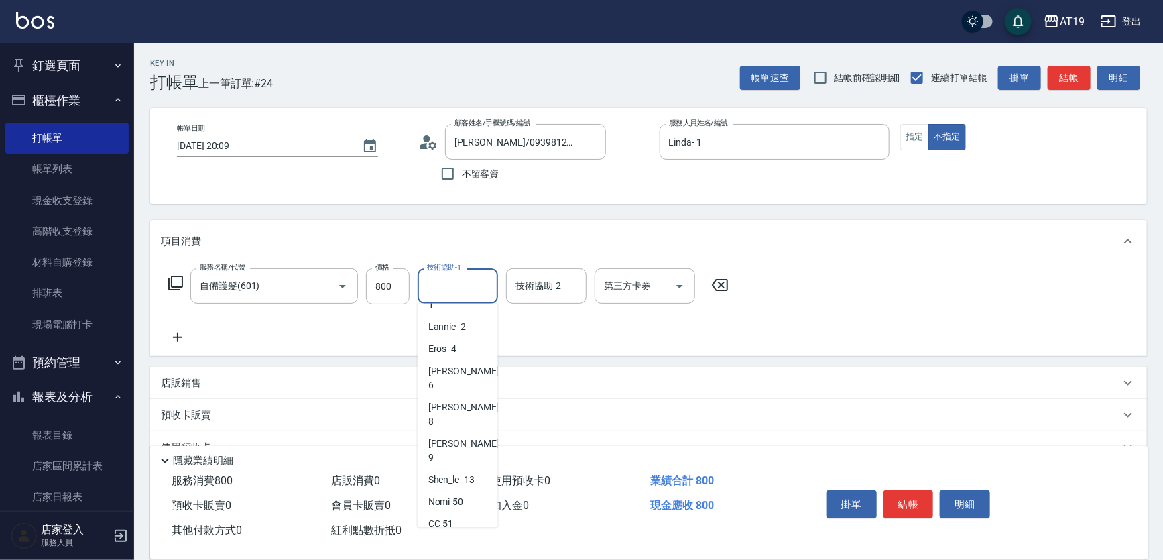
click at [474, 535] on div "Orange -53" at bounding box center [457, 546] width 80 height 22
type input "Orange-53"
click at [181, 336] on icon at bounding box center [178, 337] width 34 height 16
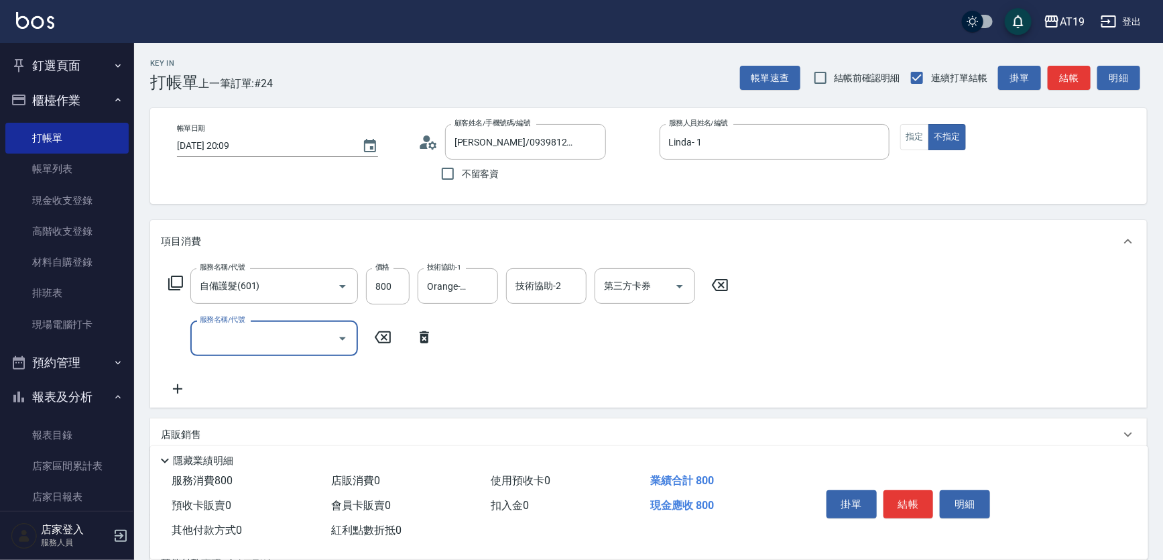
click at [193, 336] on div "服務名稱/代號" at bounding box center [274, 338] width 168 height 36
type input "201"
click at [214, 357] on ul "洗髮 - 300" at bounding box center [274, 372] width 168 height 33
drag, startPoint x: 320, startPoint y: 375, endPoint x: 328, endPoint y: 375, distance: 8.0
click at [321, 376] on span "洗髮 - 300" at bounding box center [274, 372] width 168 height 22
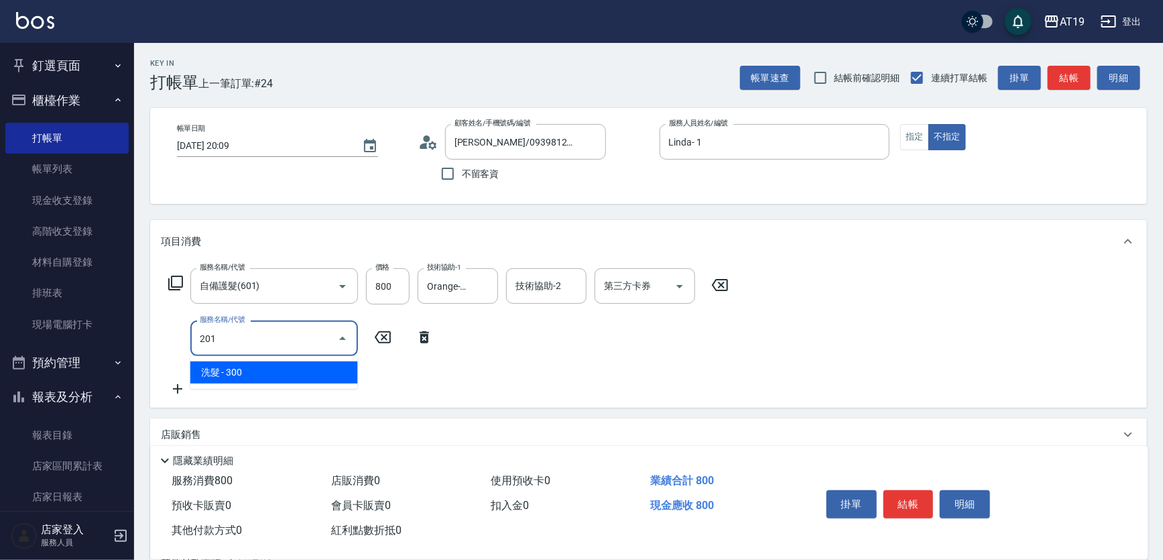
type input "110"
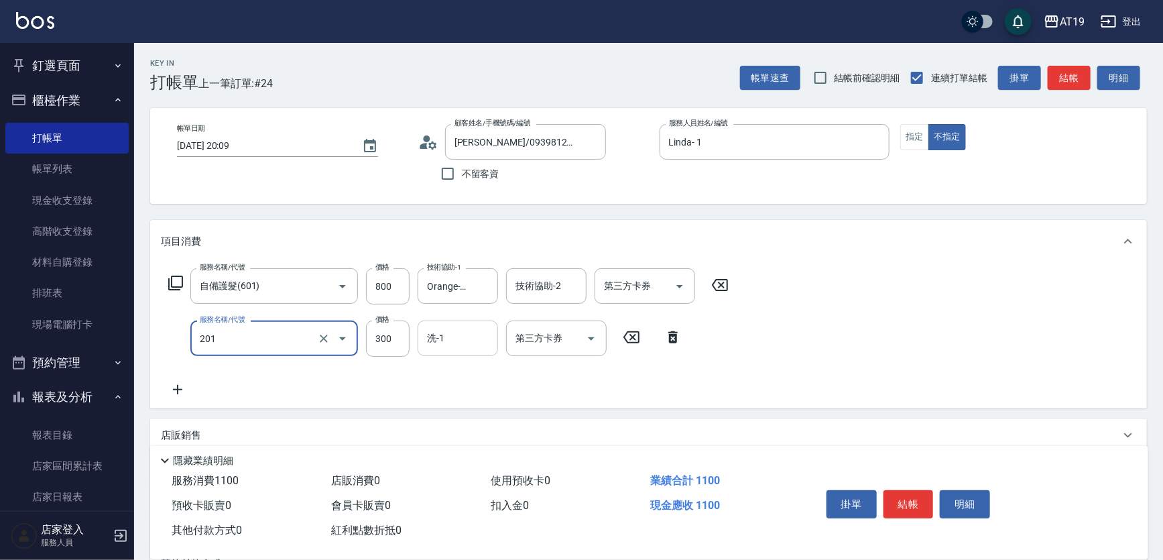
type input "洗髮(201)"
click at [447, 342] on input "洗-1" at bounding box center [458, 337] width 68 height 23
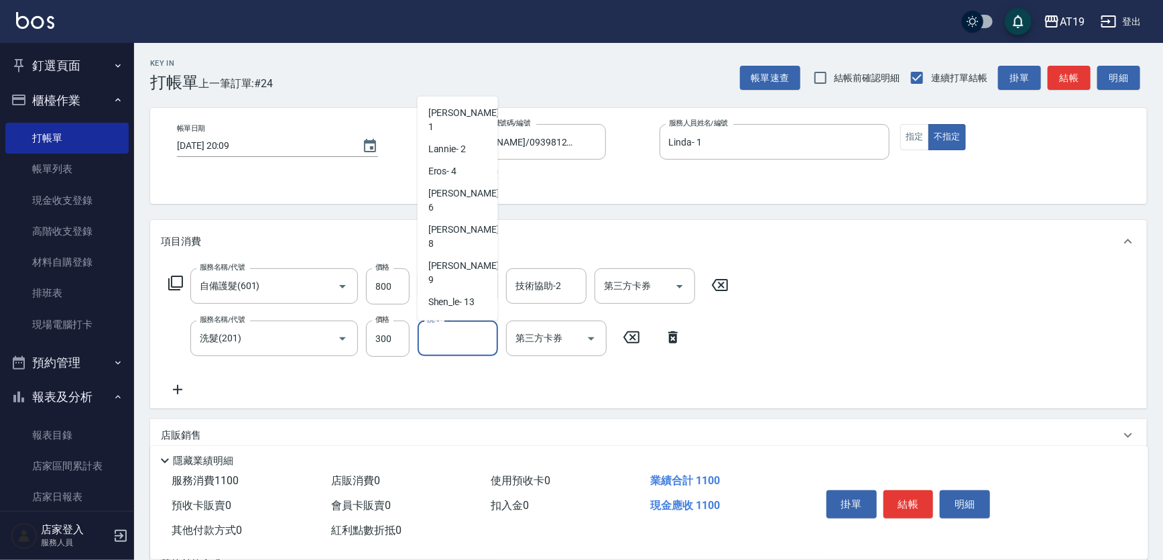
click at [475, 357] on div "Orange -53" at bounding box center [457, 368] width 80 height 22
type input "Orange-53"
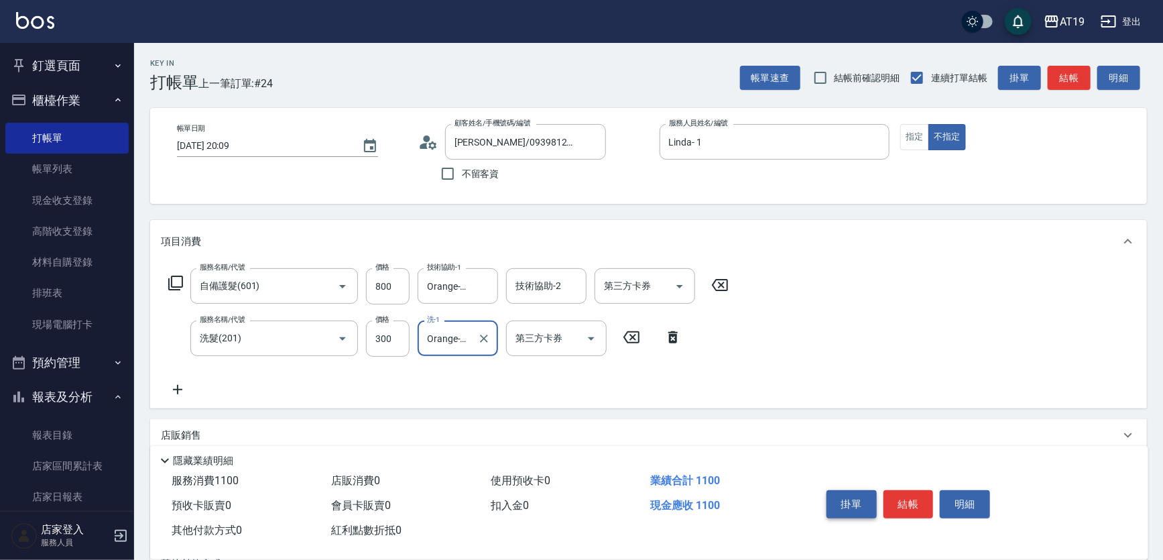
click at [872, 505] on button "掛單" at bounding box center [851, 504] width 50 height 28
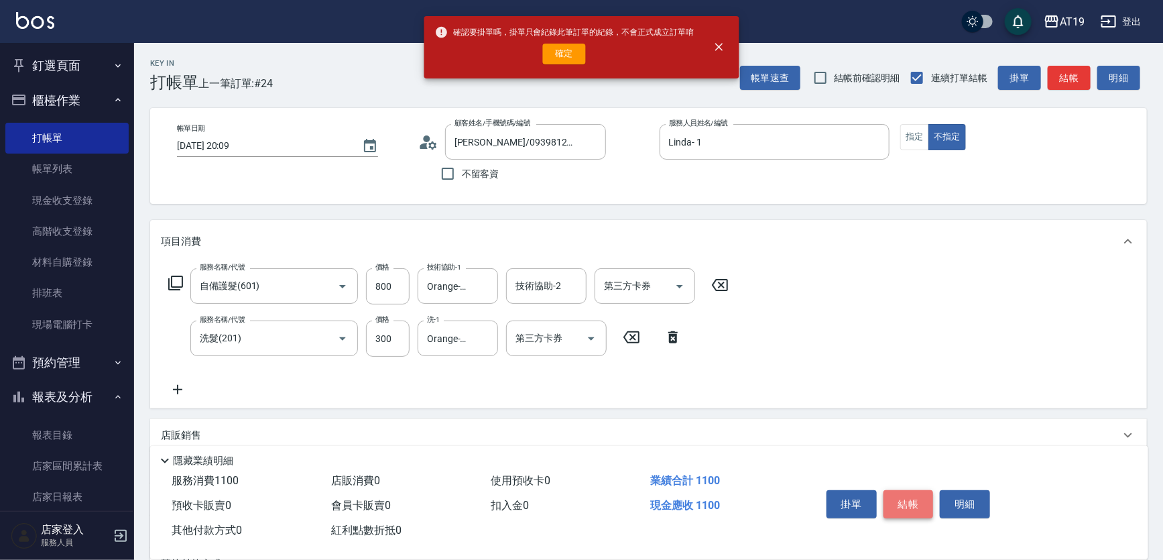
click at [915, 495] on button "結帳" at bounding box center [908, 504] width 50 height 28
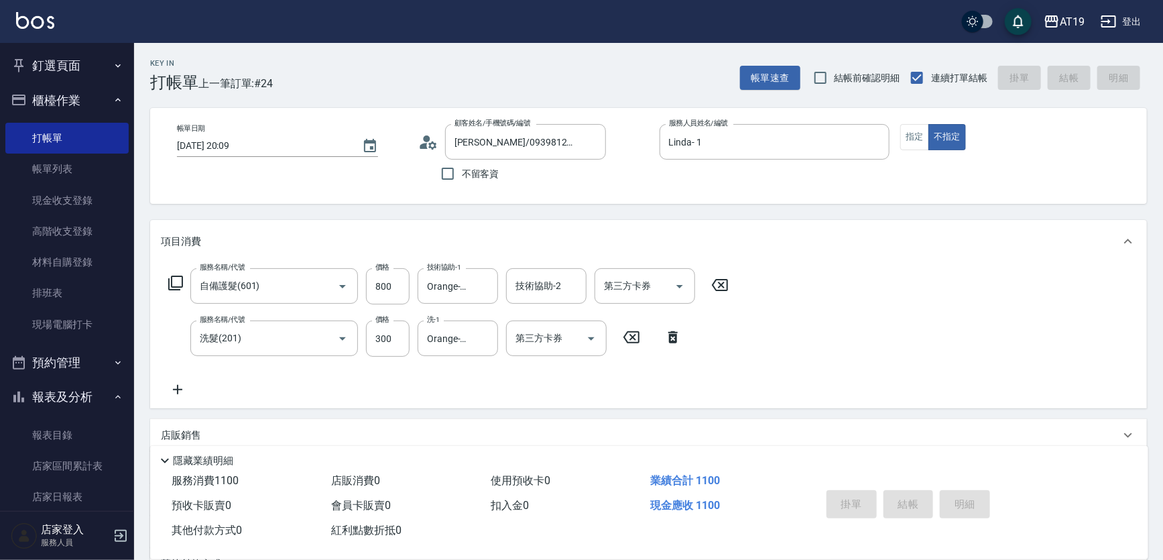
type input "[DATE] 20:10"
type input "0"
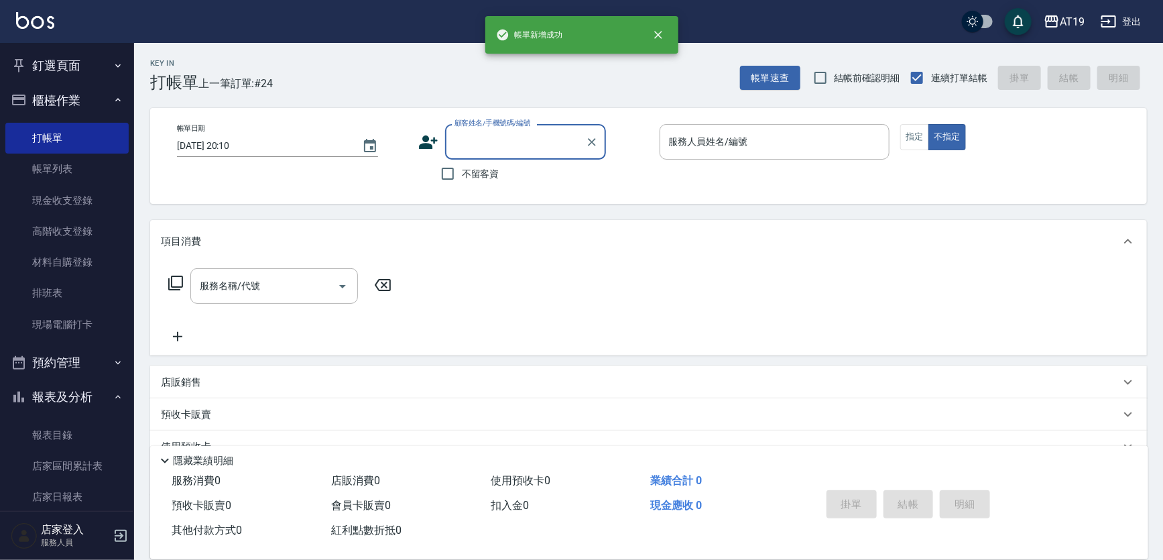
scroll to position [0, 0]
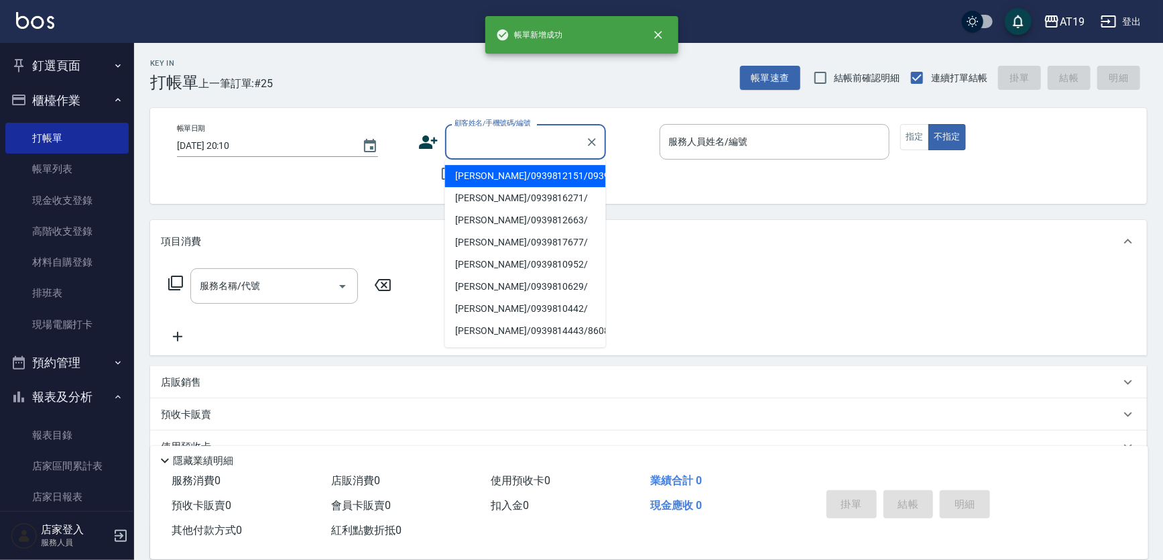
click at [482, 144] on input "顧客姓名/手機號碼/編號" at bounding box center [515, 141] width 129 height 23
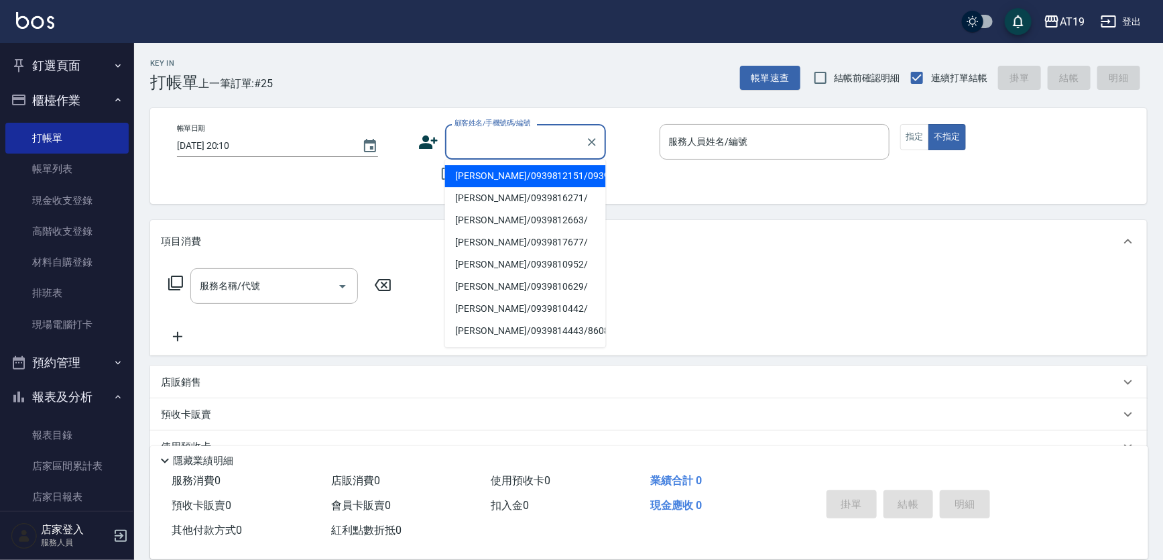
click at [447, 172] on li "[PERSON_NAME]/0939812151/0939812151" at bounding box center [525, 176] width 161 height 22
type input "[PERSON_NAME]/0939812151/0939812151"
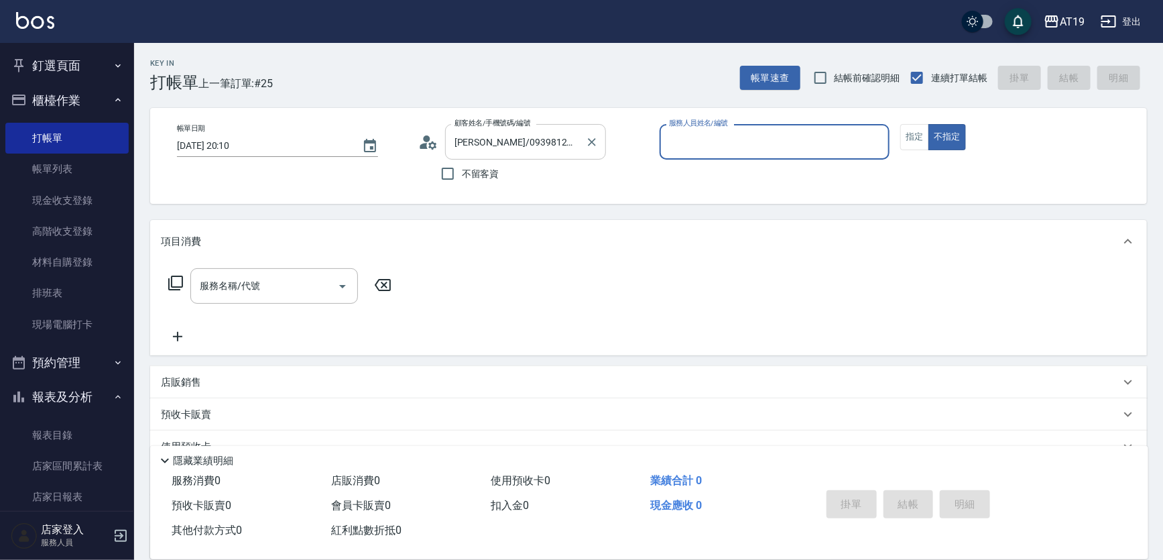
click at [489, 157] on div "[PERSON_NAME]/0939812151/0939812151 顧客姓名/手機號碼/編號" at bounding box center [525, 142] width 161 height 36
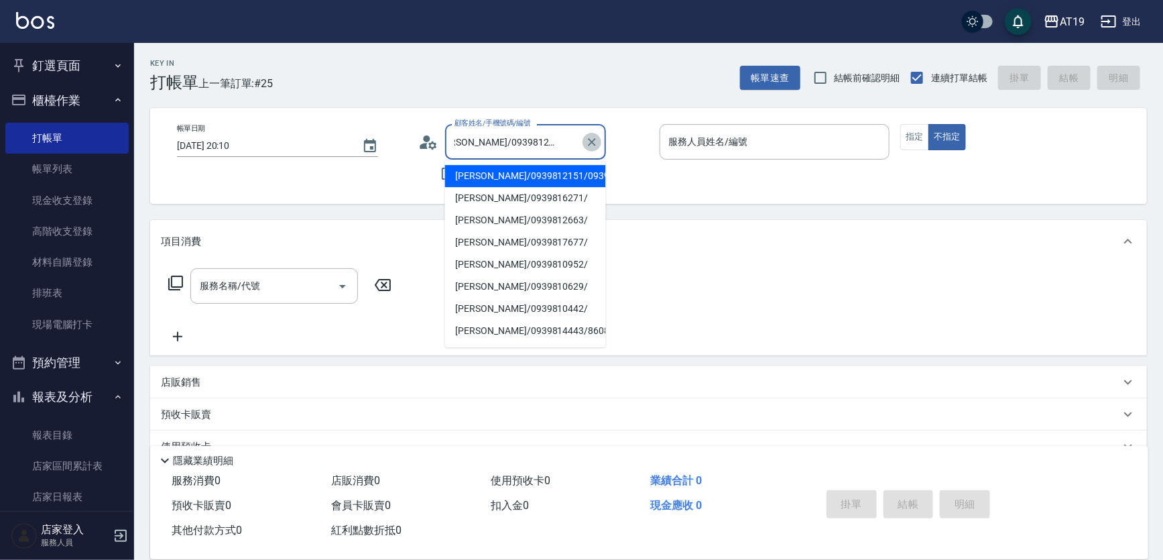
click at [590, 141] on icon "Clear" at bounding box center [591, 141] width 13 height 13
click at [506, 141] on input "顧客姓名/手機號碼/編號" at bounding box center [515, 141] width 129 height 23
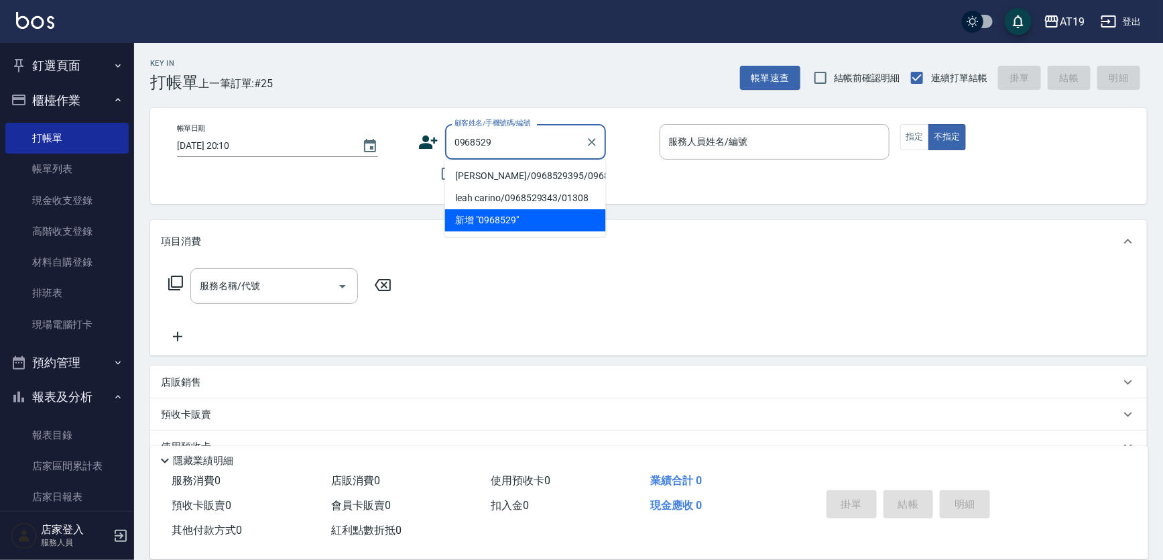
click at [492, 180] on li "[PERSON_NAME]/0968529395/0968529395" at bounding box center [525, 176] width 161 height 22
type input "[PERSON_NAME]/0968529395/0968529395"
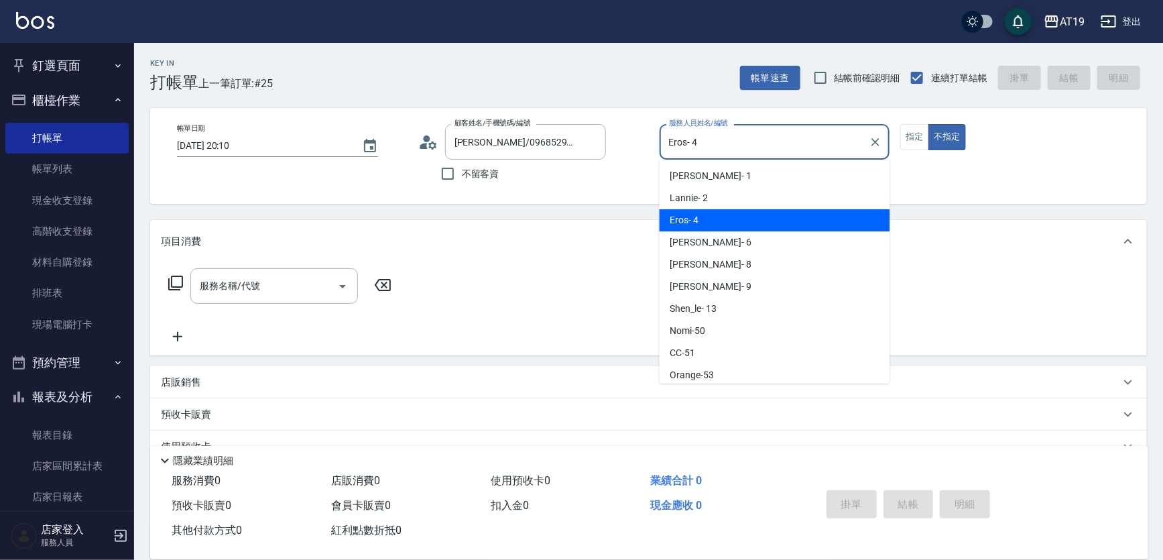
click at [688, 152] on input "Eros- 4" at bounding box center [764, 141] width 198 height 23
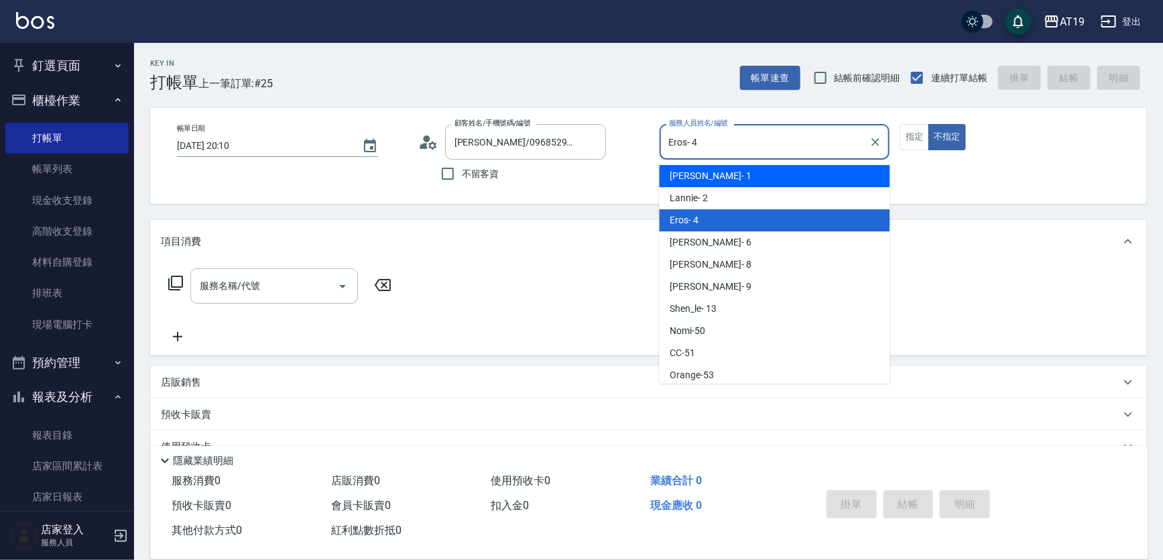
click at [700, 186] on div "Linda - 1" at bounding box center [774, 176] width 231 height 22
type input "Linda- 1"
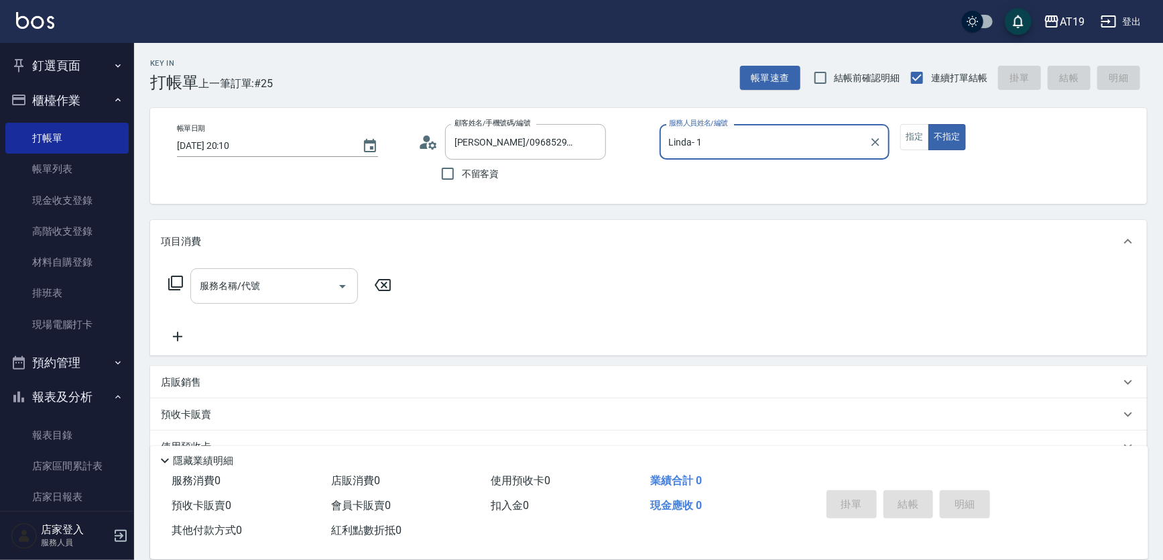
click at [297, 288] on input "服務名稱/代號" at bounding box center [263, 285] width 135 height 23
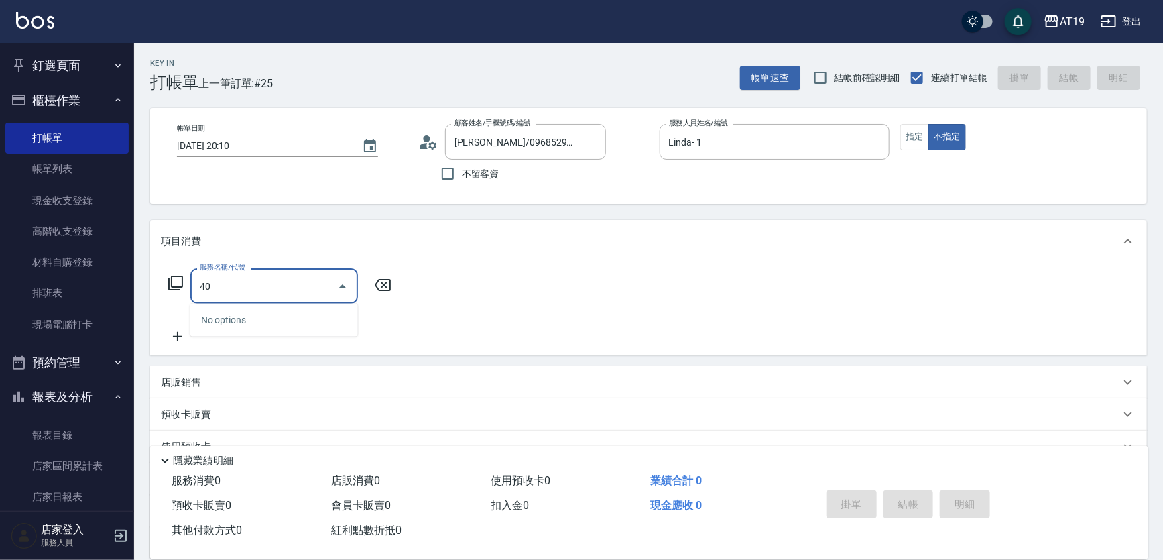
type input "401"
click at [306, 321] on span "剪髮 - 300" at bounding box center [274, 320] width 168 height 22
type input "30"
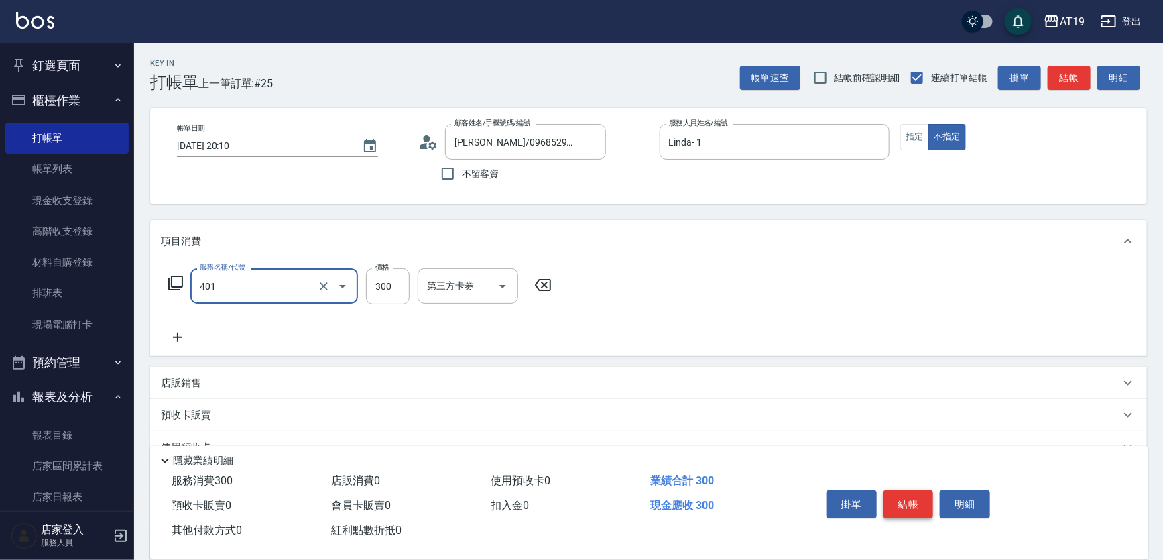
type input "剪髮(401)"
click at [917, 505] on button "結帳" at bounding box center [908, 504] width 50 height 28
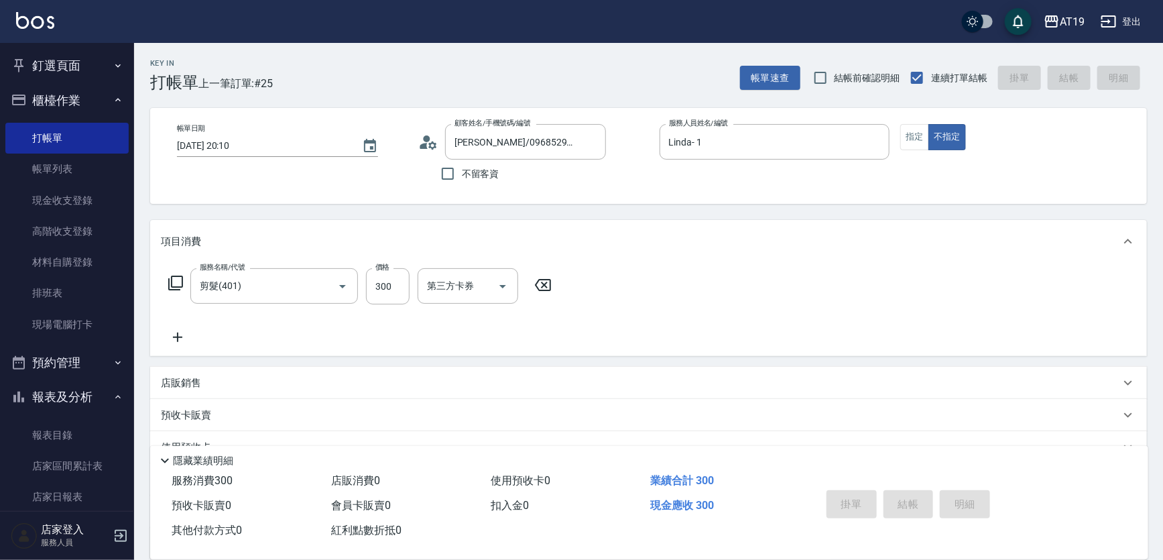
type input "0"
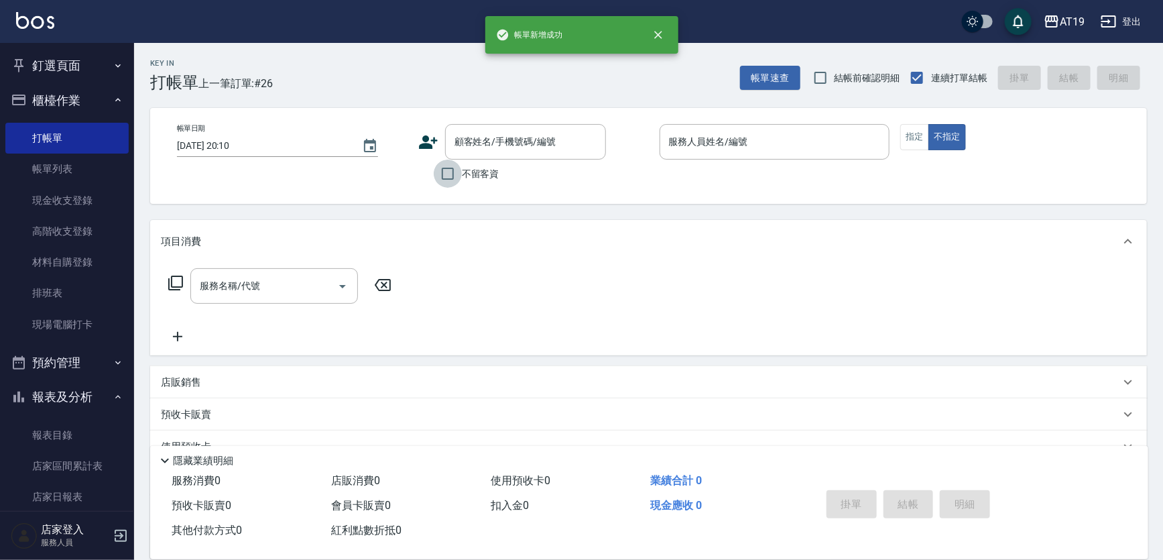
drag, startPoint x: 446, startPoint y: 175, endPoint x: 602, endPoint y: 174, distance: 156.1
click at [464, 174] on label "不留客資" at bounding box center [467, 173] width 66 height 28
click at [462, 174] on input "不留客資" at bounding box center [448, 173] width 28 height 28
checkbox input "true"
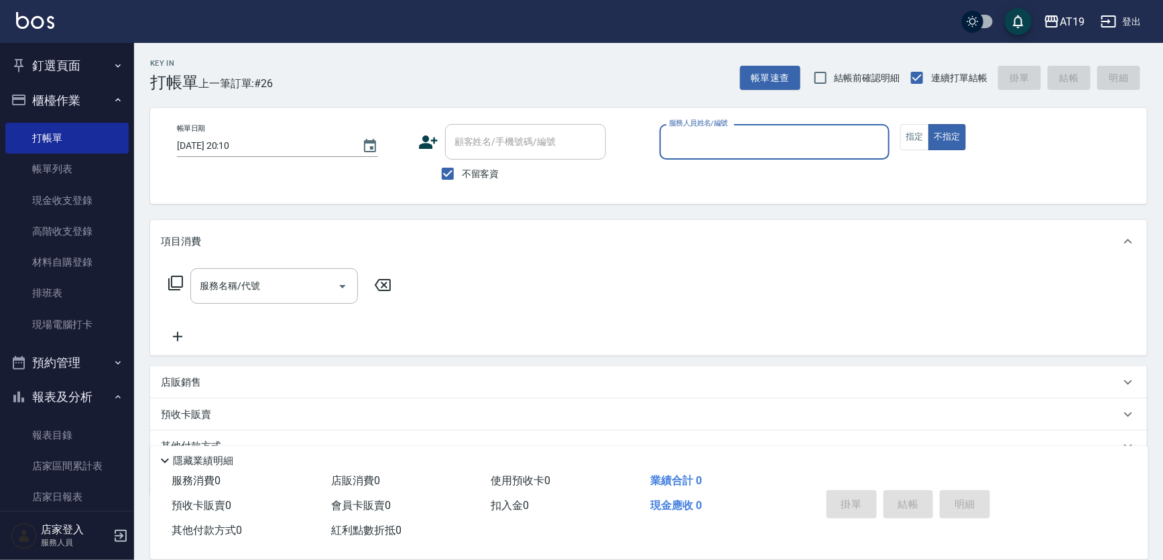
click at [689, 144] on input "服務人員姓名/編號" at bounding box center [774, 141] width 218 height 23
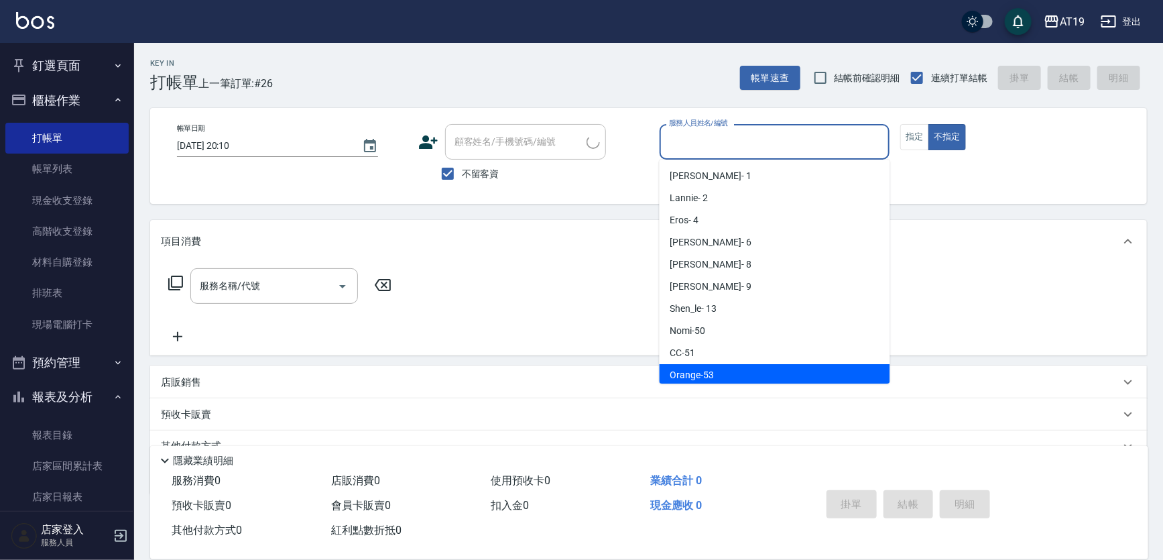
drag, startPoint x: 711, startPoint y: 371, endPoint x: 649, endPoint y: 353, distance: 64.3
click at [699, 371] on span "Orange -53" at bounding box center [692, 375] width 44 height 14
type input "Orange-53"
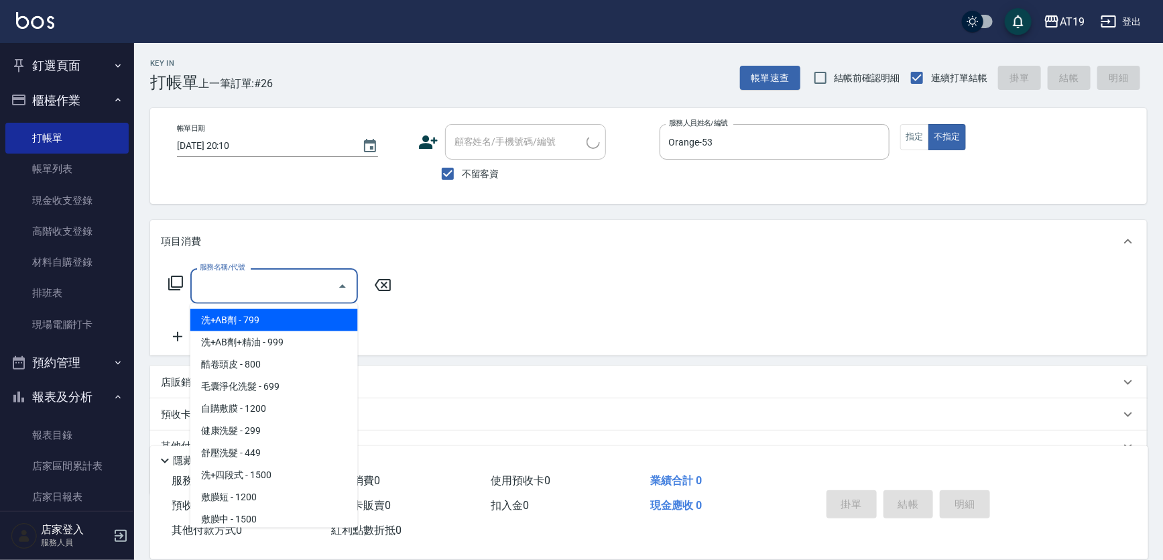
click at [308, 292] on input "服務名稱/代號" at bounding box center [263, 285] width 135 height 23
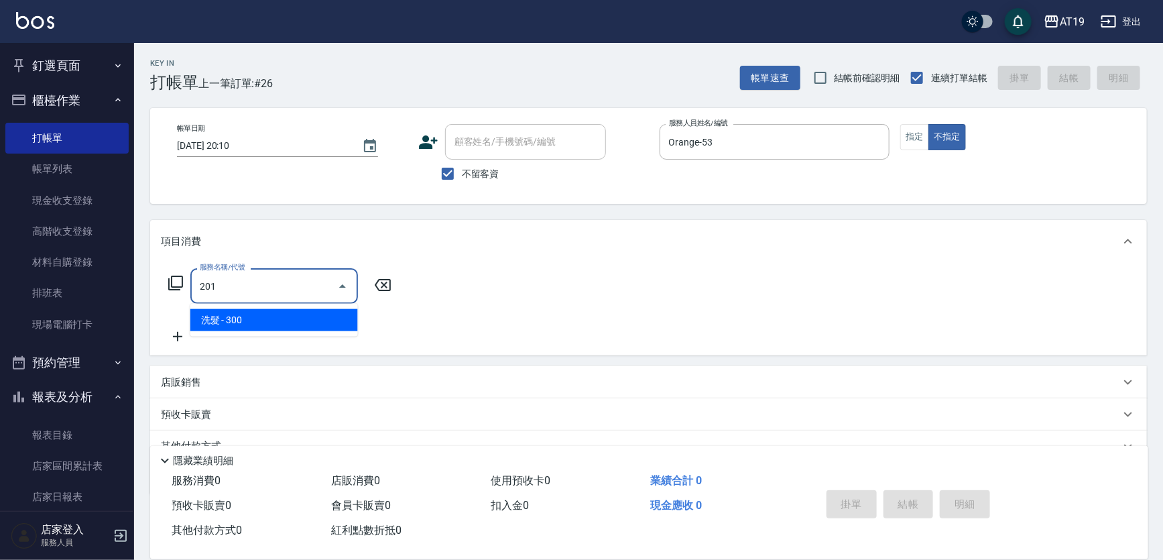
click at [311, 307] on ul "洗髮 - 300" at bounding box center [274, 320] width 168 height 33
click at [321, 319] on span "洗髮 - 300" at bounding box center [274, 320] width 168 height 22
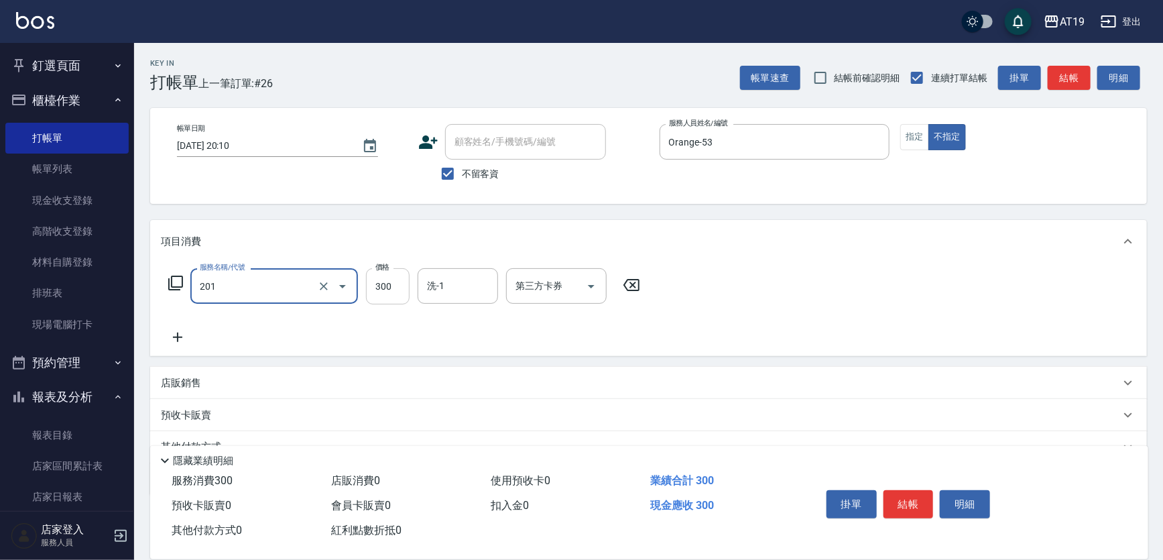
type input "洗髮(201)"
click at [379, 292] on input "300" at bounding box center [388, 286] width 44 height 36
type input "200"
drag, startPoint x: 918, startPoint y: 509, endPoint x: 902, endPoint y: 503, distance: 17.2
click at [918, 509] on button "結帳" at bounding box center [908, 504] width 50 height 28
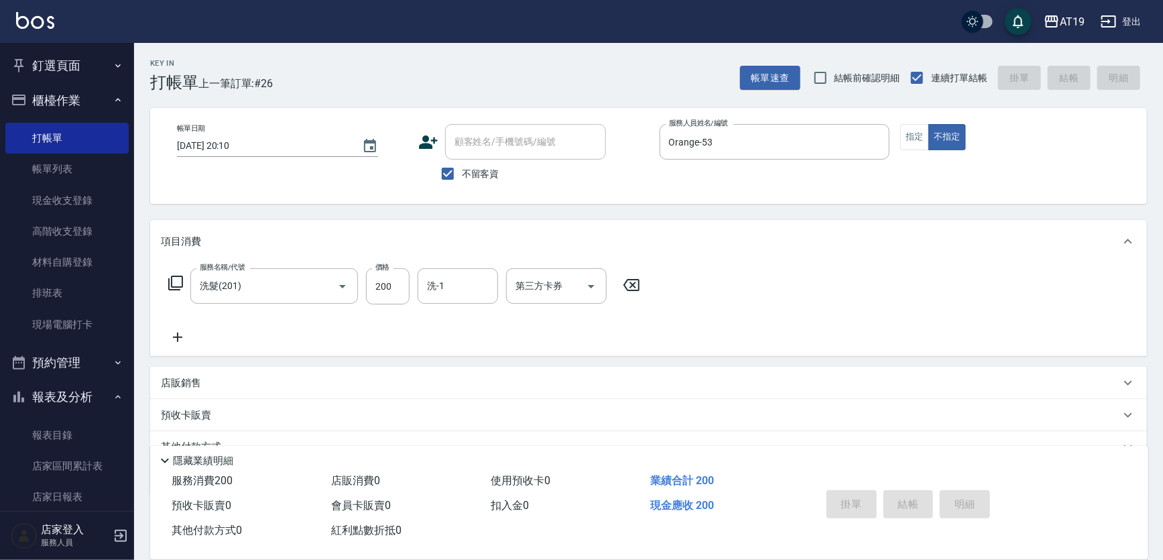
type input "[DATE] 20:11"
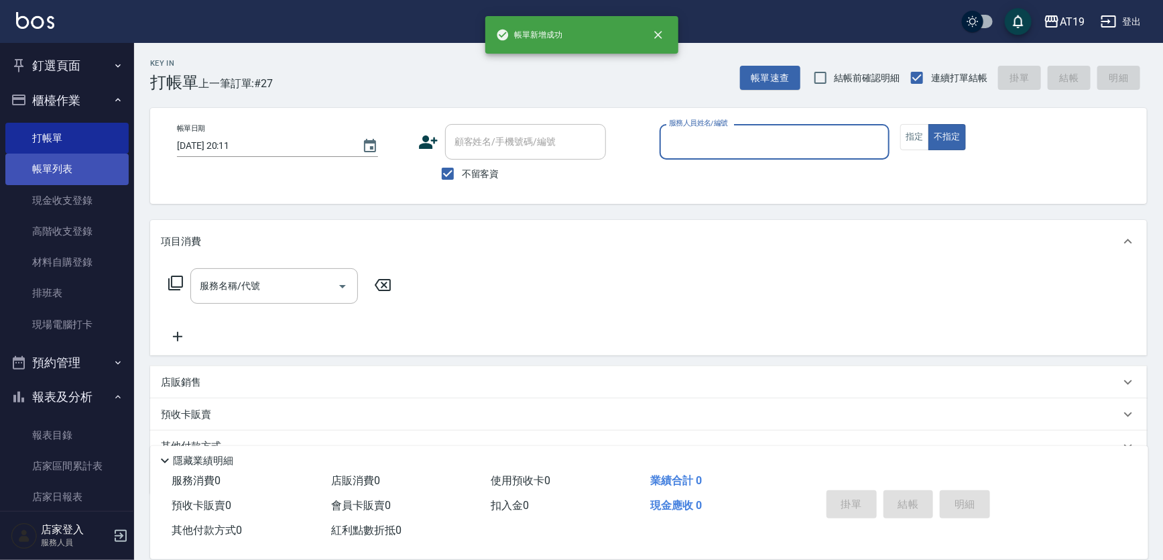
click at [86, 174] on link "帳單列表" at bounding box center [66, 168] width 123 height 31
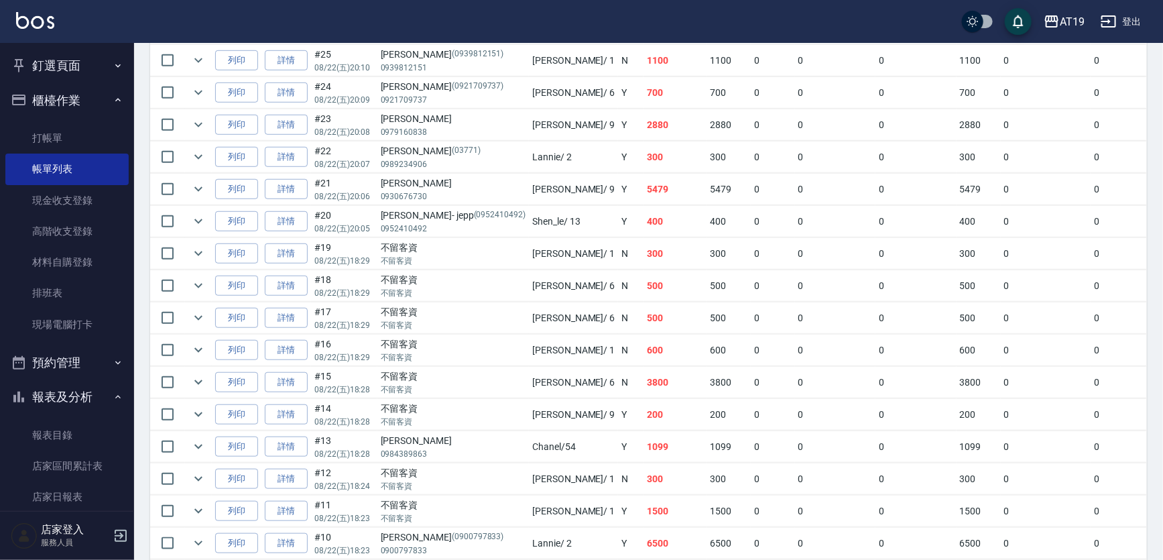
scroll to position [426, 0]
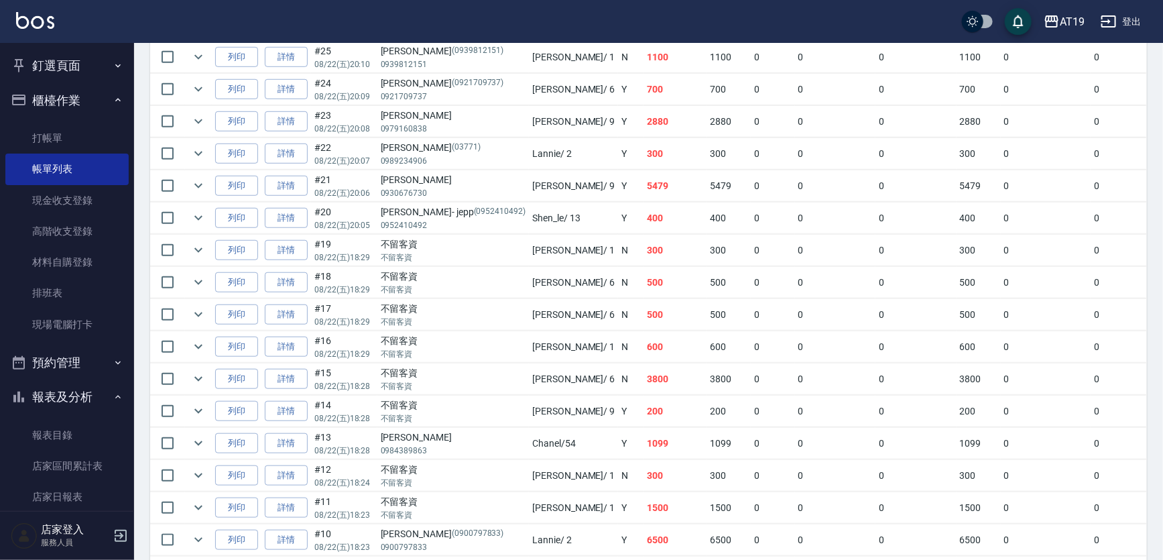
click at [99, 395] on button "報表及分析" at bounding box center [66, 396] width 123 height 35
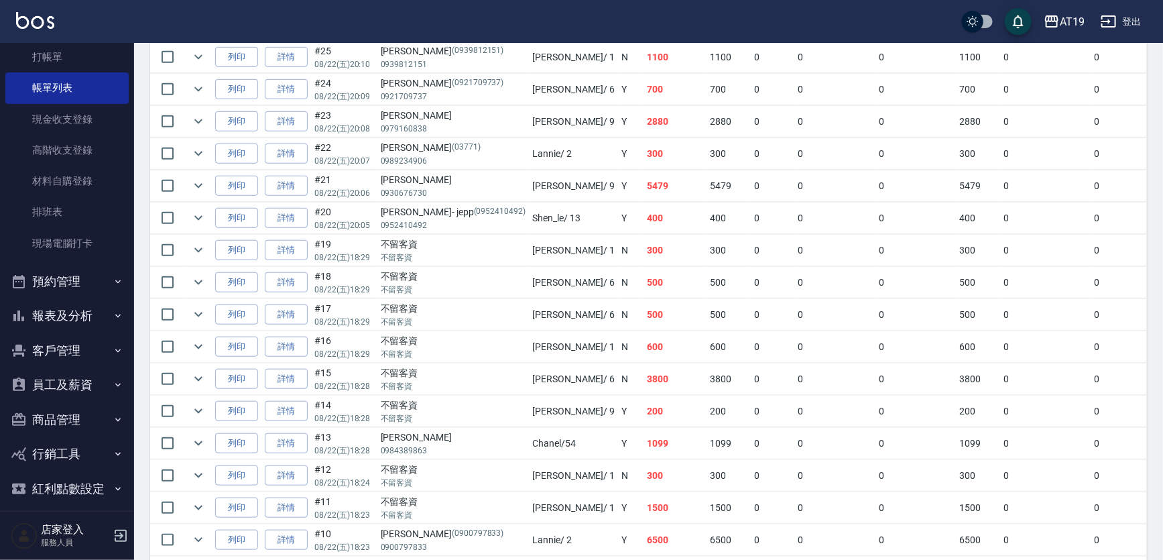
scroll to position [91, 0]
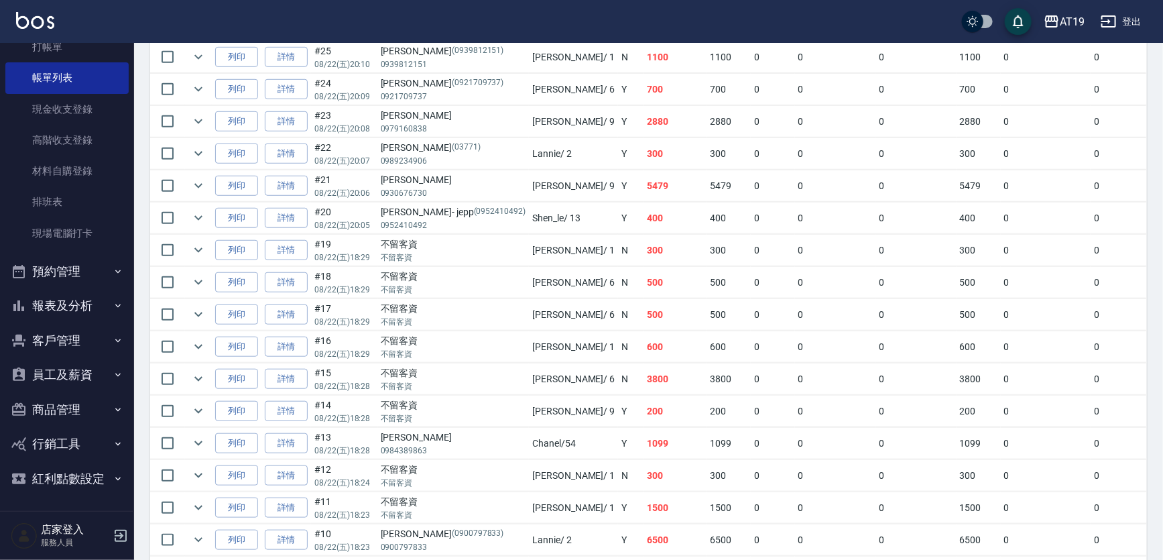
click at [99, 301] on button "報表及分析" at bounding box center [66, 305] width 123 height 35
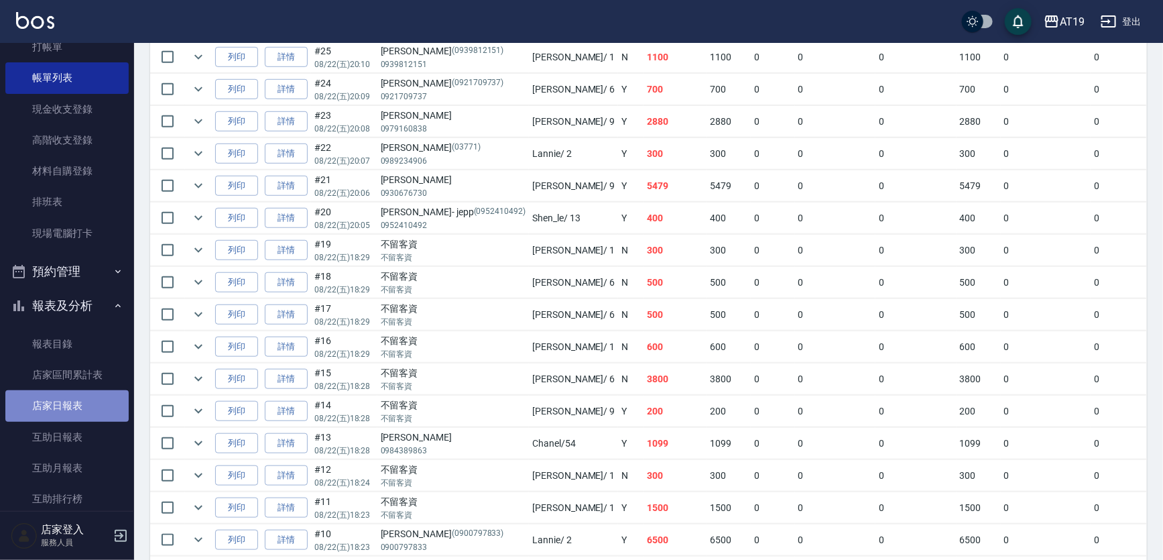
click at [94, 408] on link "店家日報表" at bounding box center [66, 405] width 123 height 31
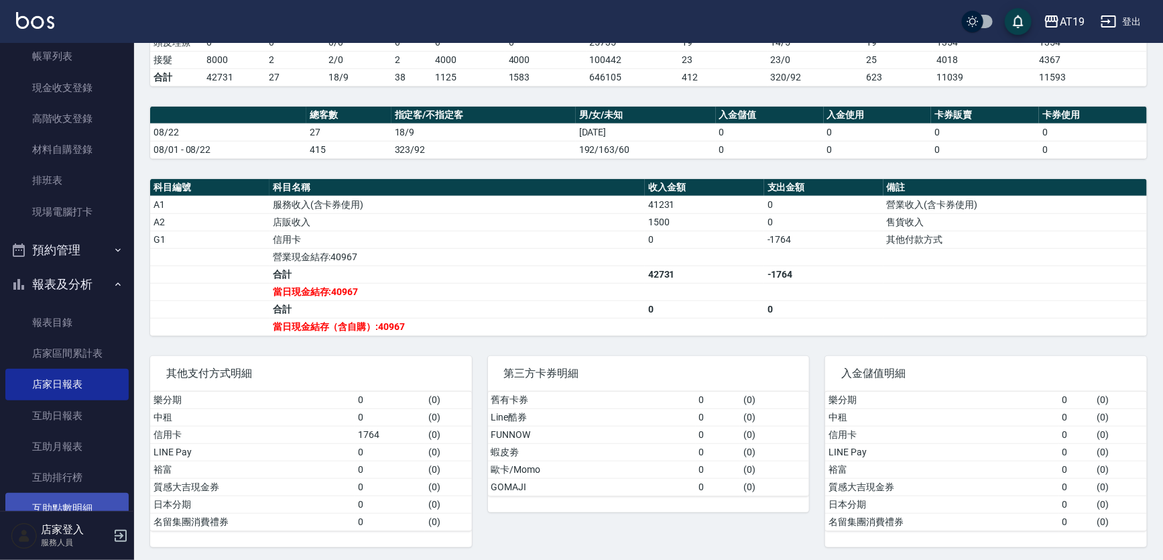
scroll to position [91, 0]
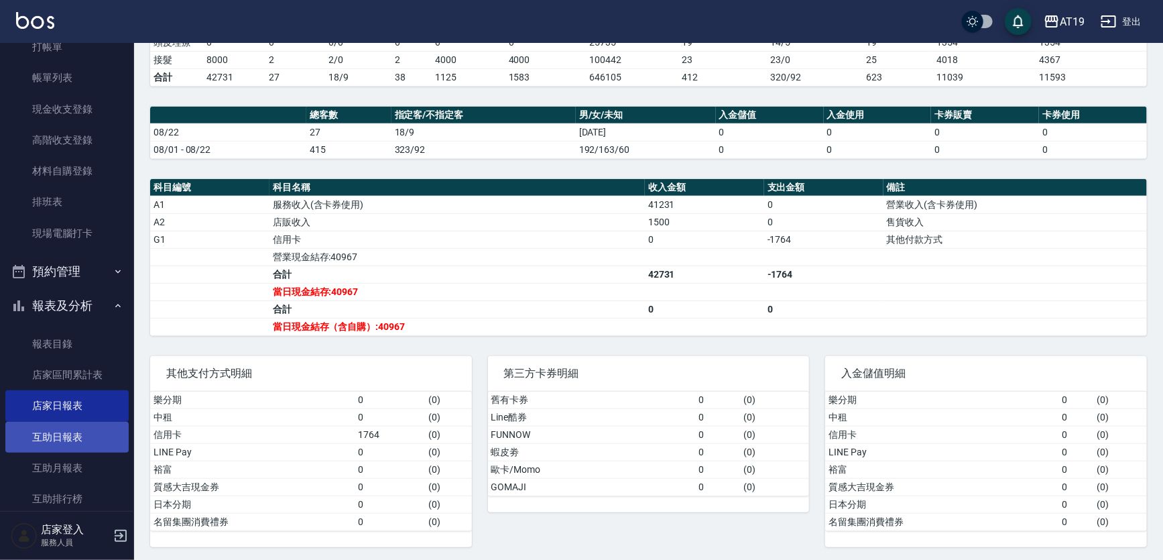
click at [107, 438] on link "互助日報表" at bounding box center [66, 437] width 123 height 31
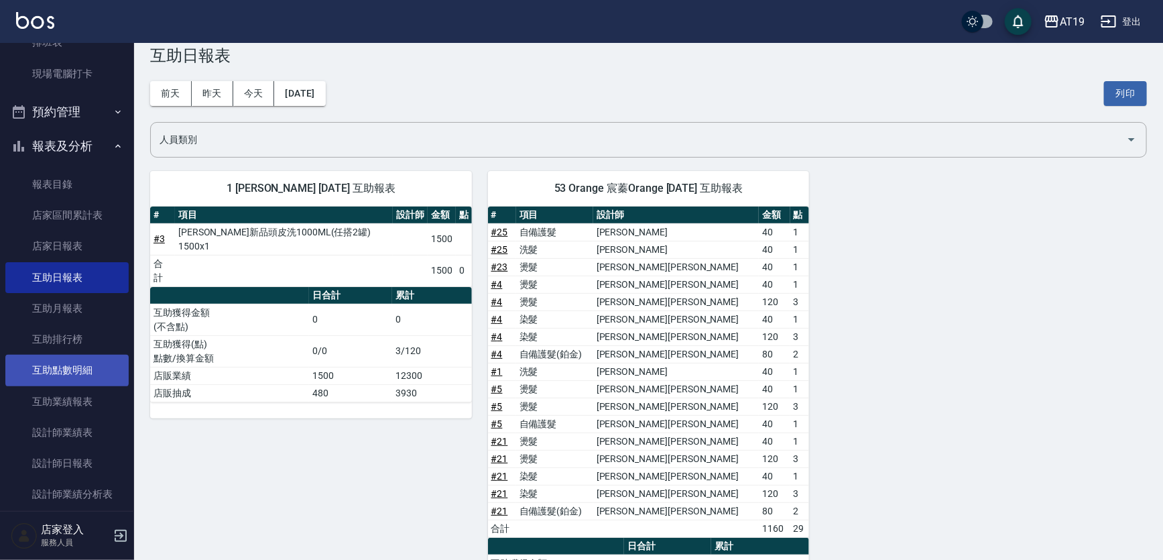
scroll to position [335, 0]
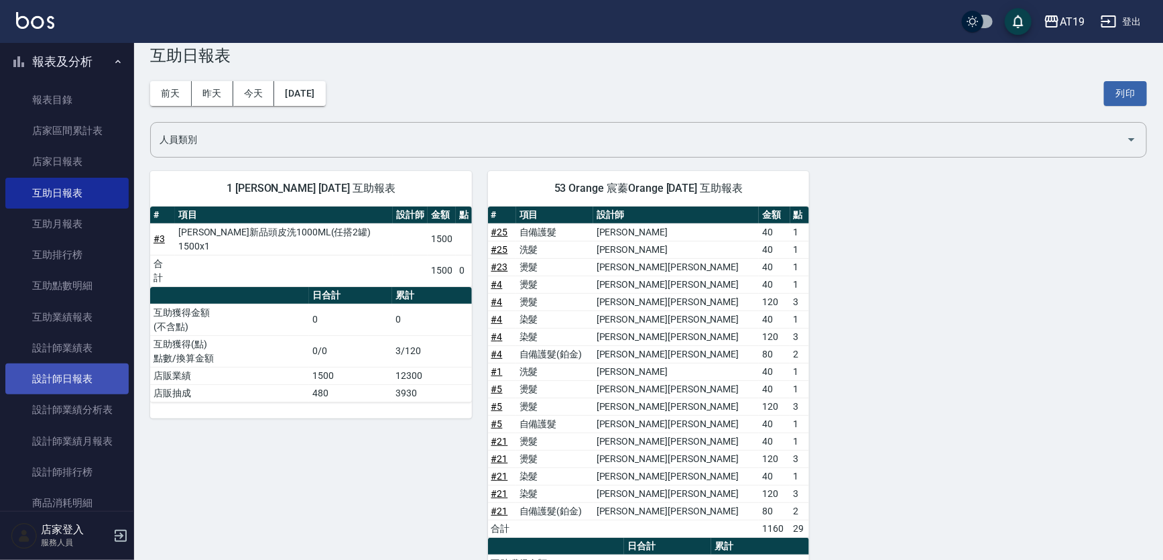
click at [102, 377] on link "設計師日報表" at bounding box center [66, 378] width 123 height 31
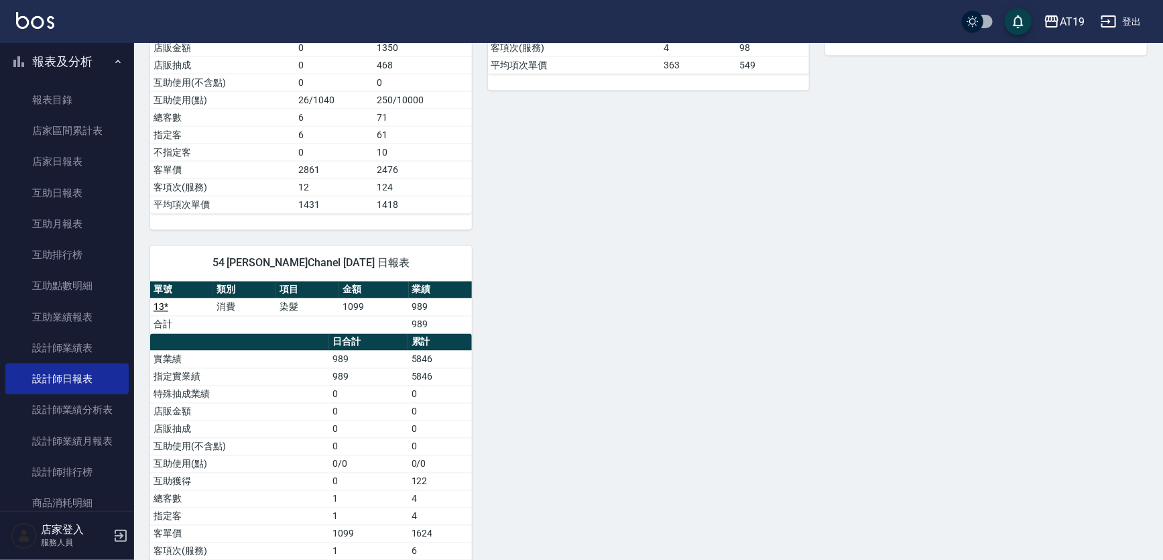
scroll to position [1074, 0]
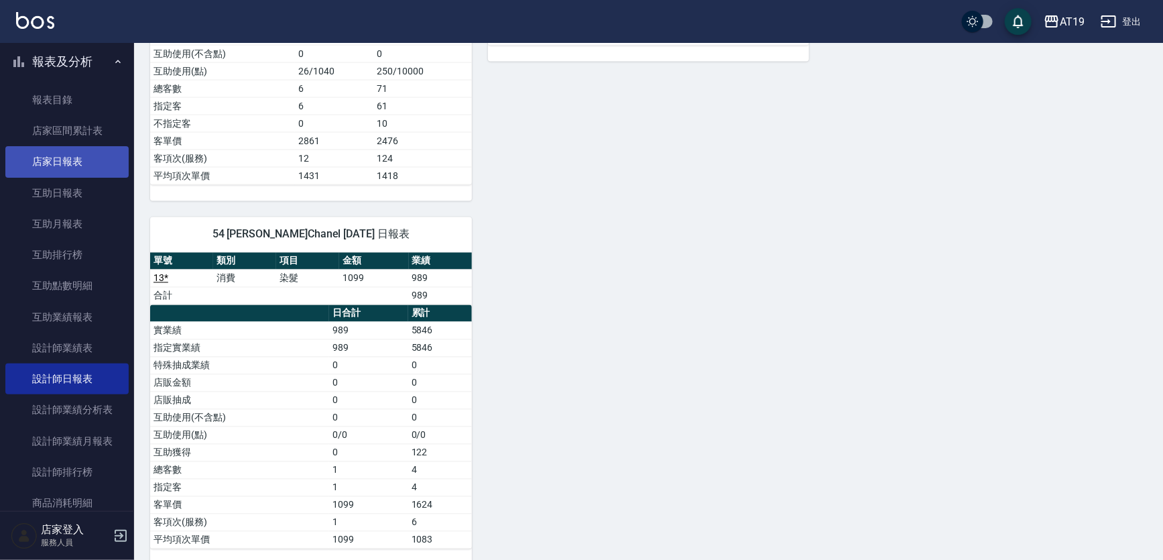
click at [90, 172] on link "店家日報表" at bounding box center [66, 161] width 123 height 31
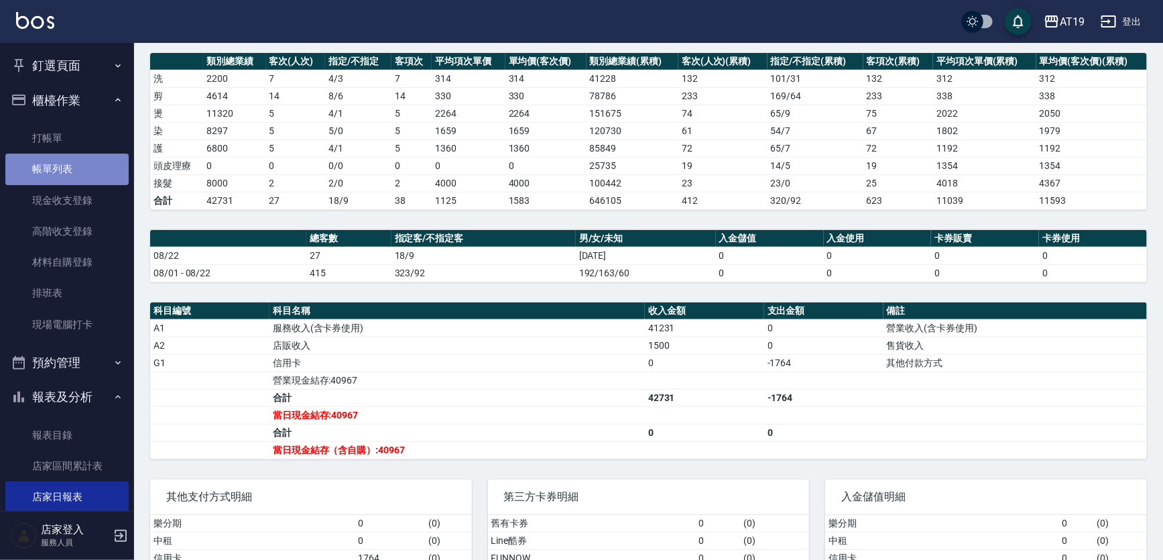
click at [67, 175] on link "帳單列表" at bounding box center [66, 168] width 123 height 31
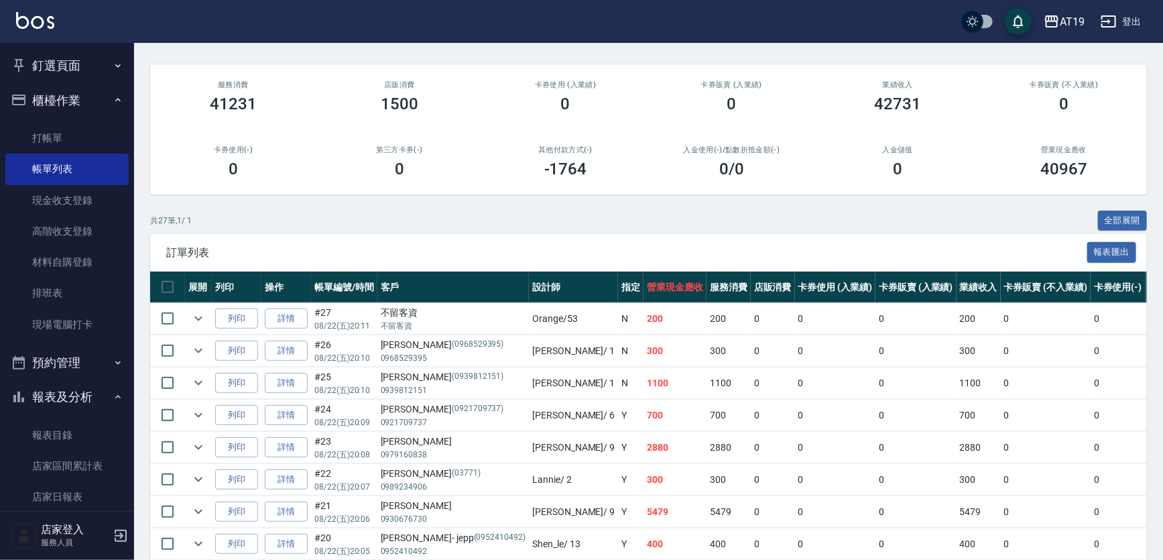
scroll to position [121, 0]
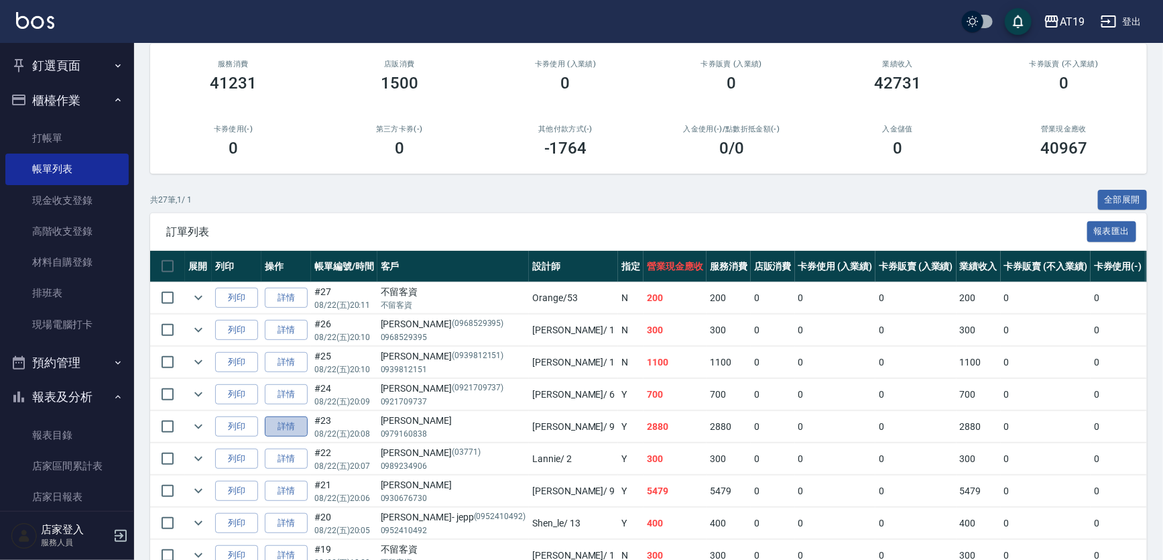
click at [296, 424] on link "詳情" at bounding box center [286, 426] width 43 height 21
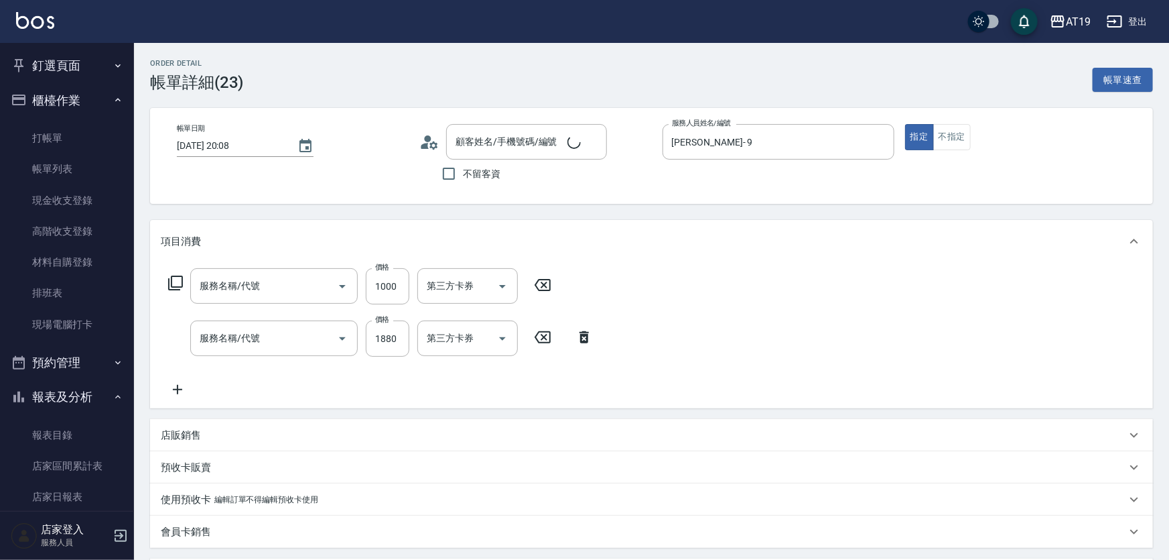
type input "[DATE] 20:08"
type input "[PERSON_NAME]- 9"
type input "280"
type input "自備護髮(601)"
type input "燙髮(301)"
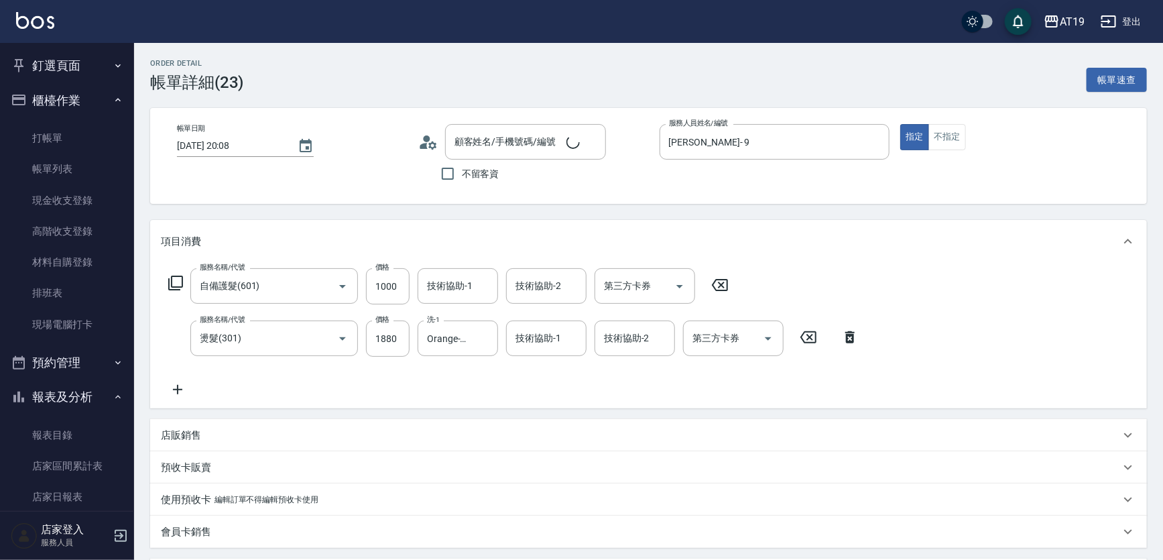
type input "[PERSON_NAME]/0979160838/"
click at [462, 277] on div "技術協助-1 技術協助-1" at bounding box center [457, 286] width 80 height 36
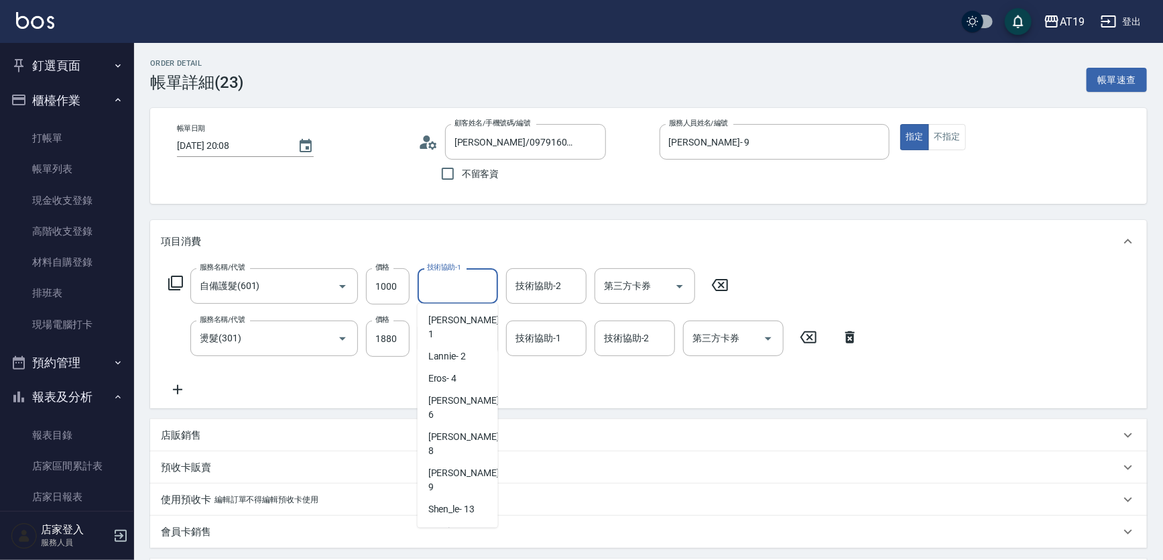
type input "Orange-53"
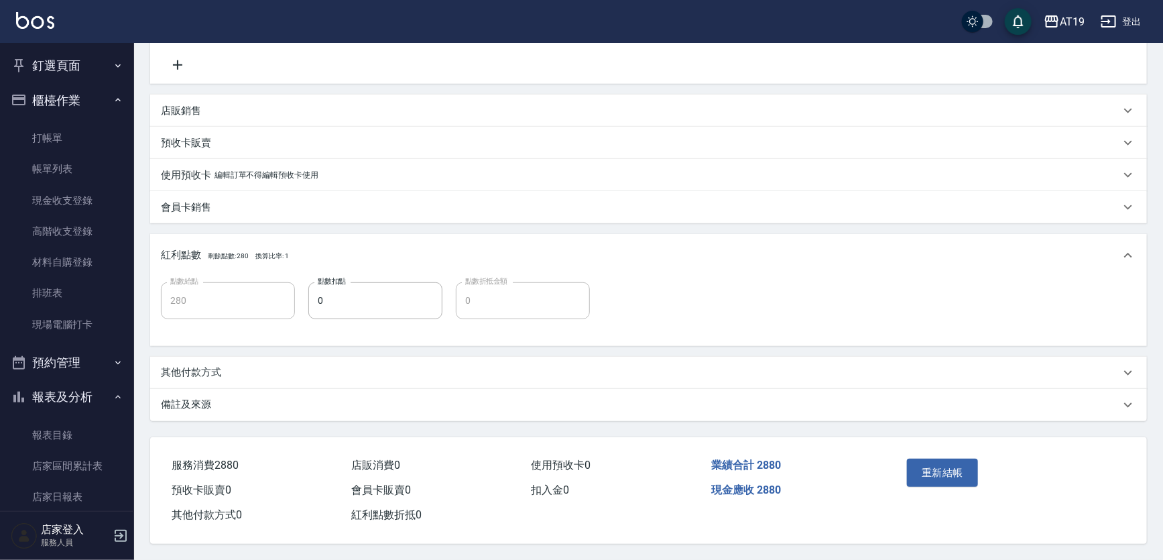
scroll to position [327, 0]
click at [946, 458] on button "重新結帳" at bounding box center [942, 472] width 71 height 28
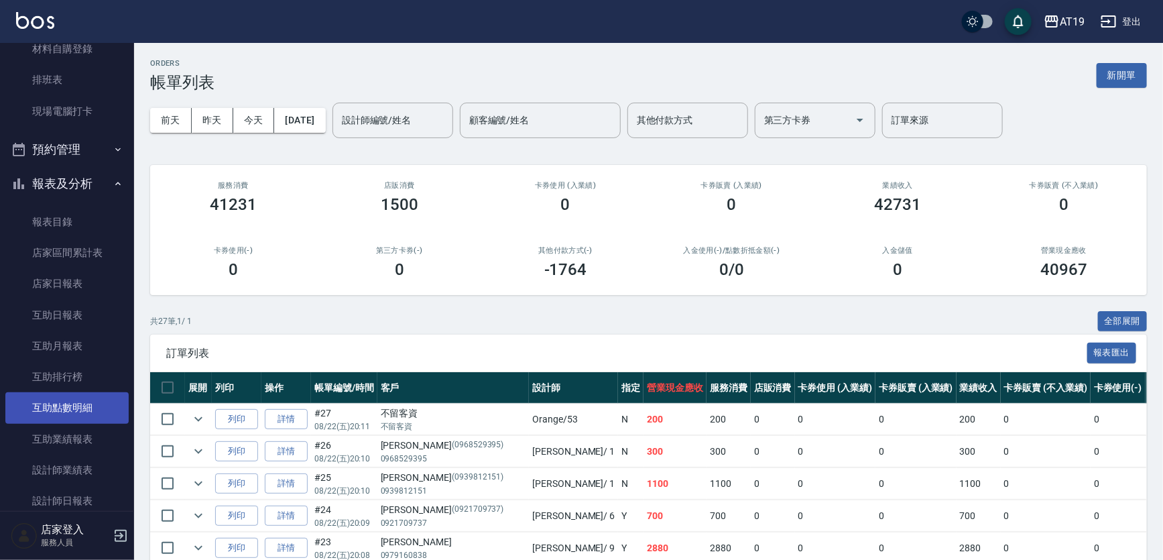
scroll to position [243, 0]
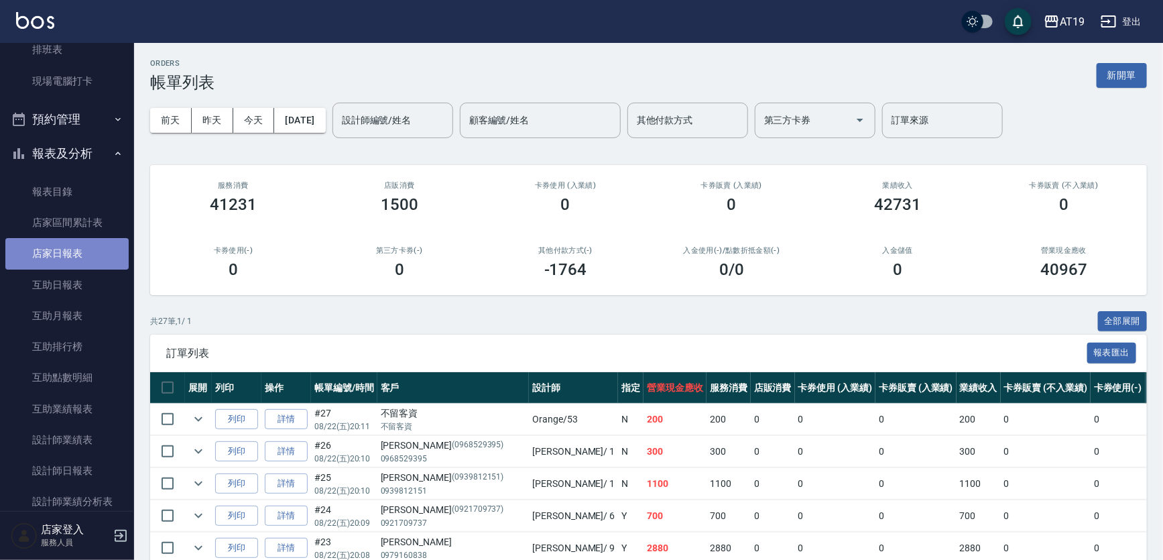
click at [87, 254] on link "店家日報表" at bounding box center [66, 253] width 123 height 31
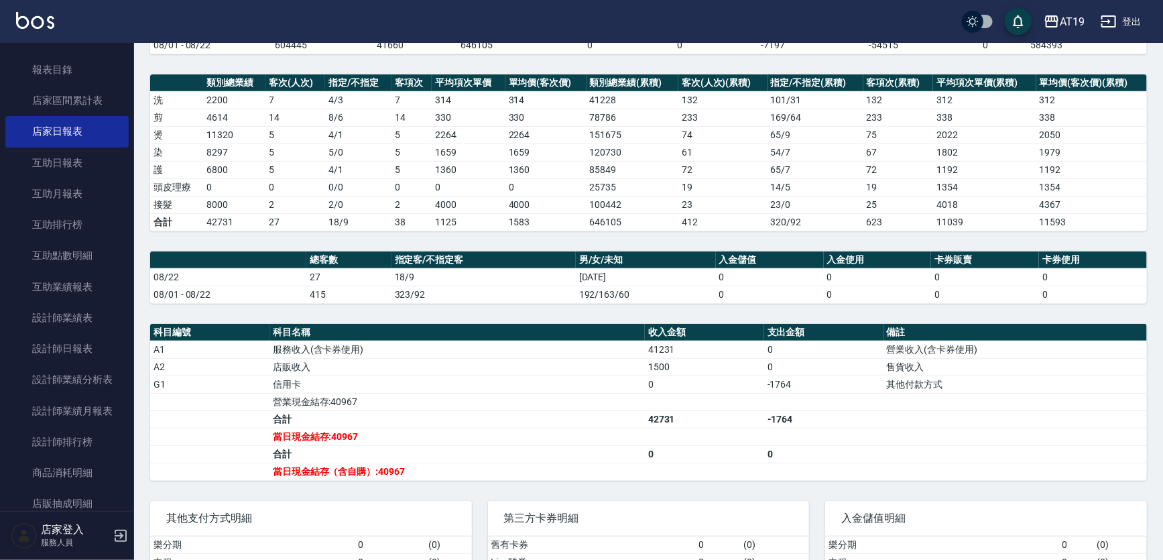
scroll to position [182, 0]
